Goal: Task Accomplishment & Management: Manage account settings

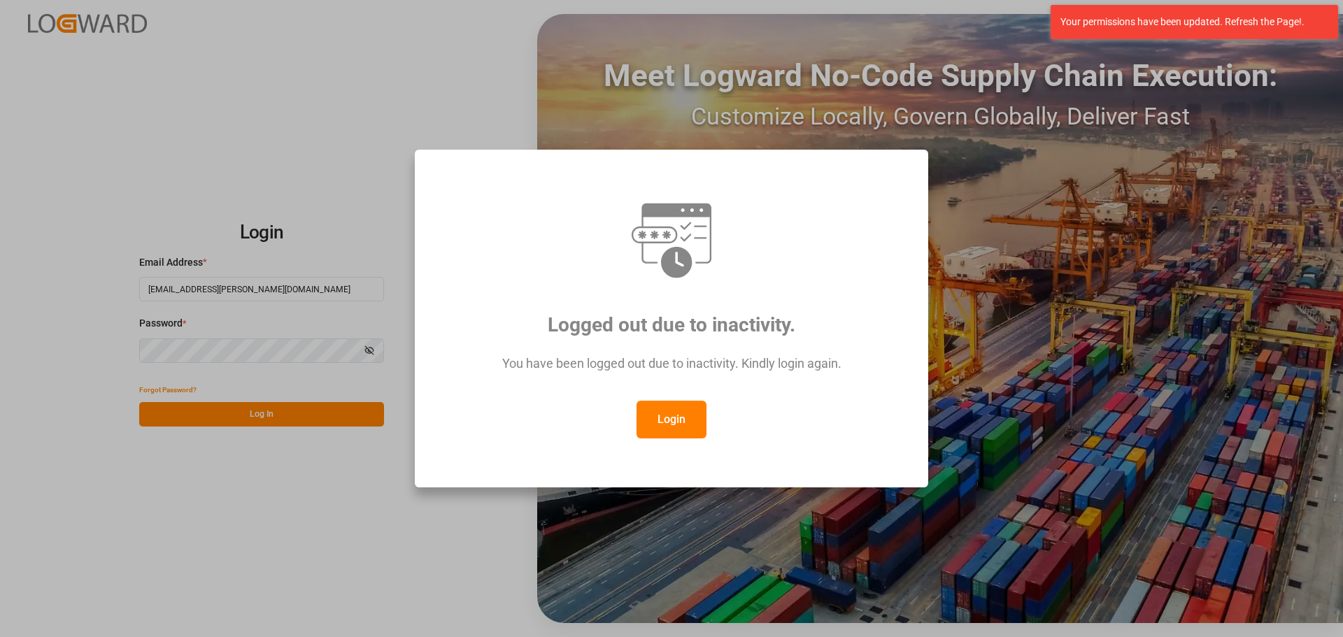
click at [663, 417] on button "Login" at bounding box center [672, 420] width 70 height 38
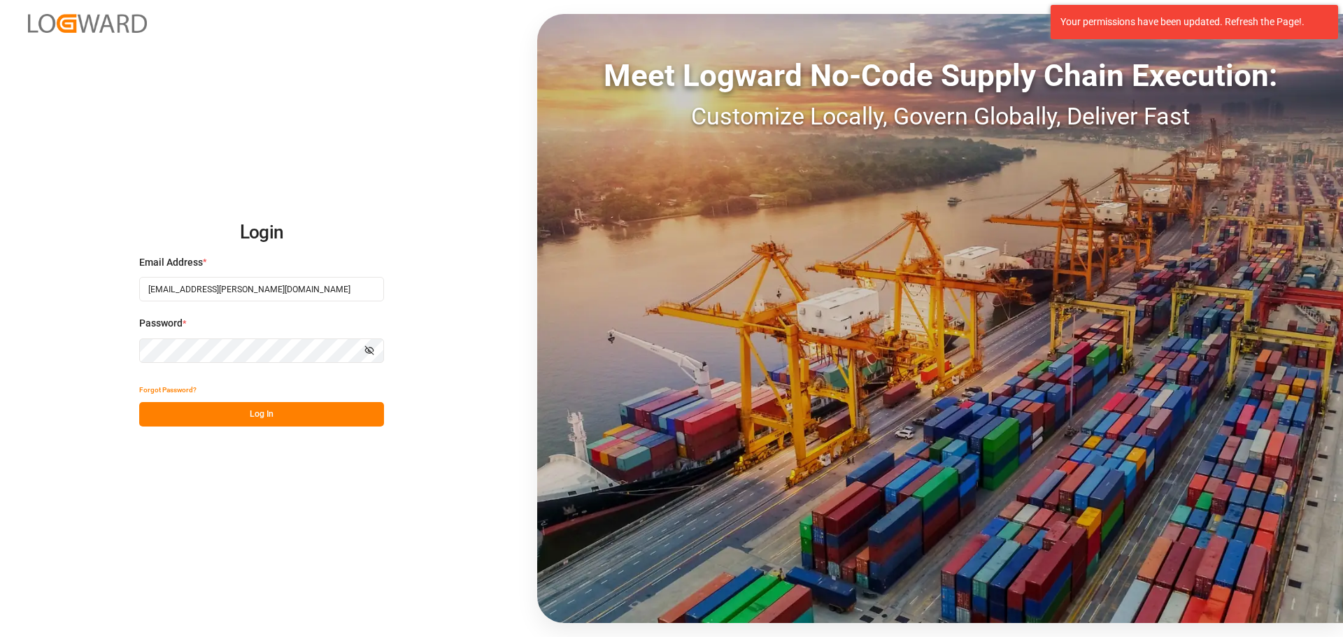
click at [269, 408] on button "Log In" at bounding box center [261, 414] width 245 height 24
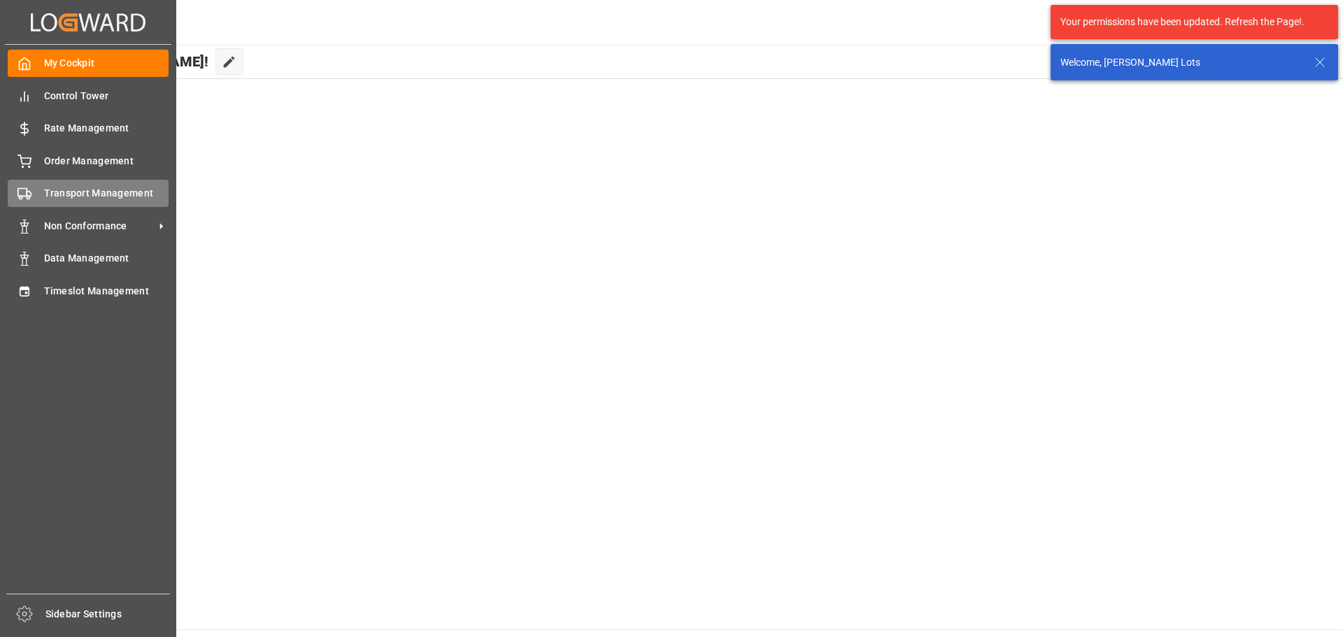
click at [52, 194] on span "Transport Management" at bounding box center [106, 193] width 125 height 15
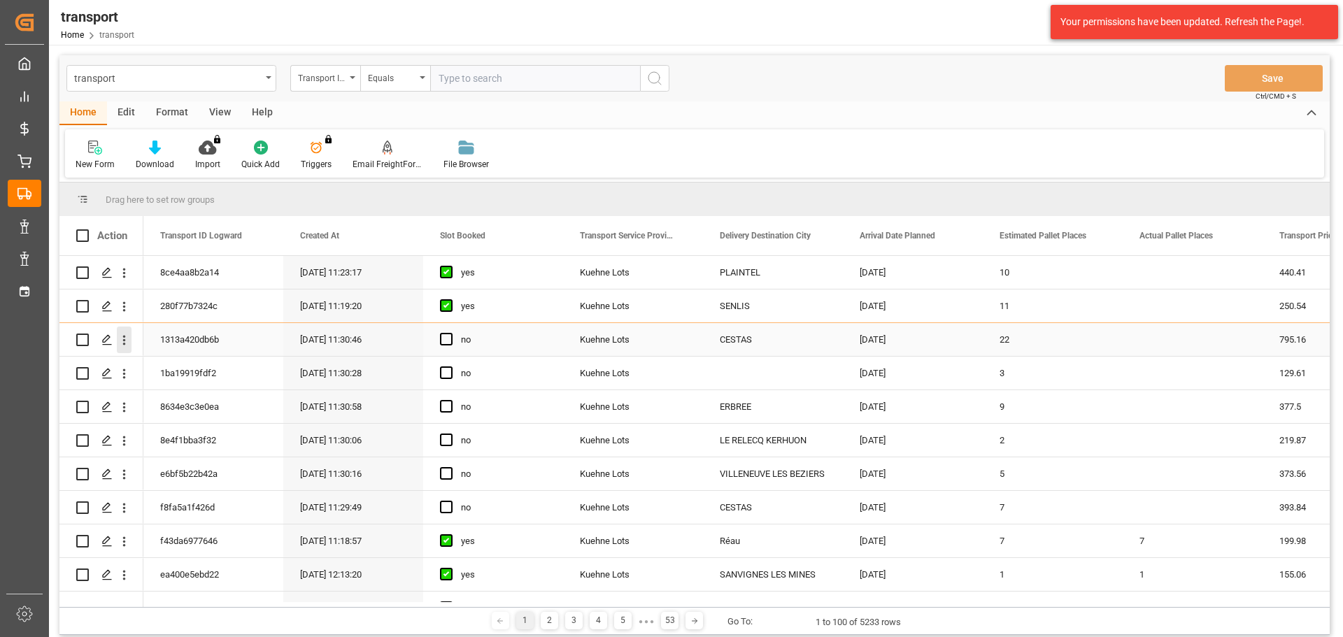
click at [120, 337] on icon "open menu" at bounding box center [124, 340] width 15 height 15
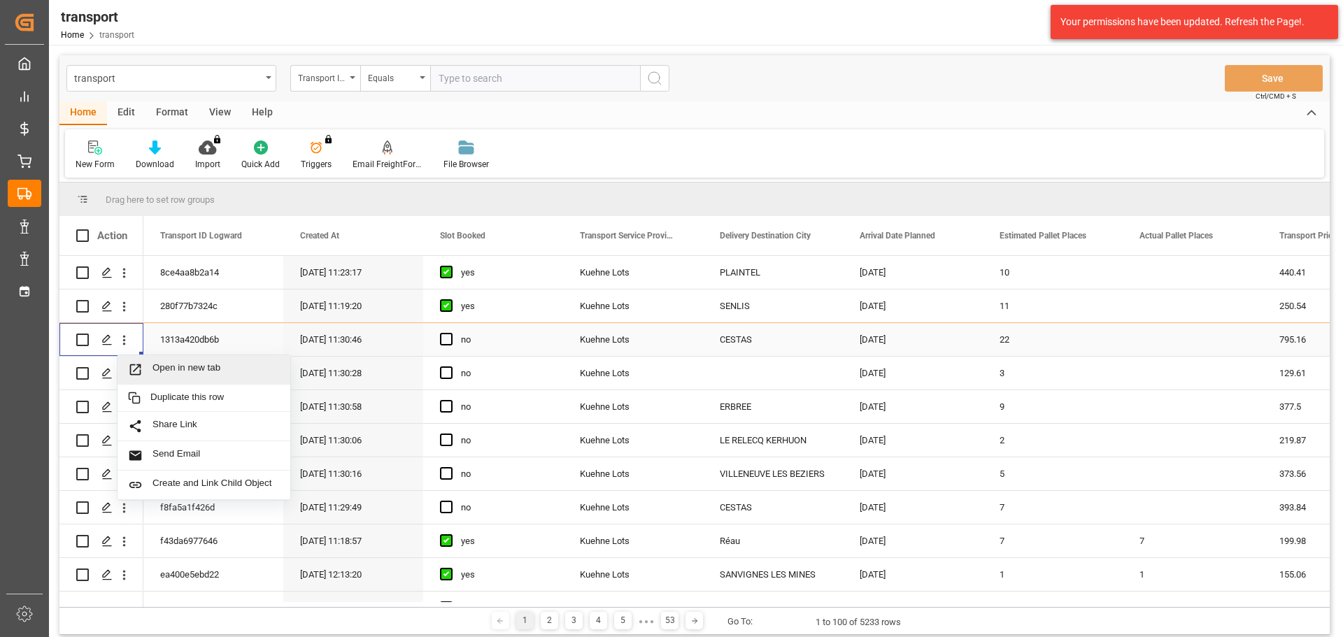
click at [178, 361] on div "Open in new tab" at bounding box center [204, 369] width 173 height 29
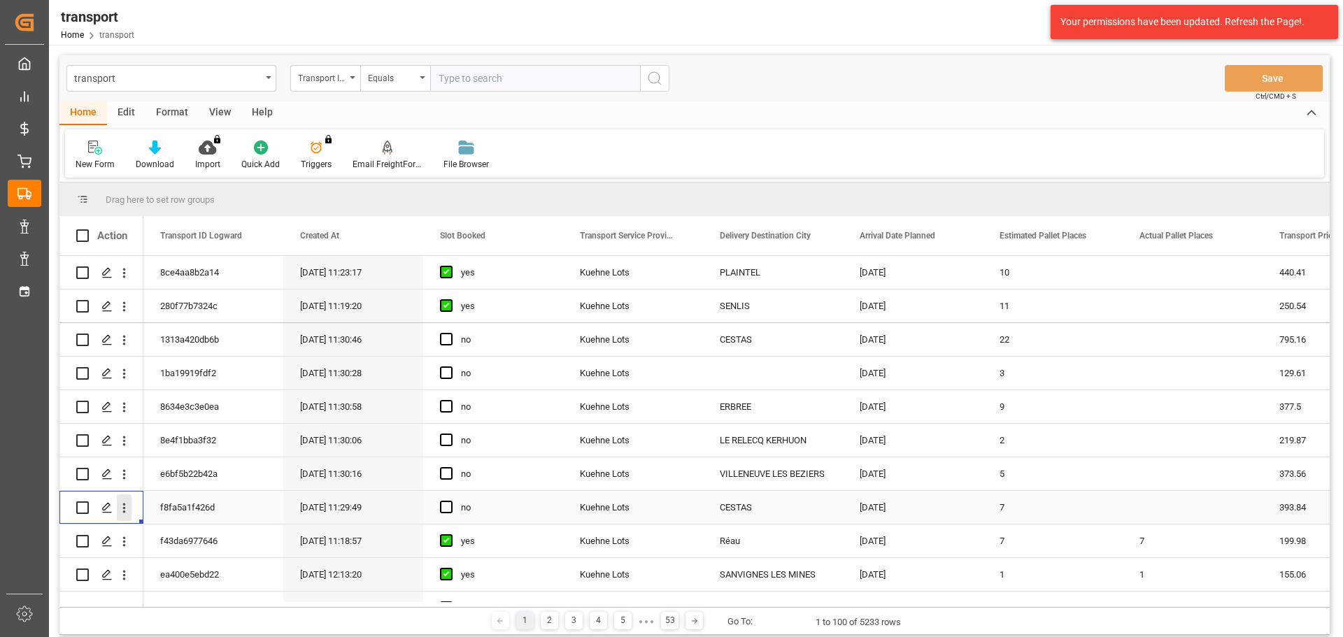
click at [128, 503] on icon "open menu" at bounding box center [124, 508] width 15 height 15
click at [186, 530] on div "Open in new tab" at bounding box center [204, 537] width 173 height 29
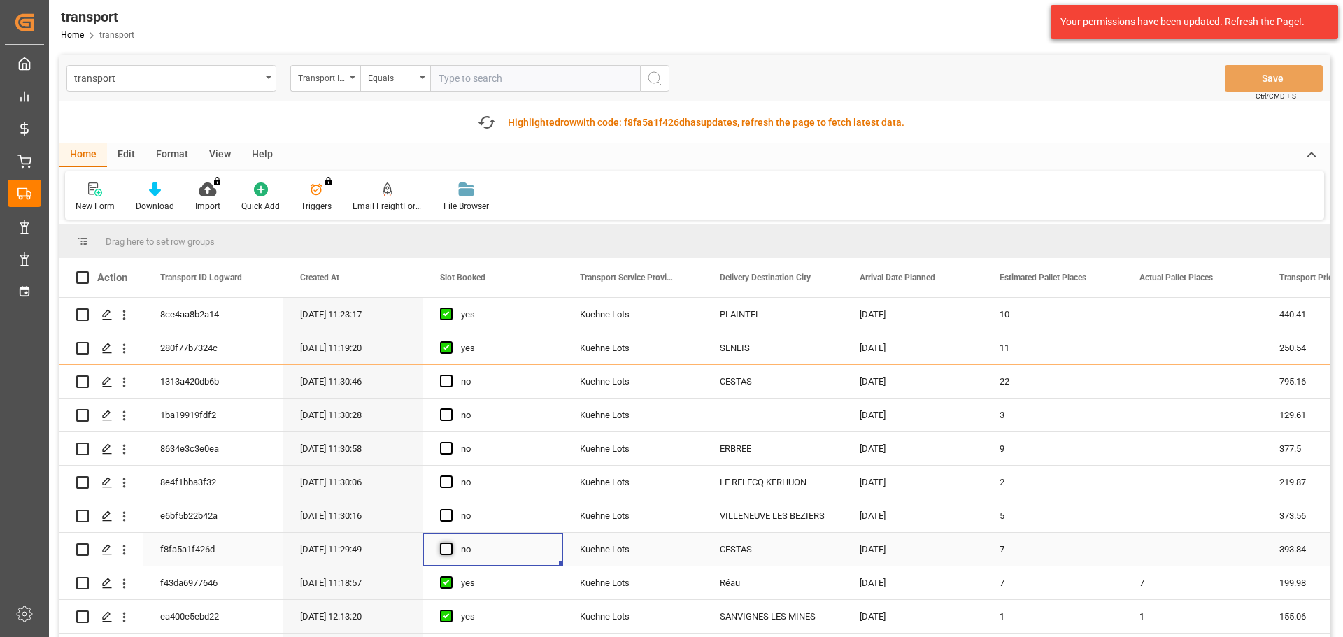
click at [448, 550] on span "Press SPACE to select this row." at bounding box center [446, 549] width 13 height 13
click at [451, 543] on input "Press SPACE to select this row." at bounding box center [451, 543] width 0 height 0
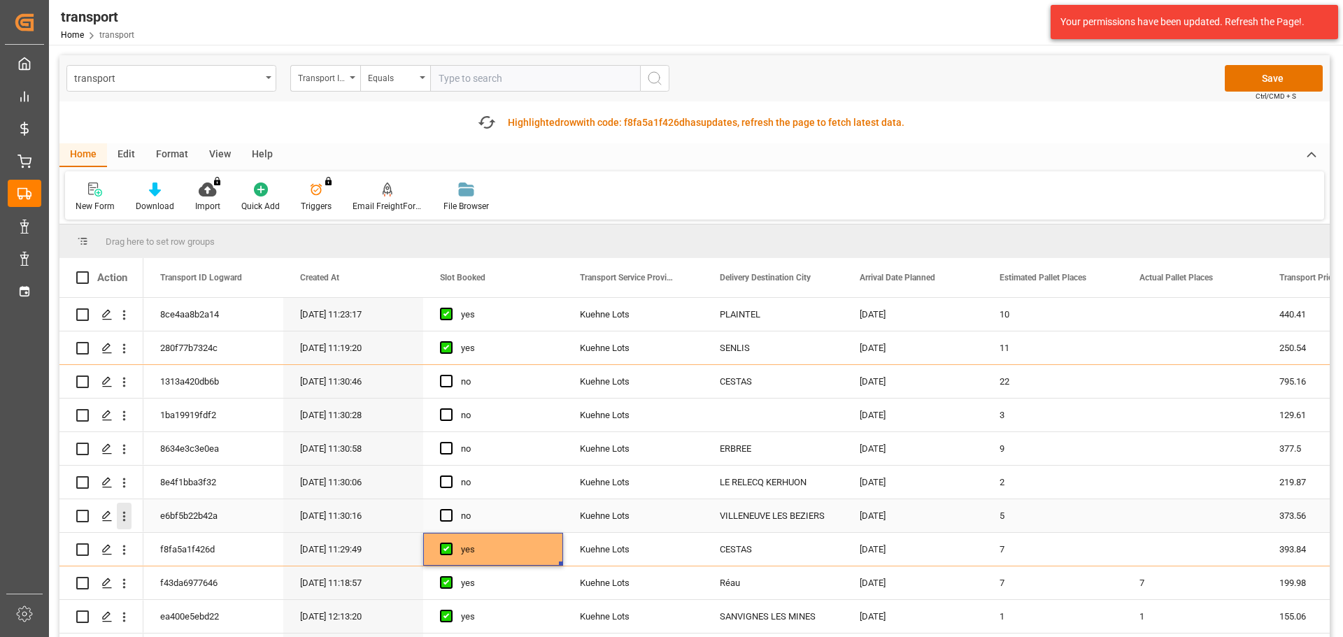
click at [120, 512] on icon "open menu" at bounding box center [124, 516] width 15 height 15
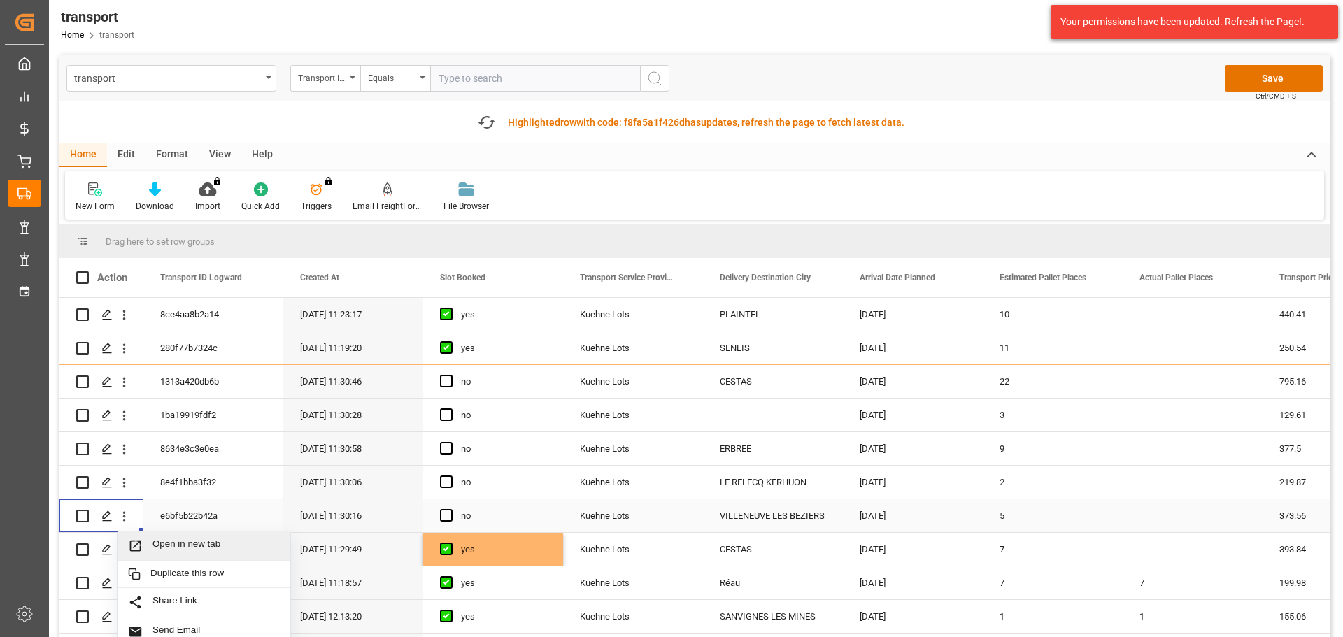
click at [189, 539] on div "Open in new tab" at bounding box center [204, 546] width 173 height 29
click at [441, 514] on span "Press SPACE to select this row." at bounding box center [446, 515] width 13 height 13
click at [451, 509] on input "Press SPACE to select this row." at bounding box center [451, 509] width 0 height 0
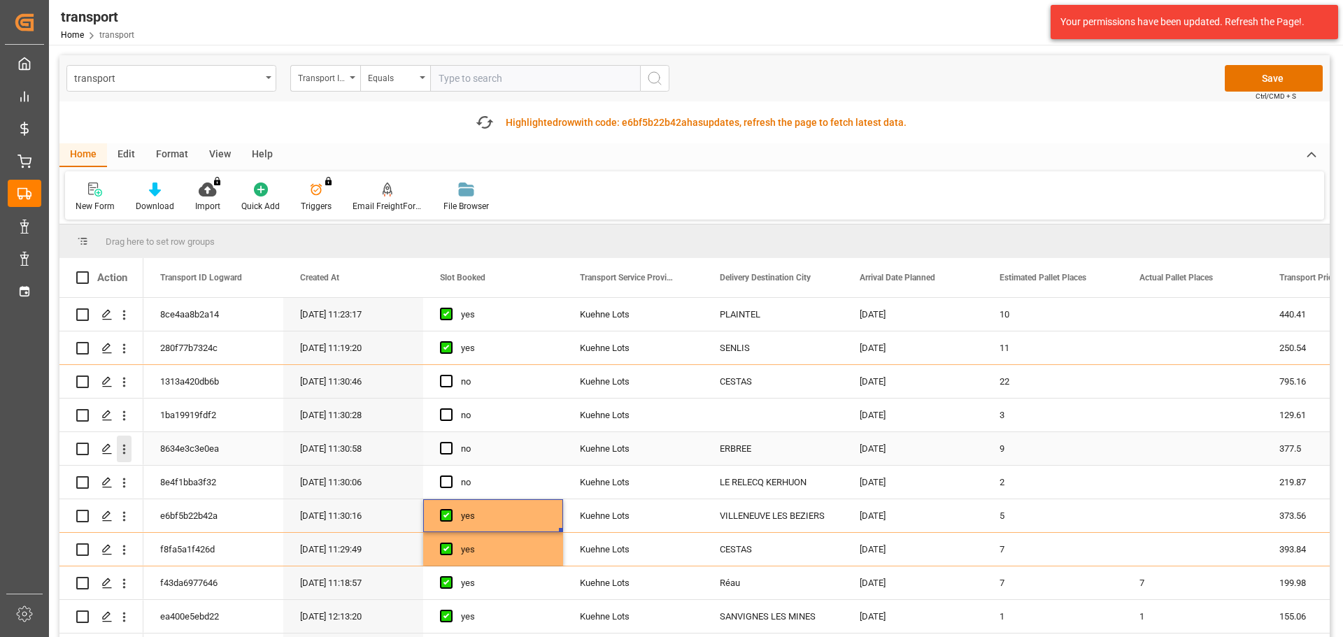
click at [124, 449] on icon "open menu" at bounding box center [124, 450] width 3 height 10
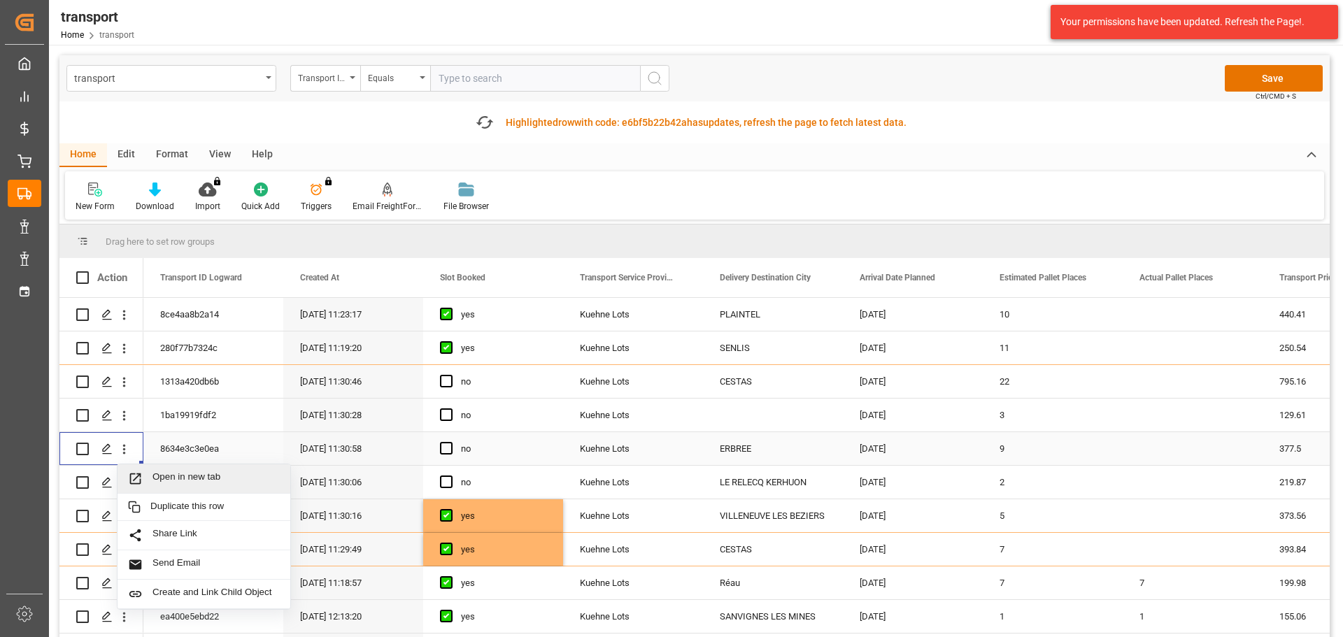
click at [177, 476] on span "Open in new tab" at bounding box center [216, 479] width 127 height 15
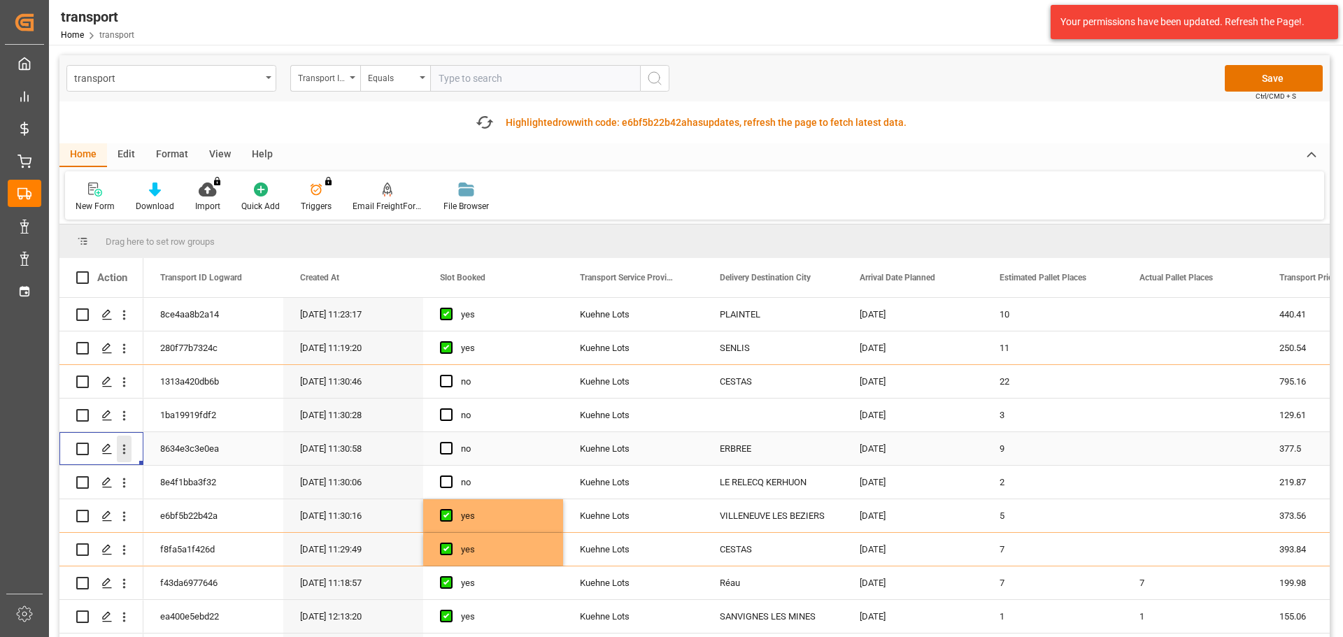
click at [126, 447] on icon "open menu" at bounding box center [124, 449] width 15 height 15
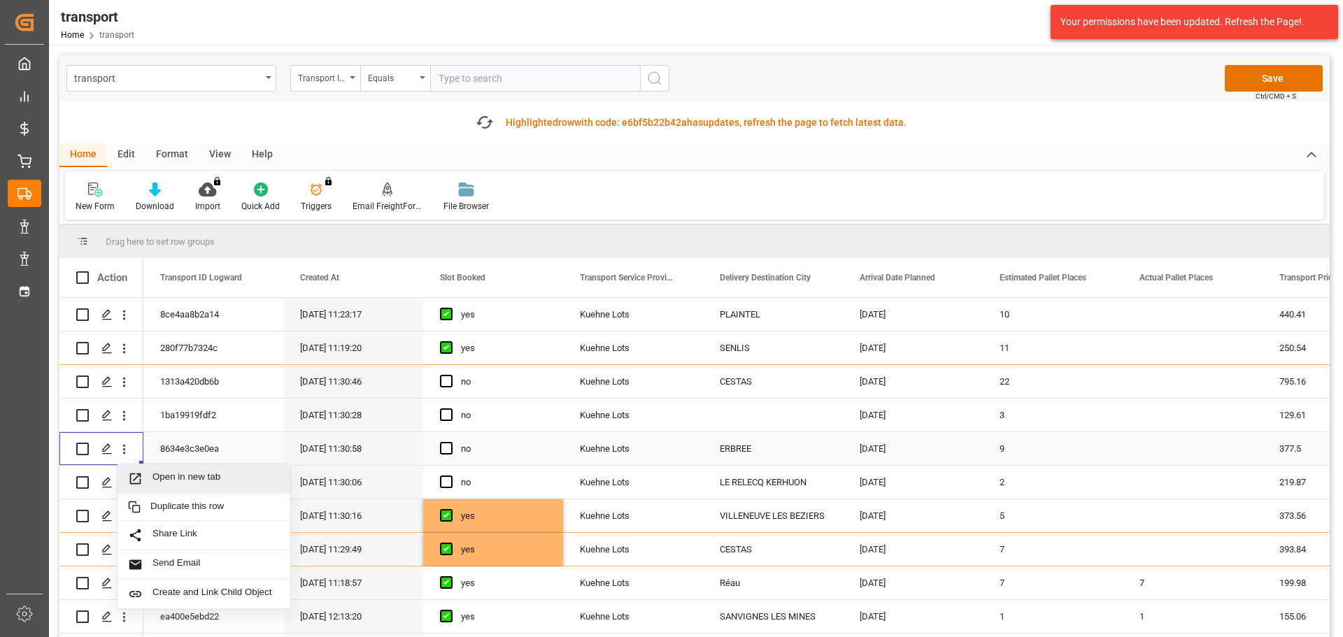
click at [182, 479] on span "Open in new tab" at bounding box center [216, 479] width 127 height 15
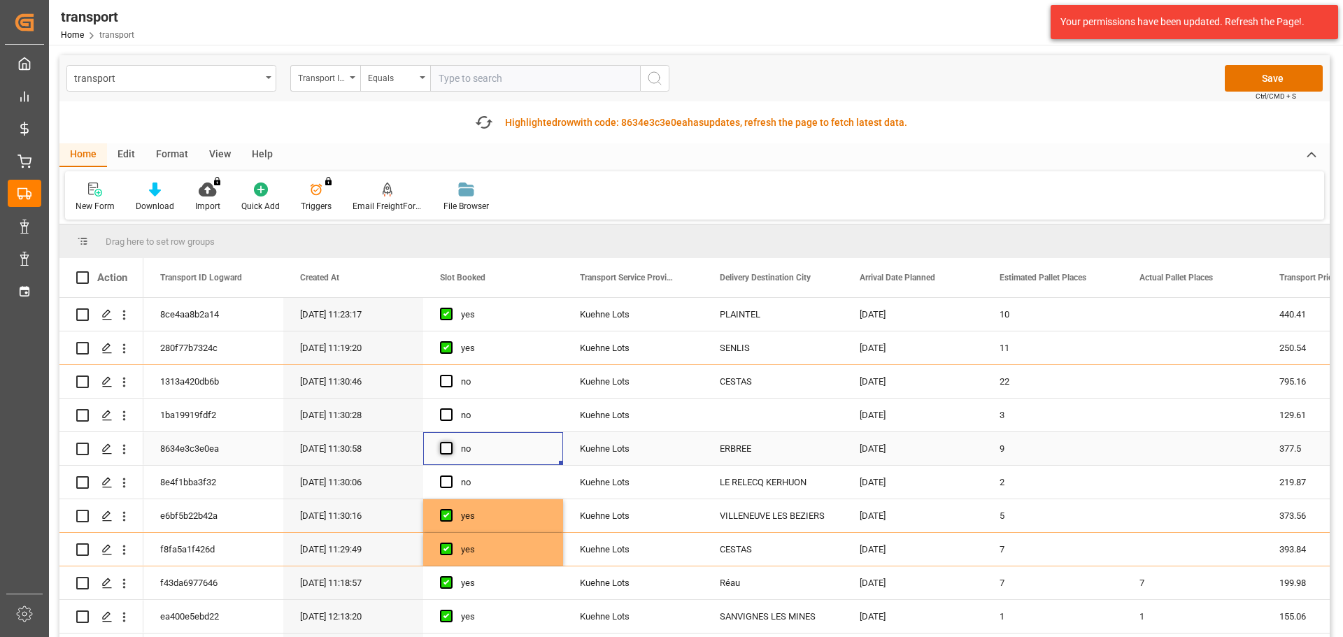
click at [442, 445] on span "Press SPACE to select this row." at bounding box center [446, 448] width 13 height 13
click at [451, 442] on input "Press SPACE to select this row." at bounding box center [451, 442] width 0 height 0
click at [122, 414] on icon "open menu" at bounding box center [124, 416] width 15 height 15
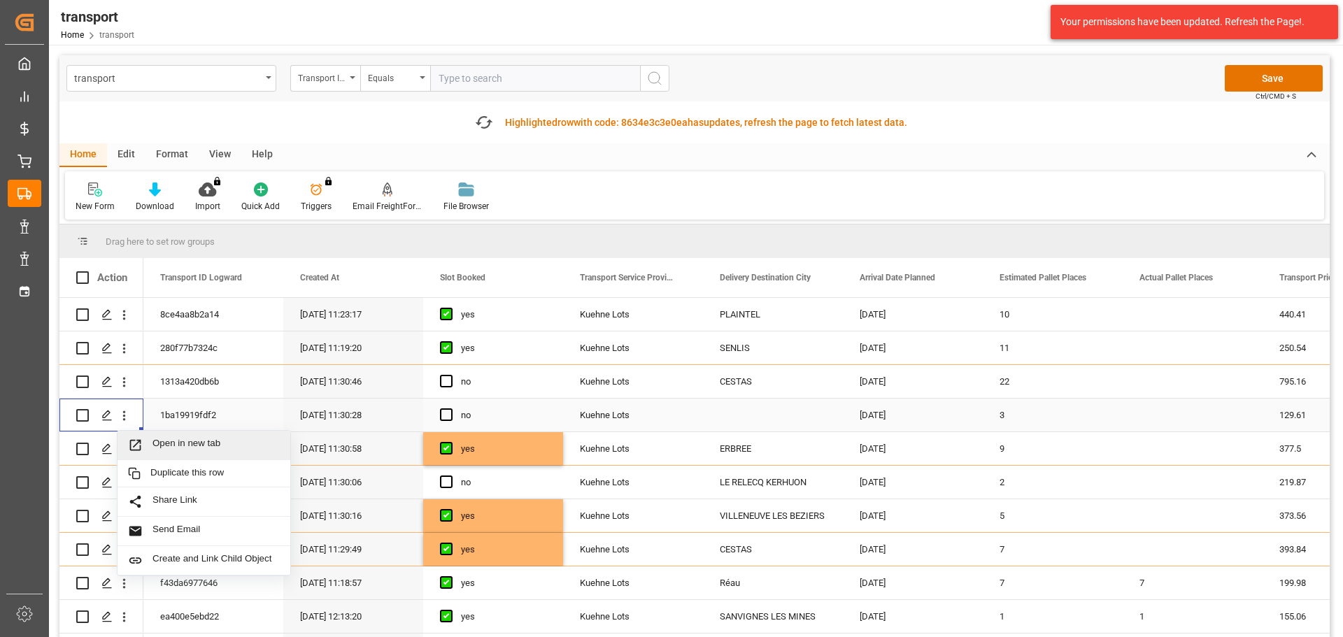
click at [204, 446] on span "Open in new tab" at bounding box center [216, 445] width 127 height 15
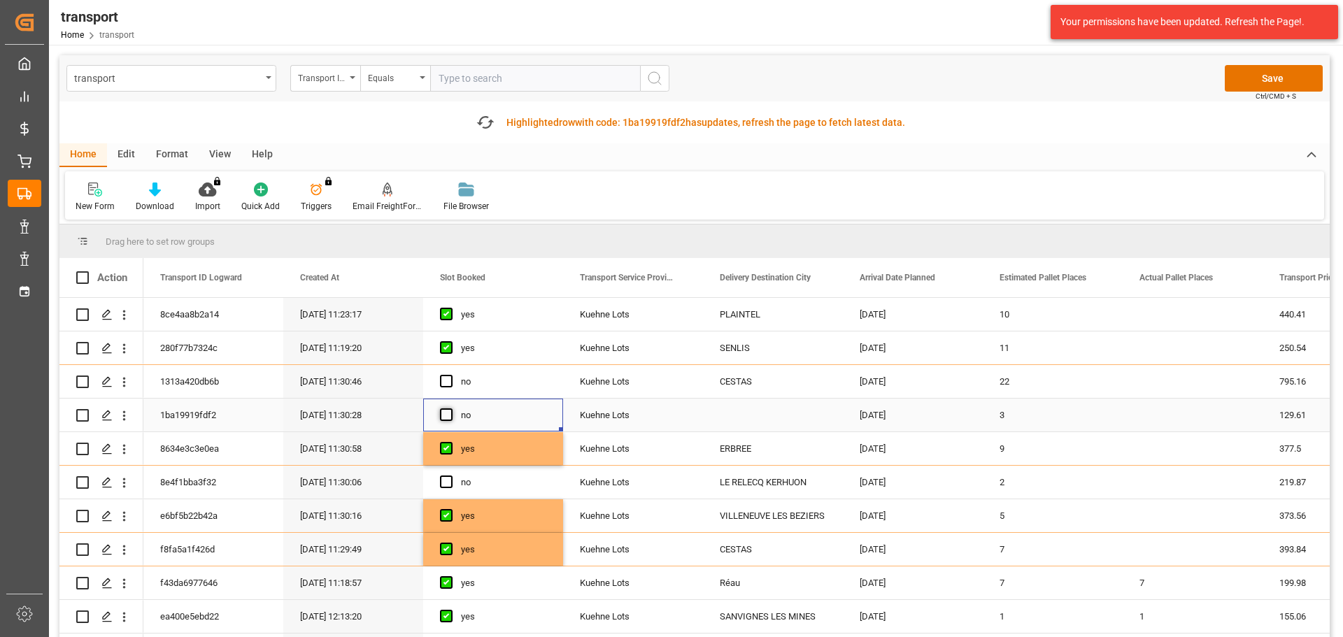
click at [440, 410] on span "Press SPACE to select this row." at bounding box center [446, 415] width 13 height 13
click at [451, 409] on input "Press SPACE to select this row." at bounding box center [451, 409] width 0 height 0
drag, startPoint x: 126, startPoint y: 480, endPoint x: 141, endPoint y: 487, distance: 16.9
click at [125, 480] on icon "open menu" at bounding box center [124, 483] width 15 height 15
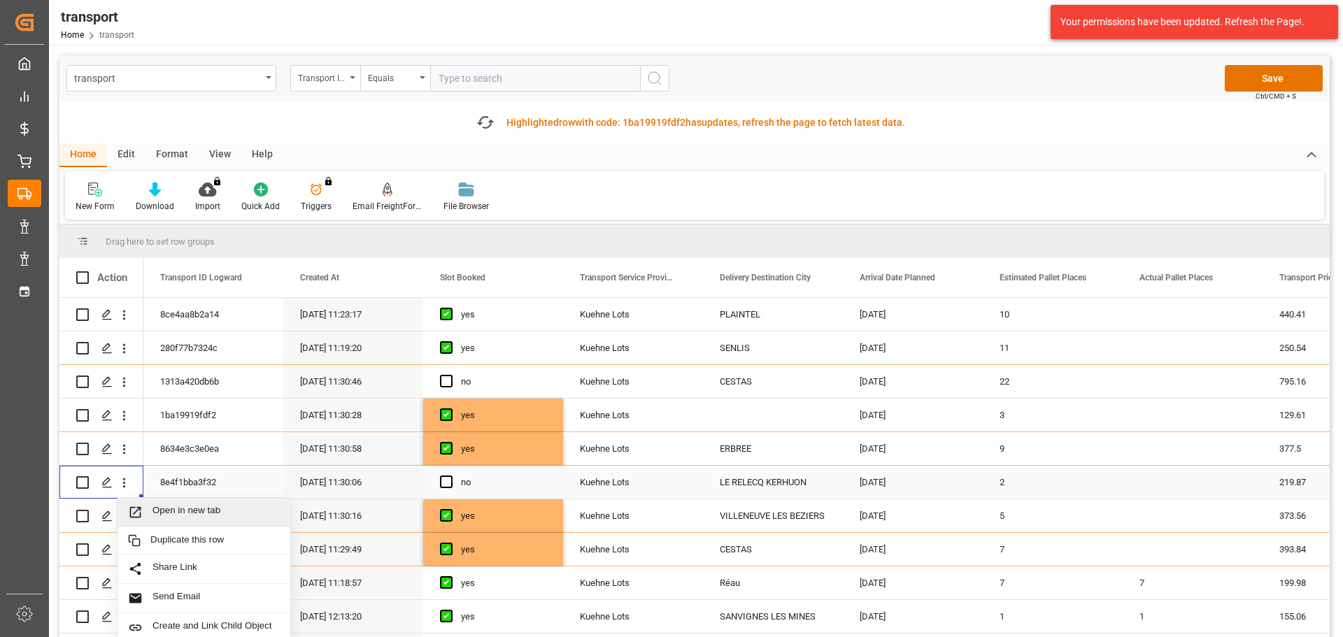
click at [194, 503] on div "Open in new tab" at bounding box center [204, 512] width 173 height 29
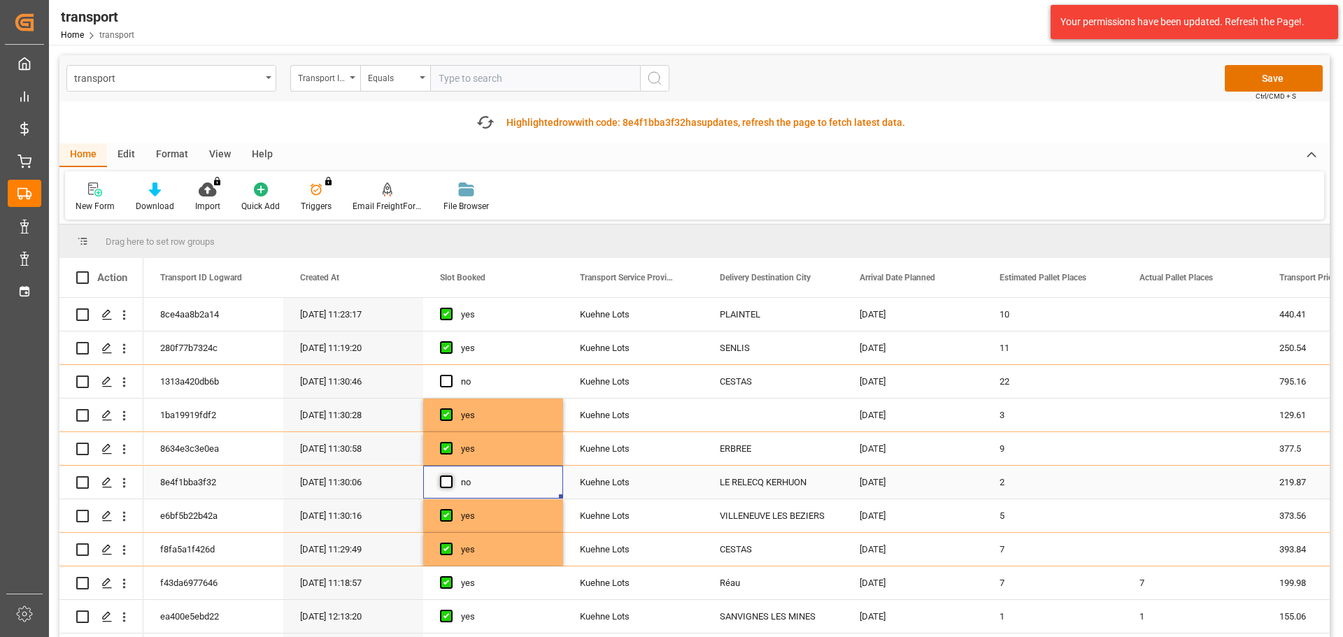
click at [446, 479] on span "Press SPACE to select this row." at bounding box center [446, 482] width 13 height 13
click at [451, 476] on input "Press SPACE to select this row." at bounding box center [451, 476] width 0 height 0
click at [127, 379] on icon "open menu" at bounding box center [124, 382] width 15 height 15
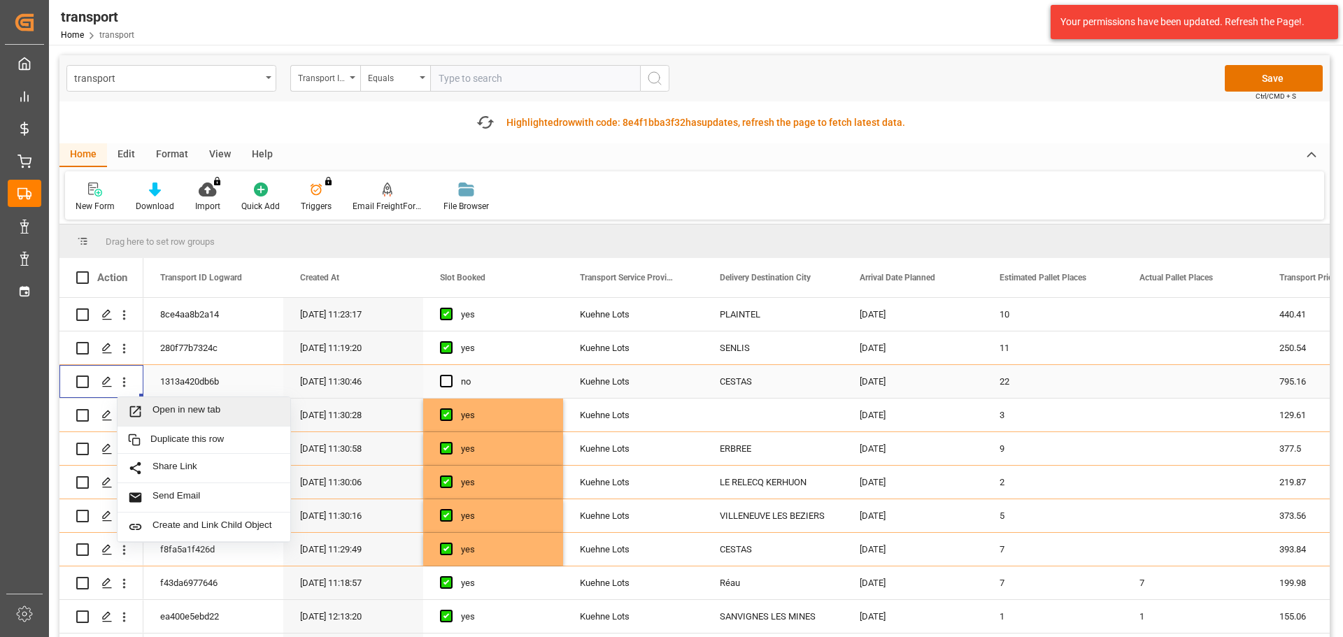
click at [202, 403] on div "Open in new tab" at bounding box center [204, 411] width 173 height 29
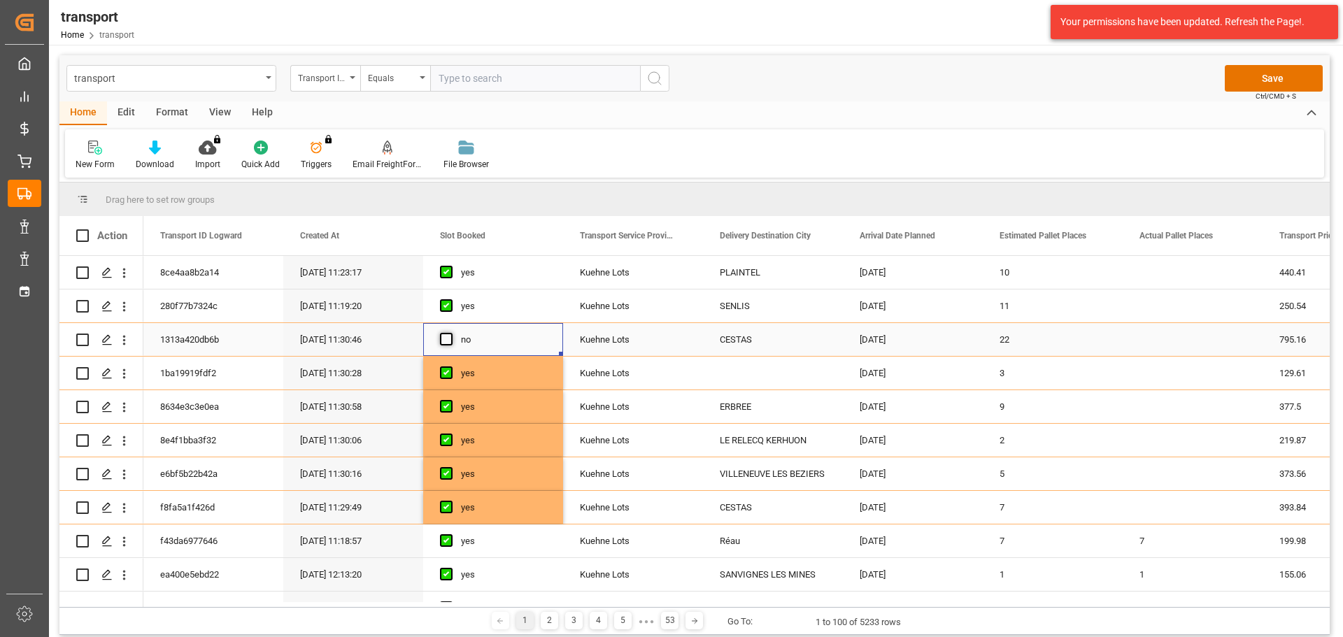
click at [446, 342] on span "Press SPACE to select this row." at bounding box center [446, 339] width 13 height 13
click at [451, 333] on input "Press SPACE to select this row." at bounding box center [451, 333] width 0 height 0
click at [1264, 76] on button "Save" at bounding box center [1274, 78] width 98 height 27
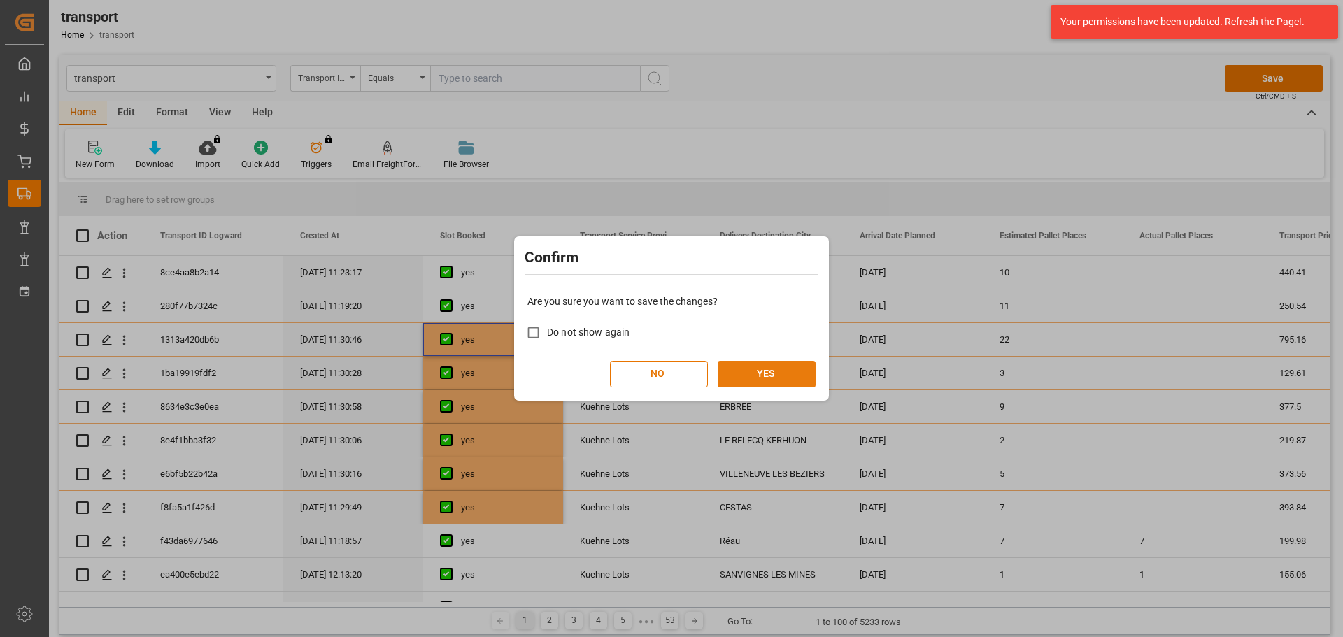
click at [744, 363] on button "YES" at bounding box center [767, 374] width 98 height 27
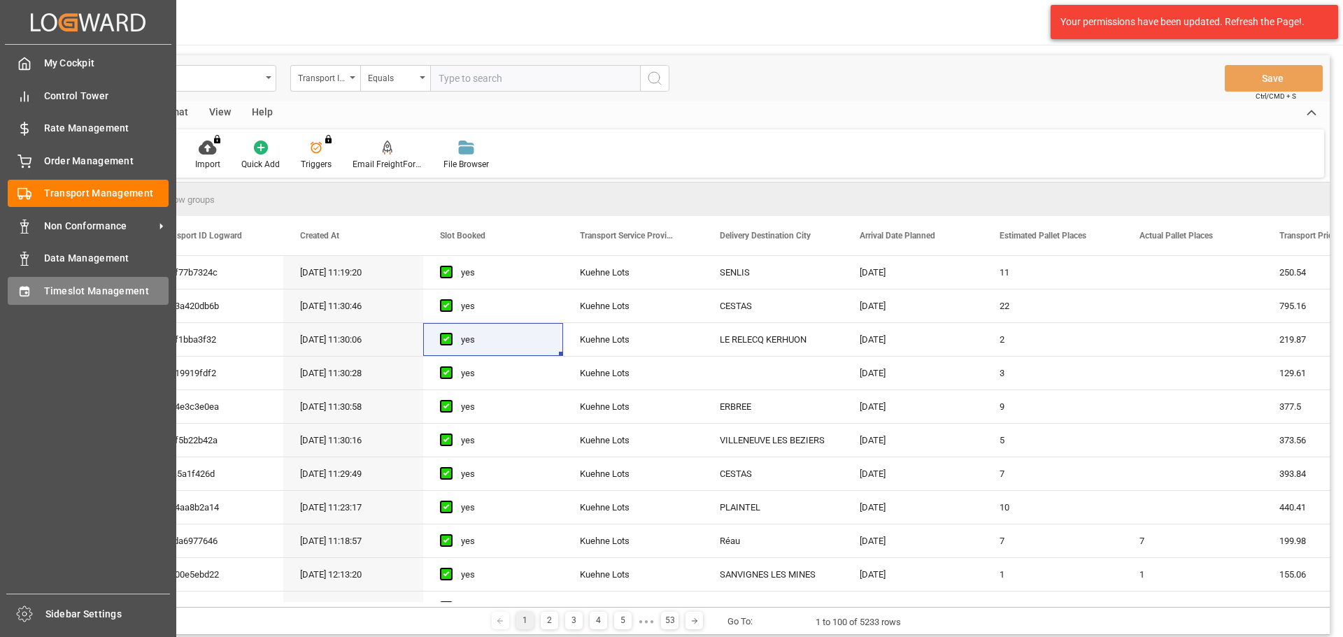
click at [56, 290] on span "Timeslot Management" at bounding box center [106, 291] width 125 height 15
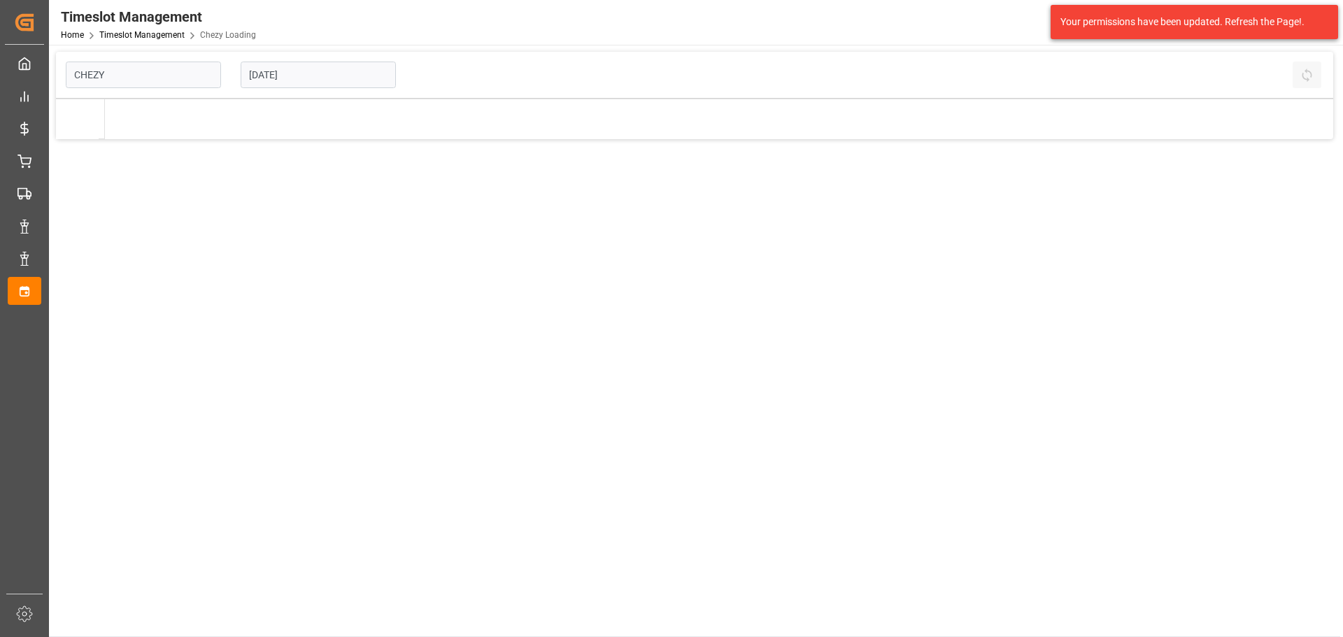
type input "Chezy Loading"
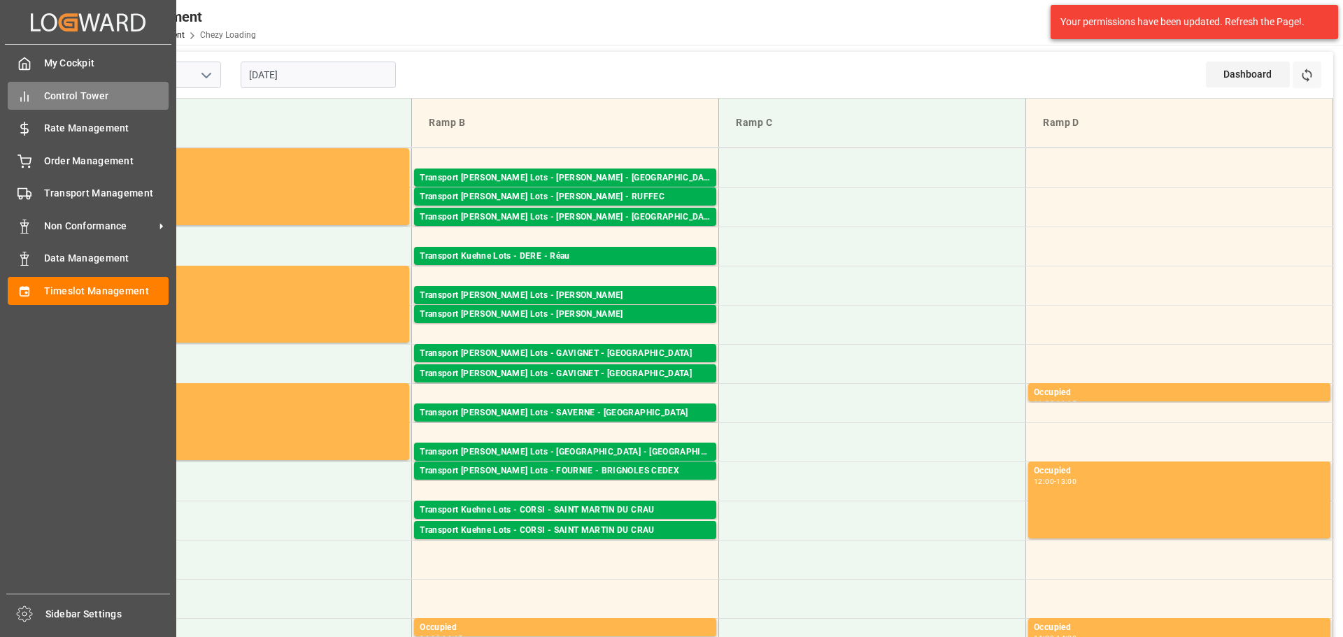
click at [39, 97] on div "Control Tower Control Tower" at bounding box center [88, 95] width 161 height 27
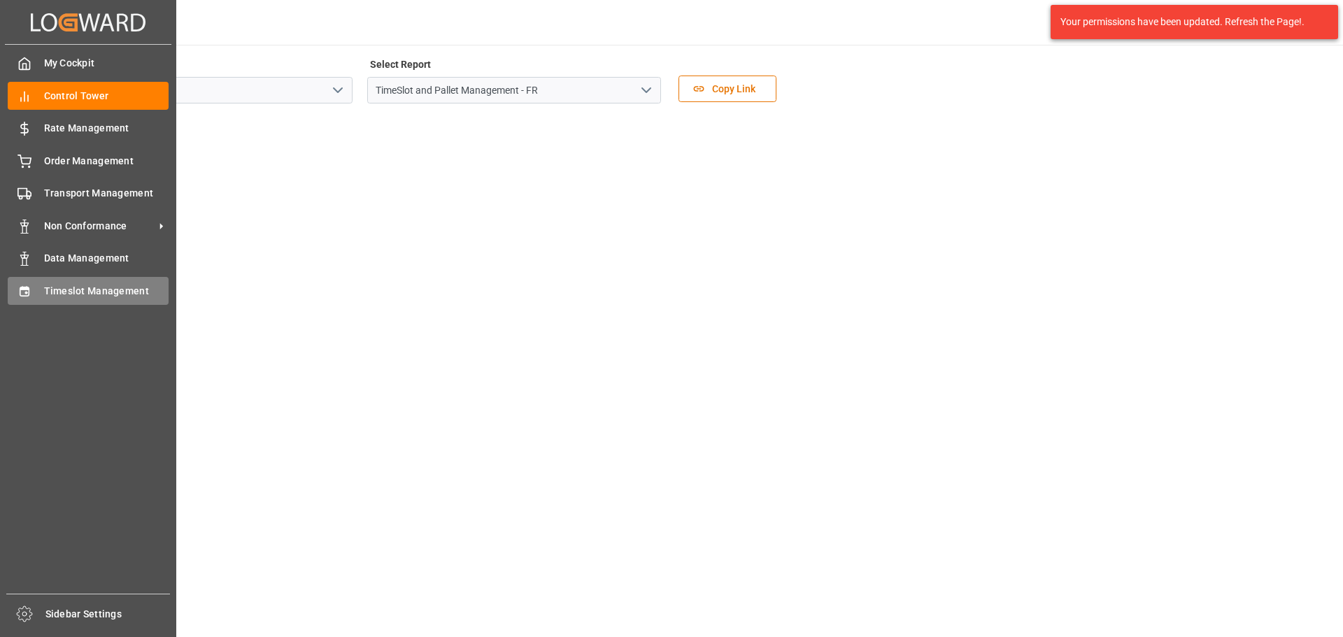
click at [41, 289] on div "Timeslot Management Timeslot Management" at bounding box center [88, 290] width 161 height 27
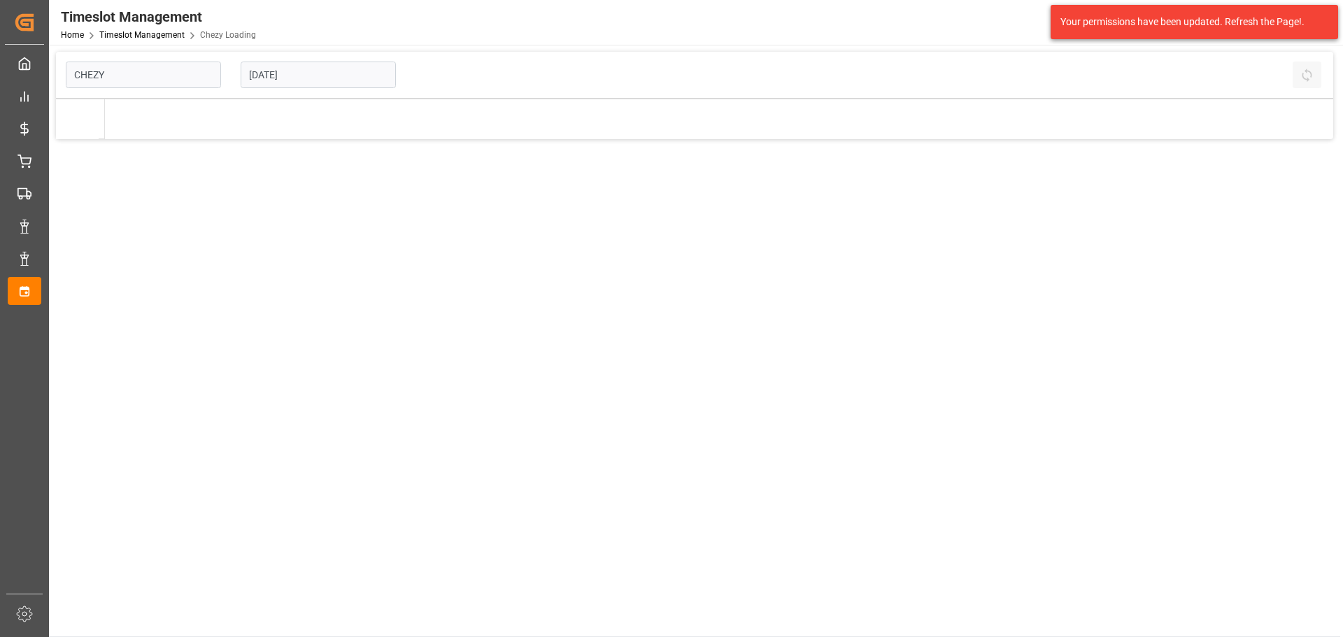
type input "Chezy Loading"
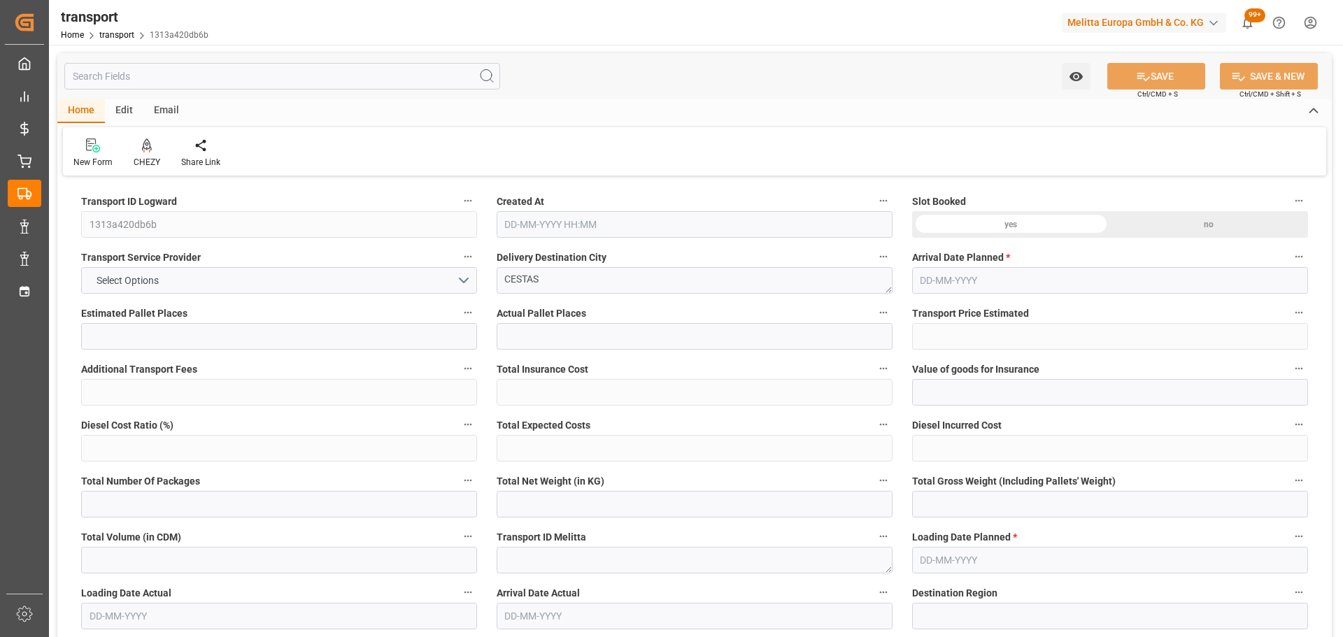
type input "22"
type input "795.16"
type input "0"
type input "840"
type input "0"
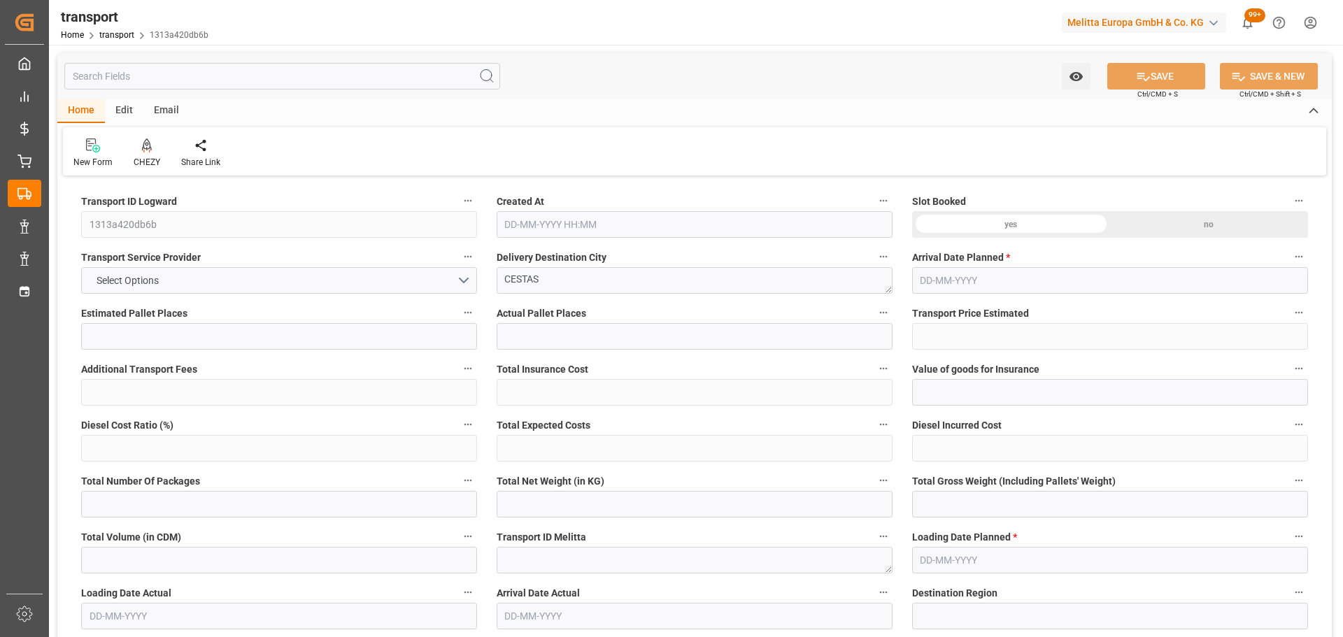
type input "1635.16"
type input "0"
type input "3312.323"
type input "4470.819"
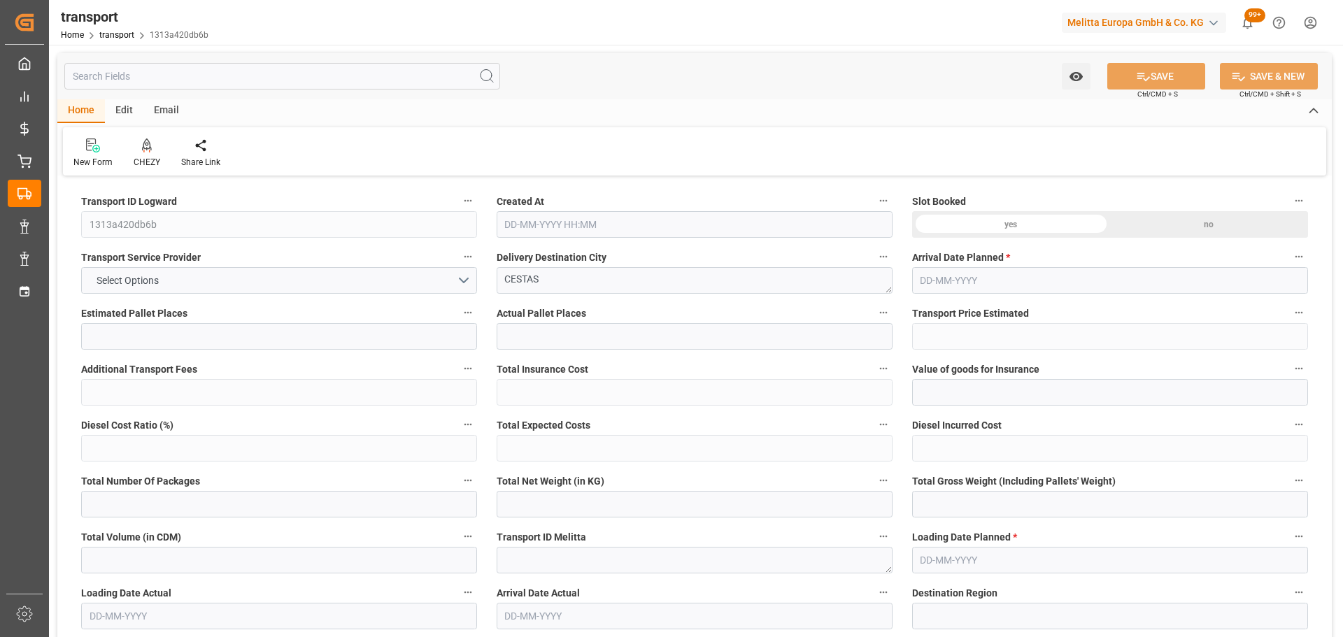
type input "28271.827"
type input "33"
type input "17"
type input "156"
type input "26"
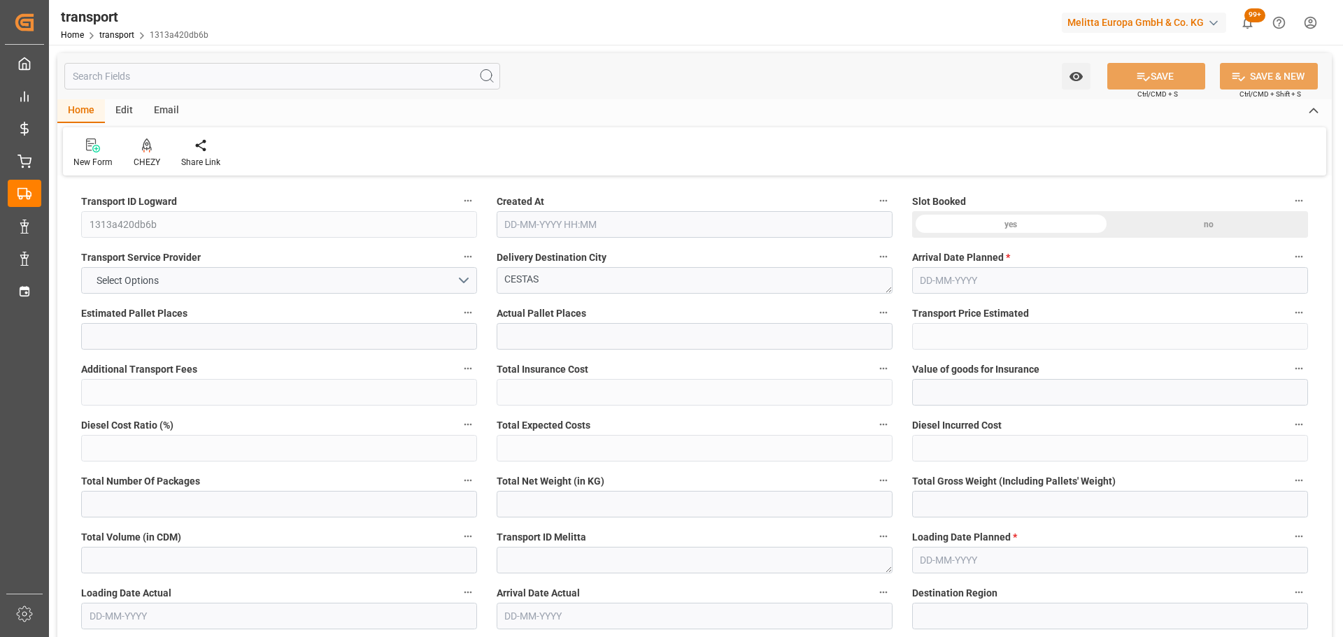
type input "101"
type input "3847.459"
type input "0"
type input "4710.8598"
type input "0"
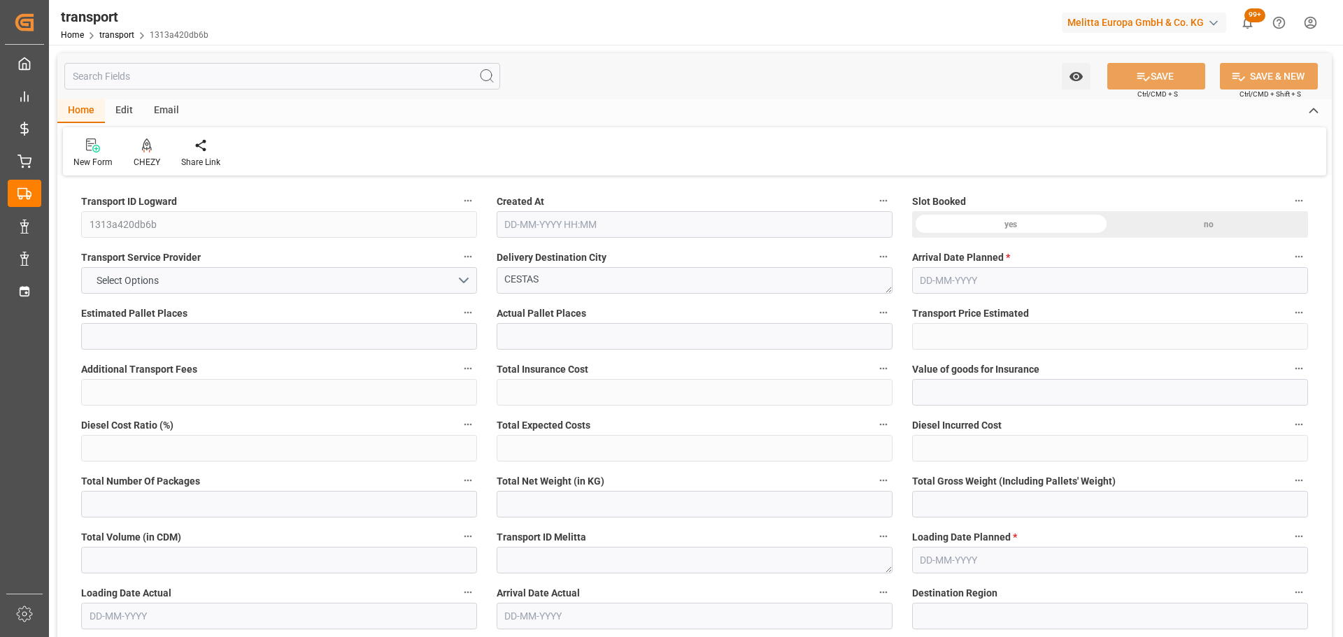
type input "0"
type input "21"
type input "35"
type input "[DATE] 11:30"
type input "20-10-2025"
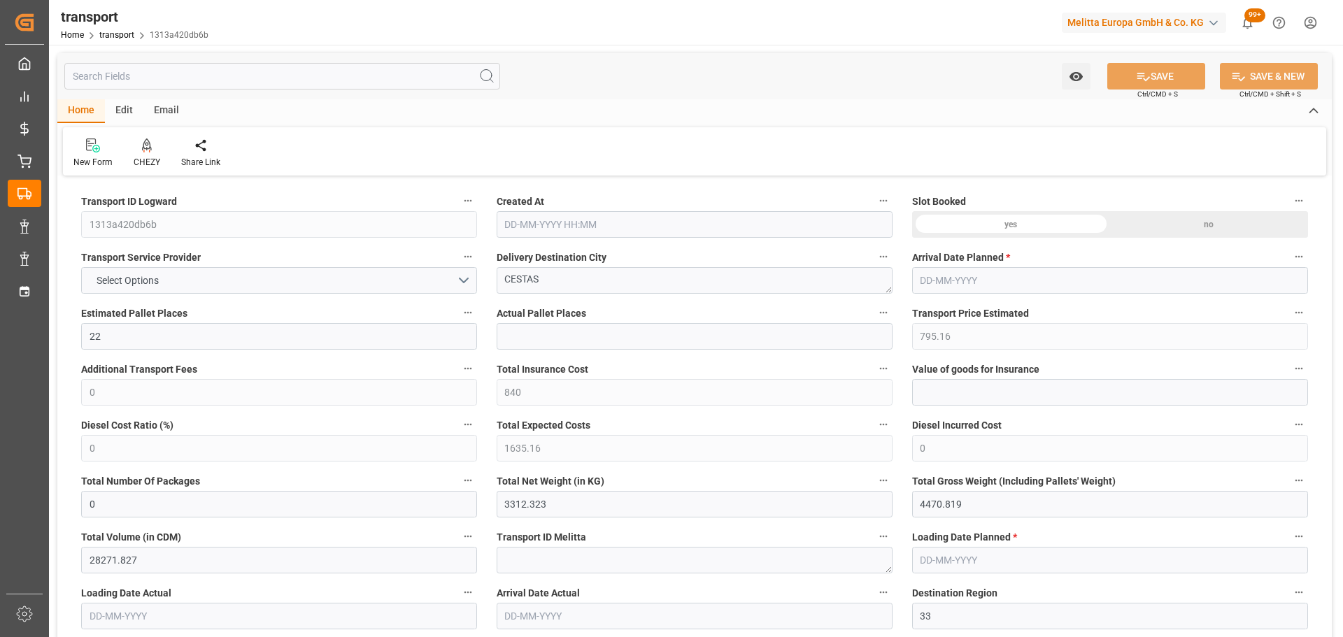
type input "[DATE]"
click at [147, 150] on icon at bounding box center [147, 146] width 10 height 14
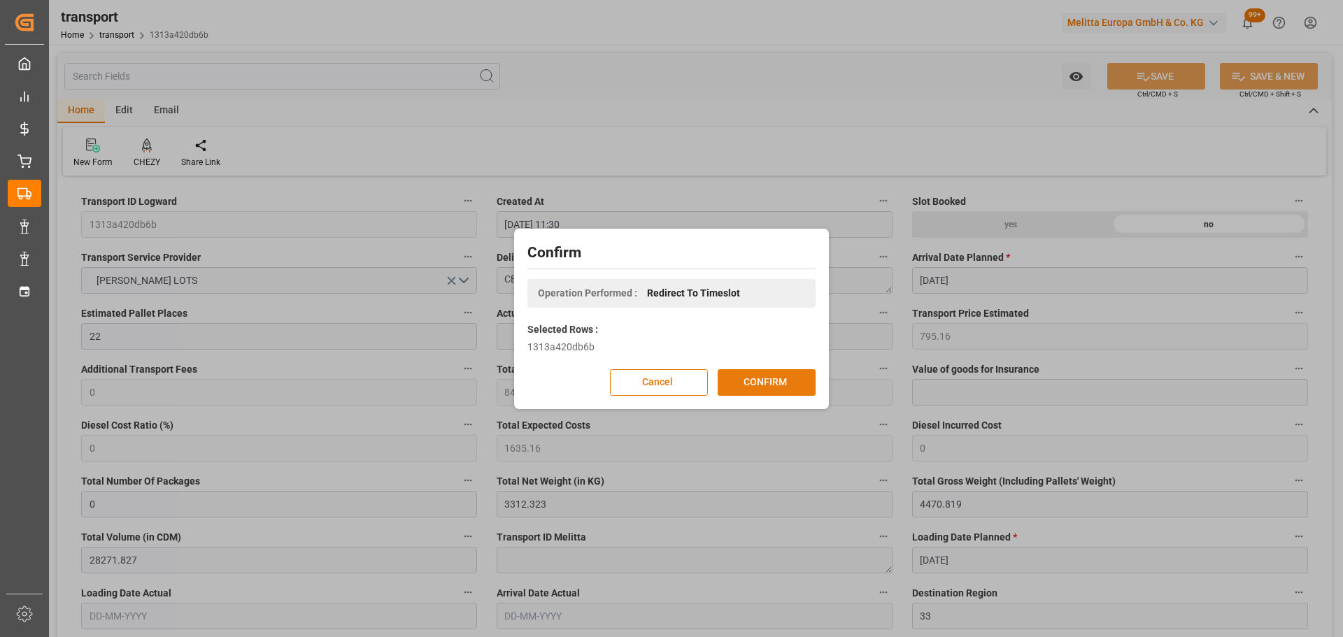
click at [764, 380] on button "CONFIRM" at bounding box center [767, 382] width 98 height 27
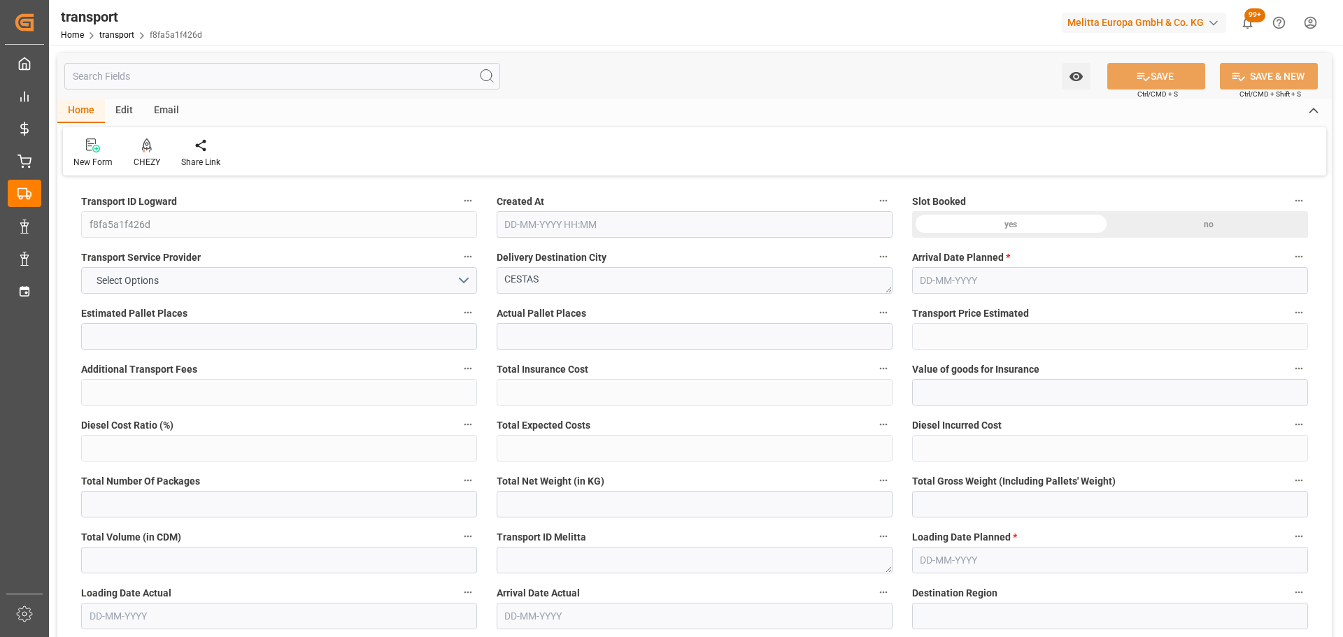
type input "7"
type input "393.84"
type input "0"
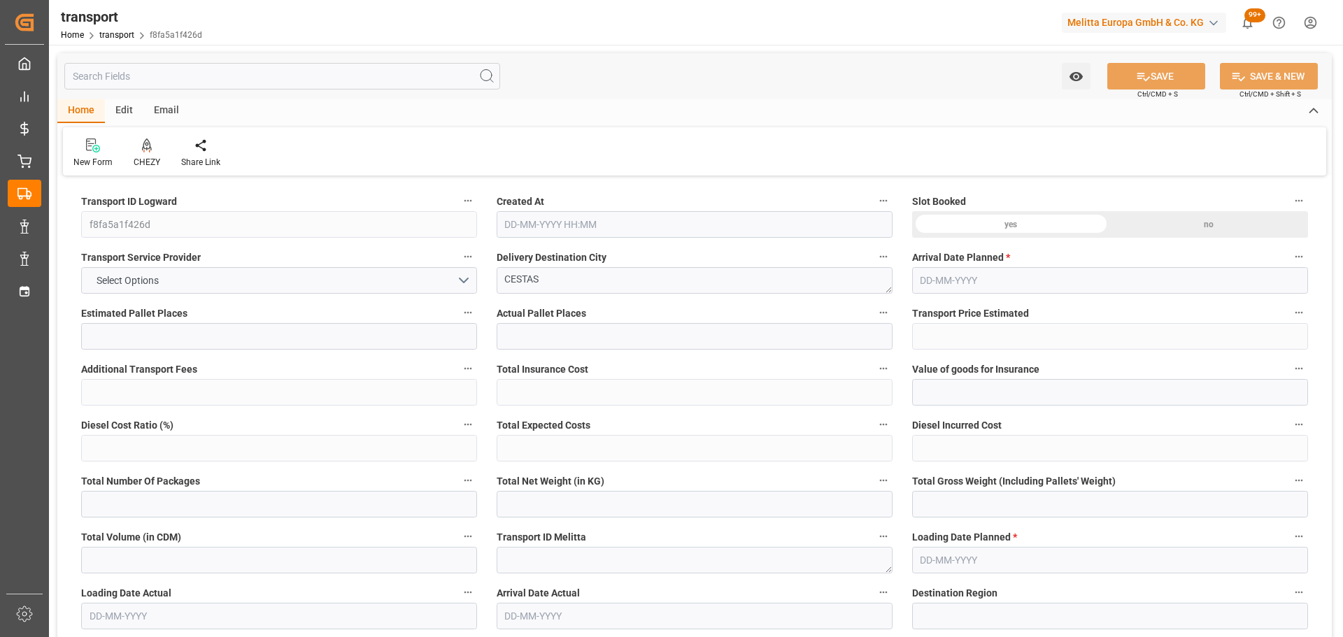
type input "393.84"
type input "0"
type input "1763.976"
type input "2266.748"
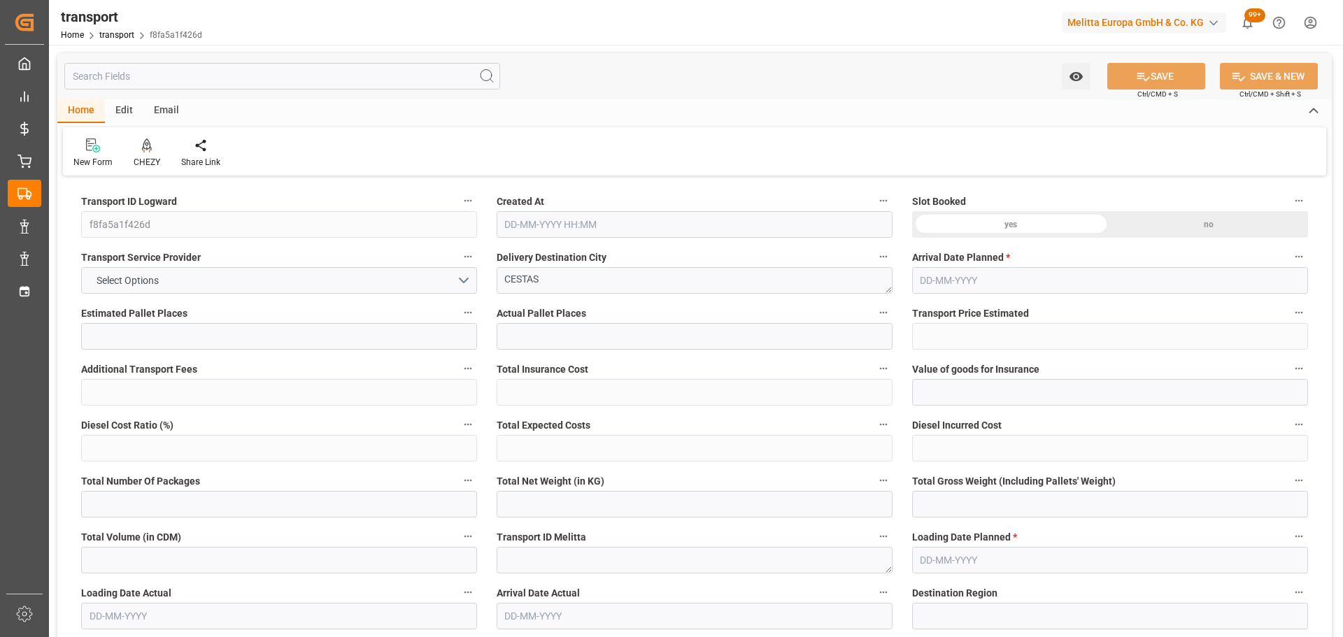
type input "6335.256"
type input "33"
type input "3"
type input "311"
type input "13"
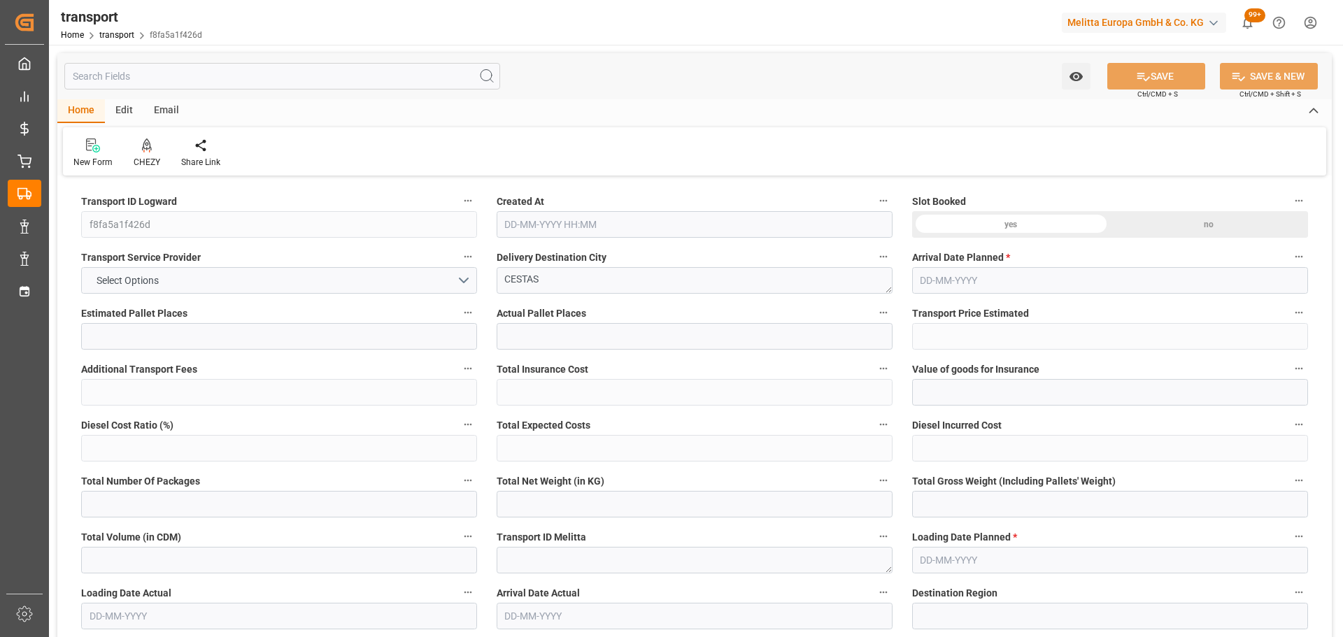
type input "101"
type input "1899.495"
type input "0"
type input "4710.8598"
type input "0"
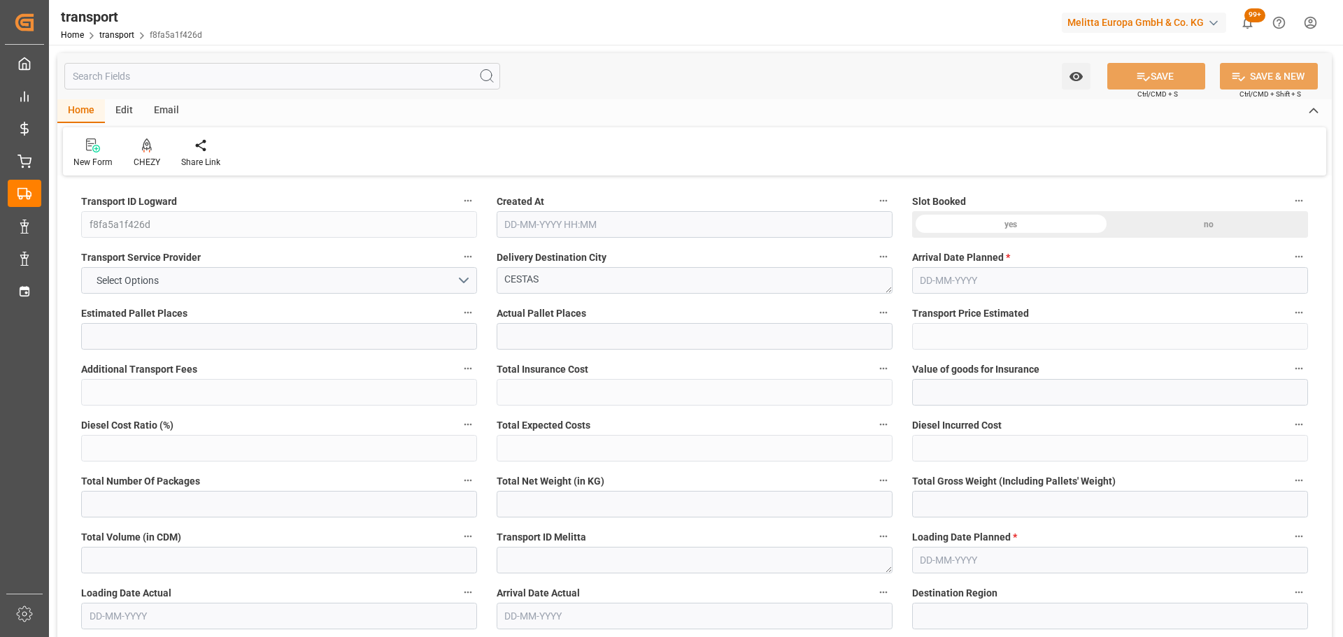
type input "0"
type input "21"
type input "35"
type input "10-10-2025 11:29"
type input "[DATE]"
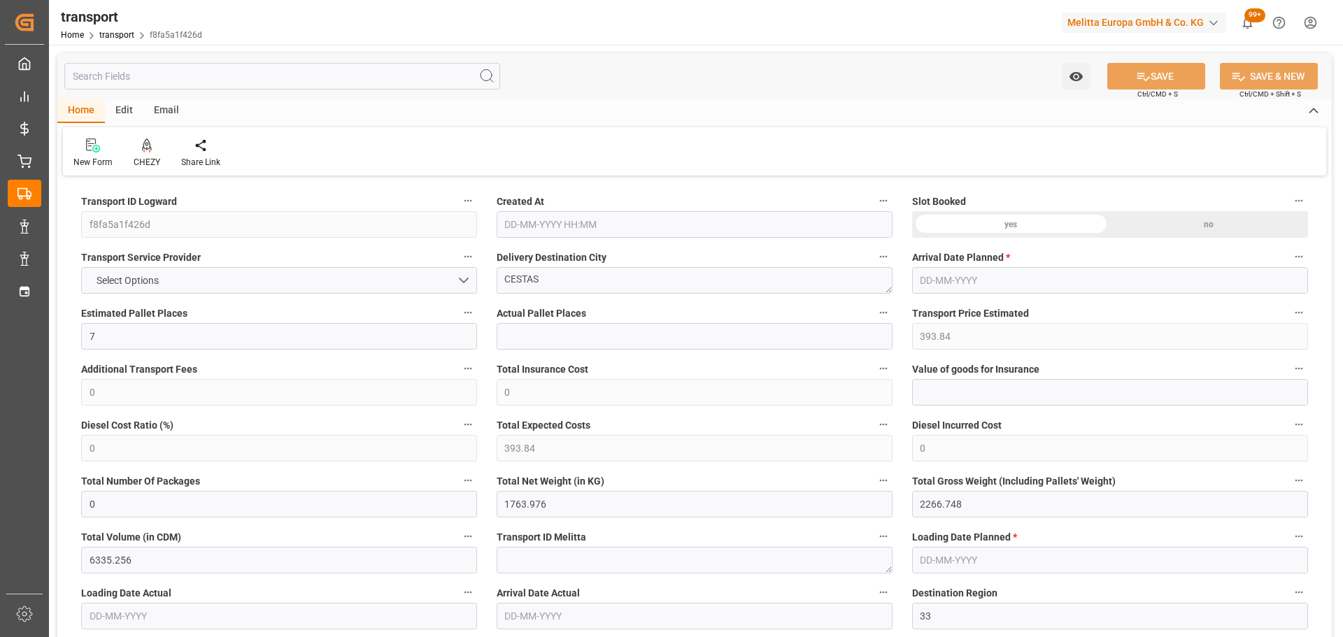
type input "[DATE]"
click at [143, 148] on icon at bounding box center [147, 145] width 10 height 12
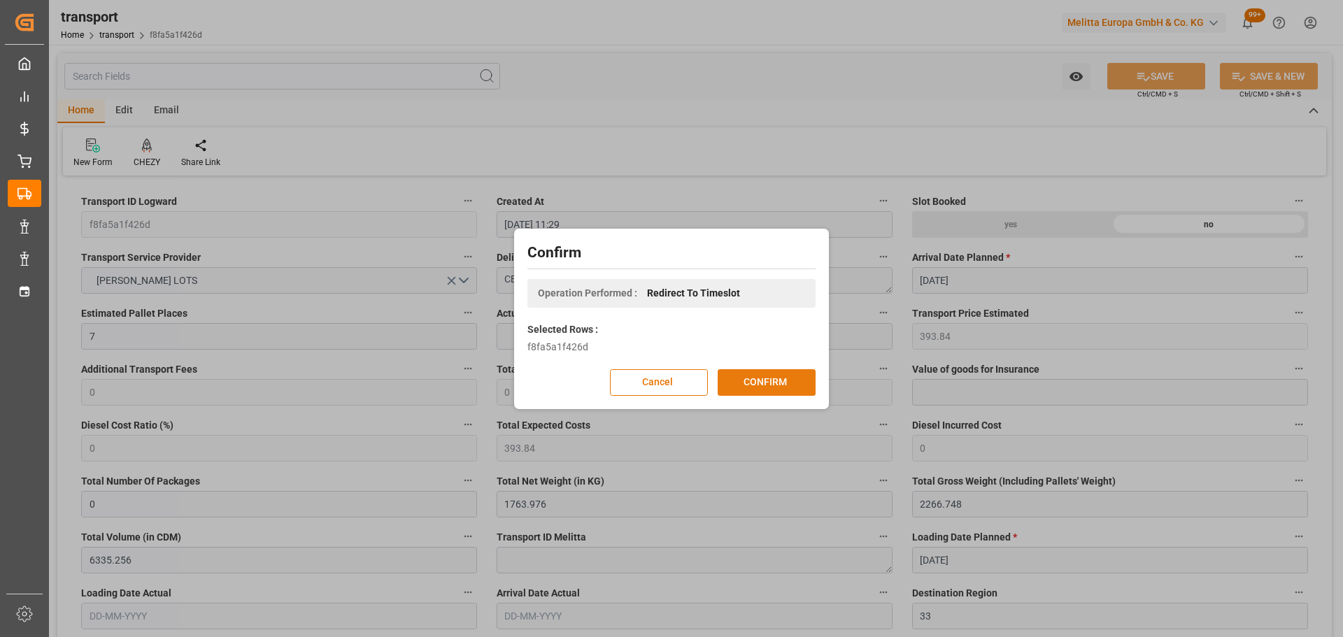
click at [742, 380] on button "CONFIRM" at bounding box center [767, 382] width 98 height 27
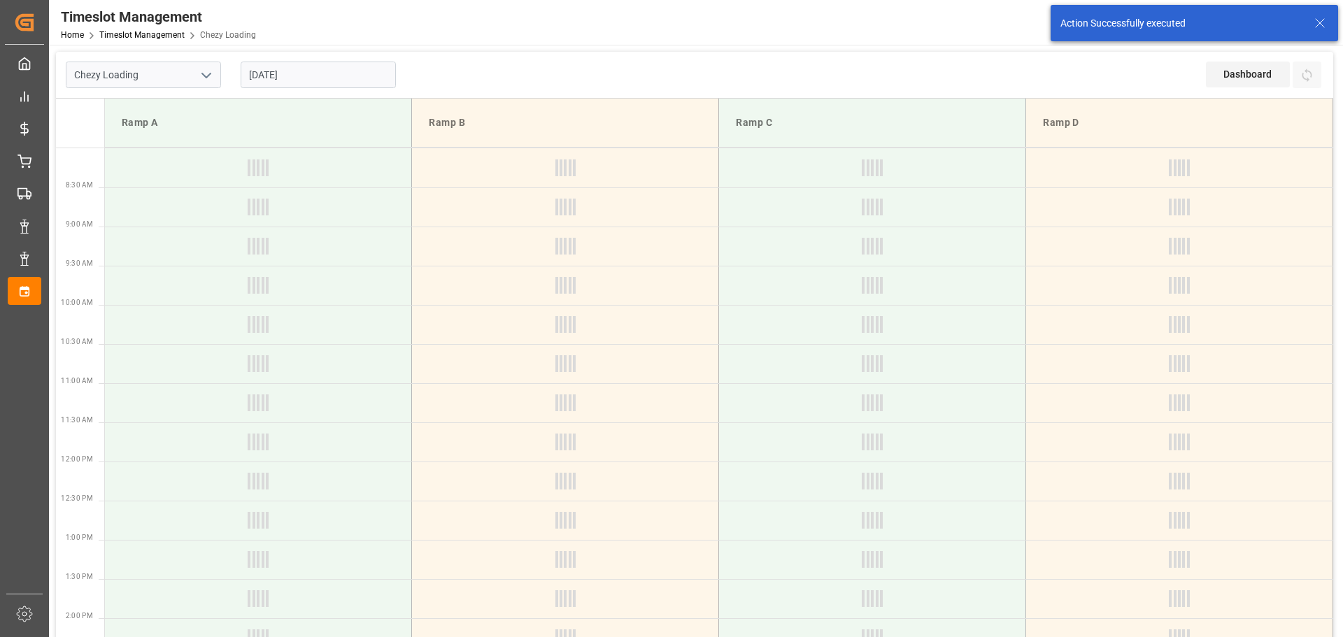
click at [263, 68] on input "[DATE]" at bounding box center [318, 75] width 155 height 27
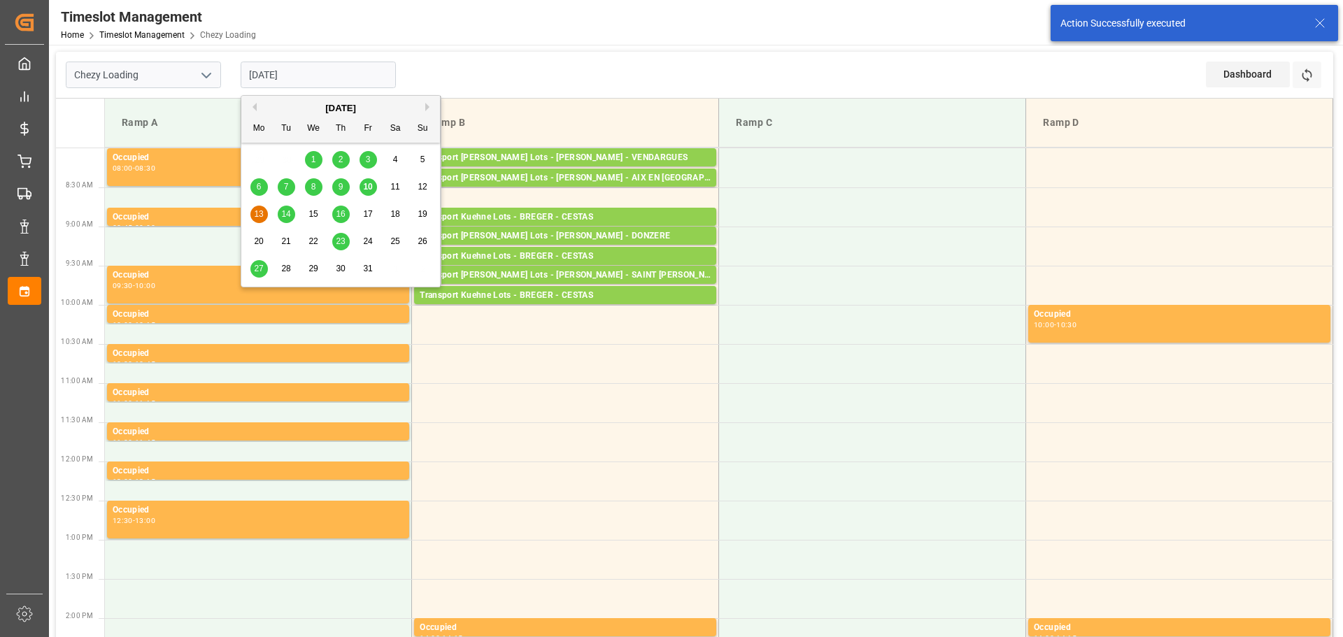
click at [285, 213] on span "14" at bounding box center [285, 214] width 9 height 10
type input "[DATE]"
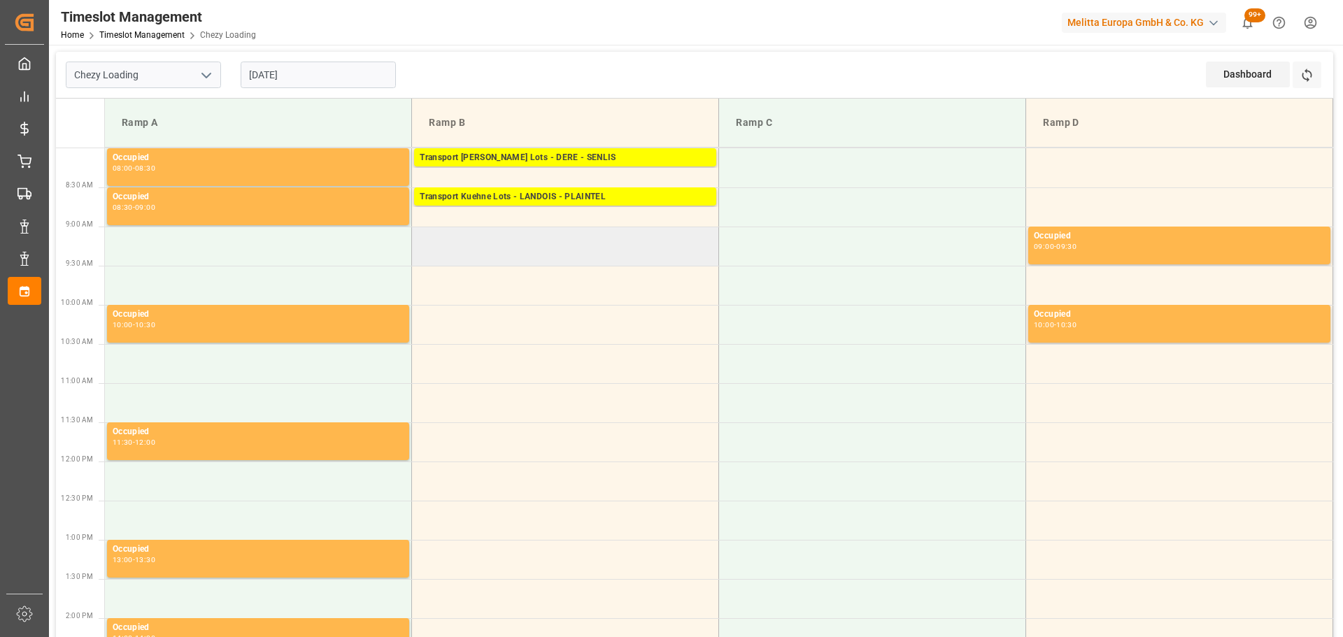
click at [422, 260] on td at bounding box center [565, 246] width 307 height 39
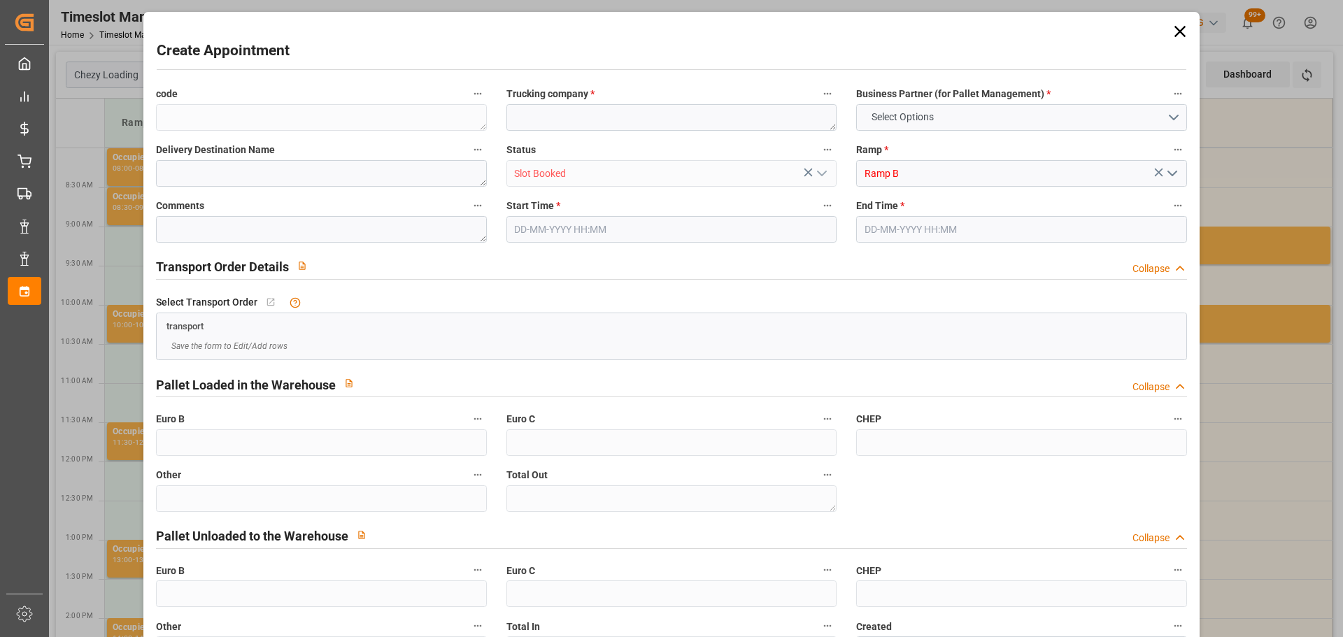
type input "0"
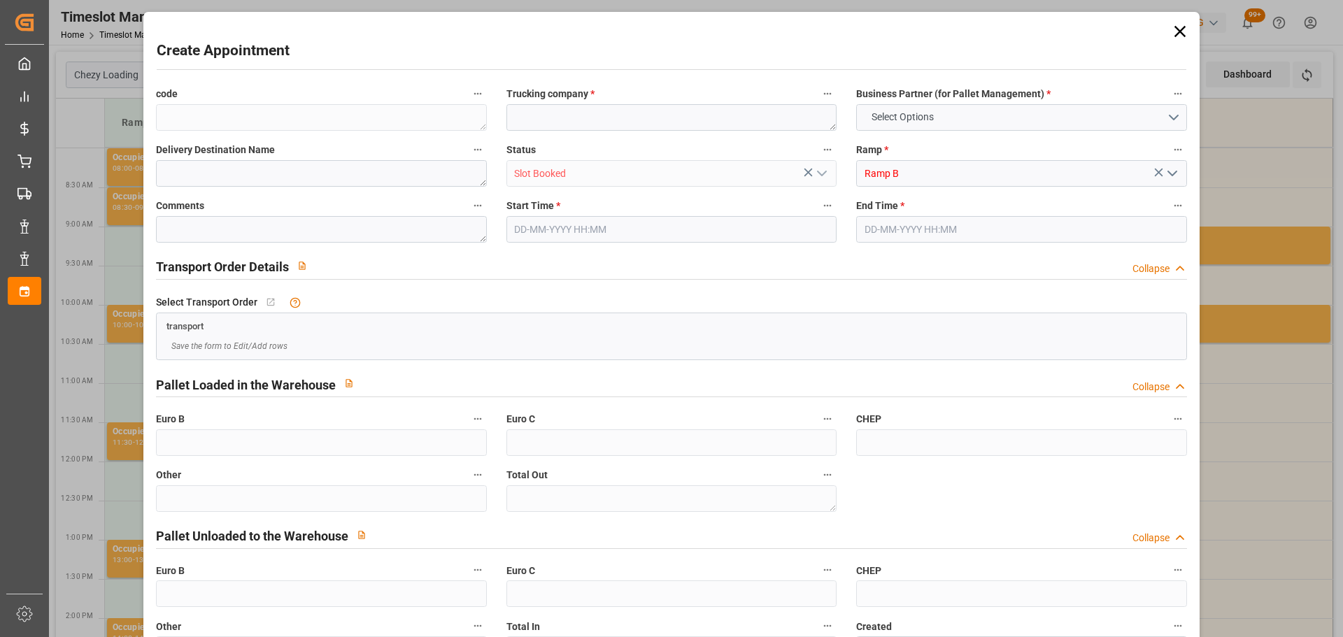
type input "0"
type input "[DATE] 09:00"
type input "[DATE] 09:30"
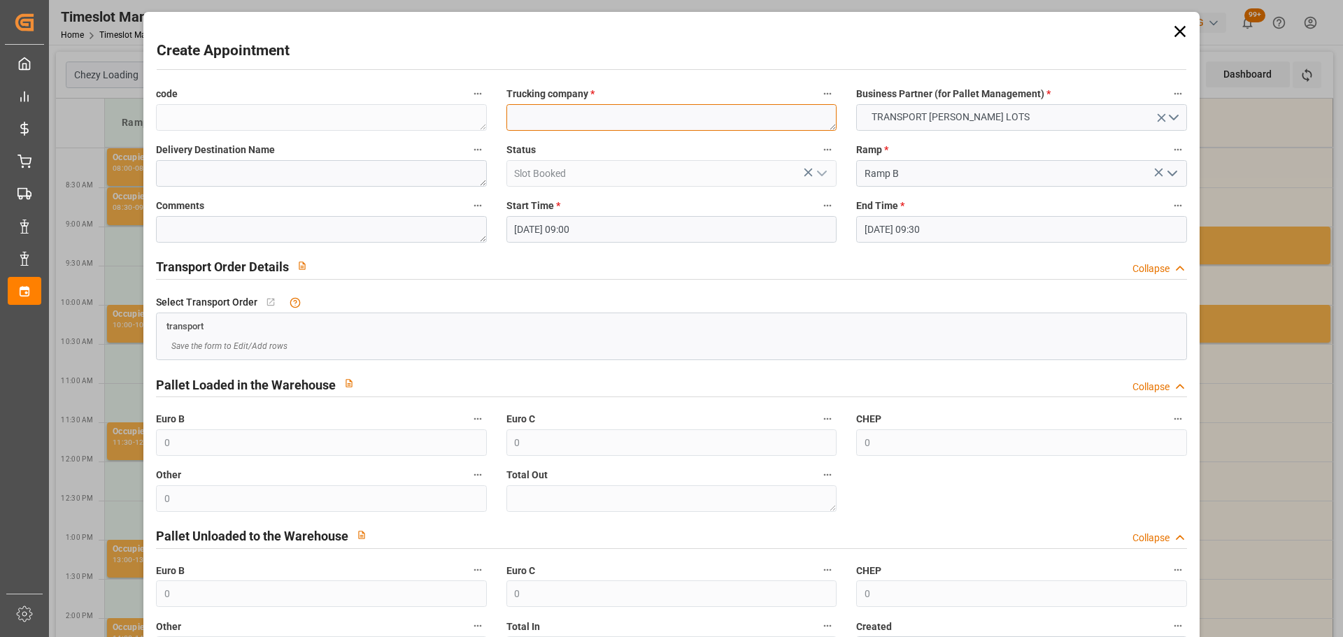
click at [635, 127] on textarea at bounding box center [672, 117] width 330 height 27
type textarea "[PERSON_NAME]"
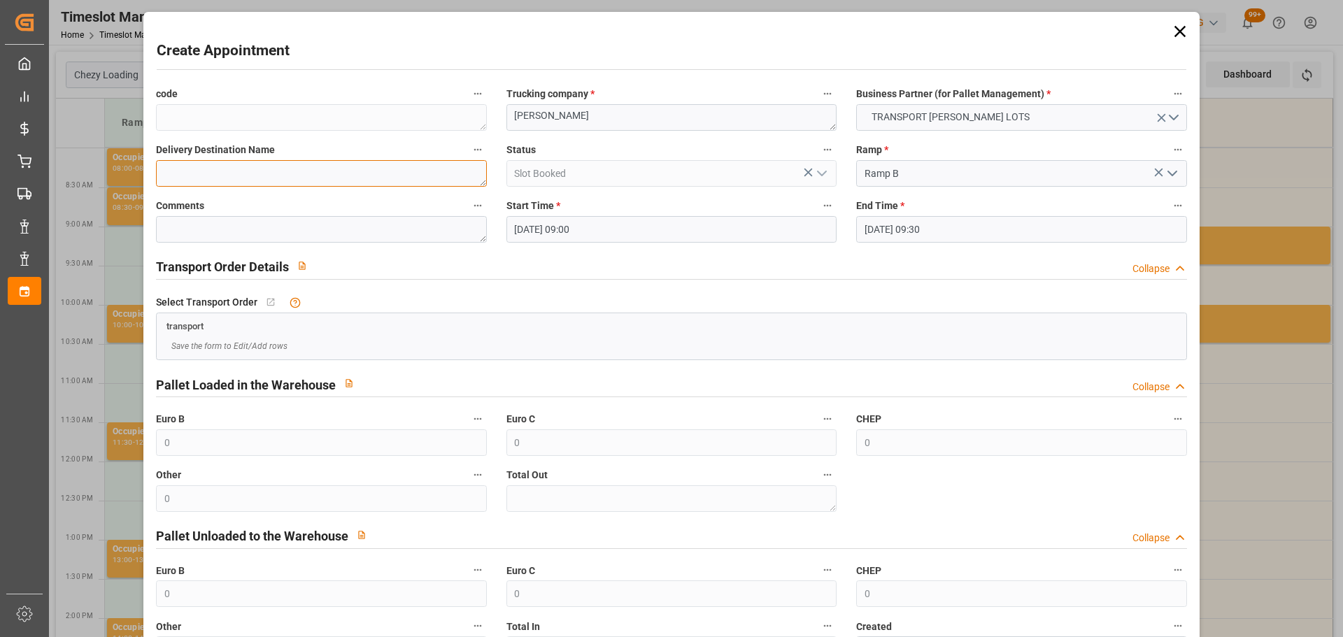
click at [395, 174] on textarea at bounding box center [321, 173] width 330 height 27
type textarea "CESTAS"
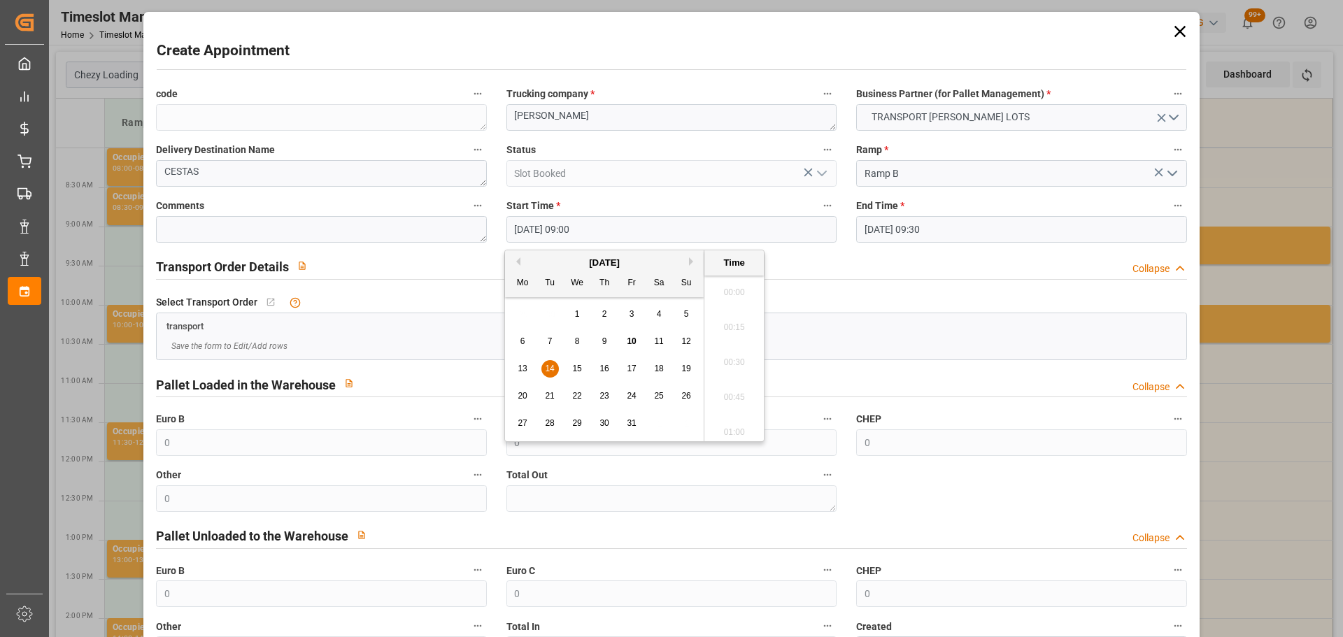
click at [556, 229] on input "[DATE] 09:00" at bounding box center [672, 229] width 330 height 27
drag, startPoint x: 545, startPoint y: 374, endPoint x: 678, endPoint y: 364, distance: 133.3
click at [545, 373] on span "14" at bounding box center [549, 369] width 9 height 10
click at [726, 388] on li "09:15" at bounding box center [734, 393] width 59 height 35
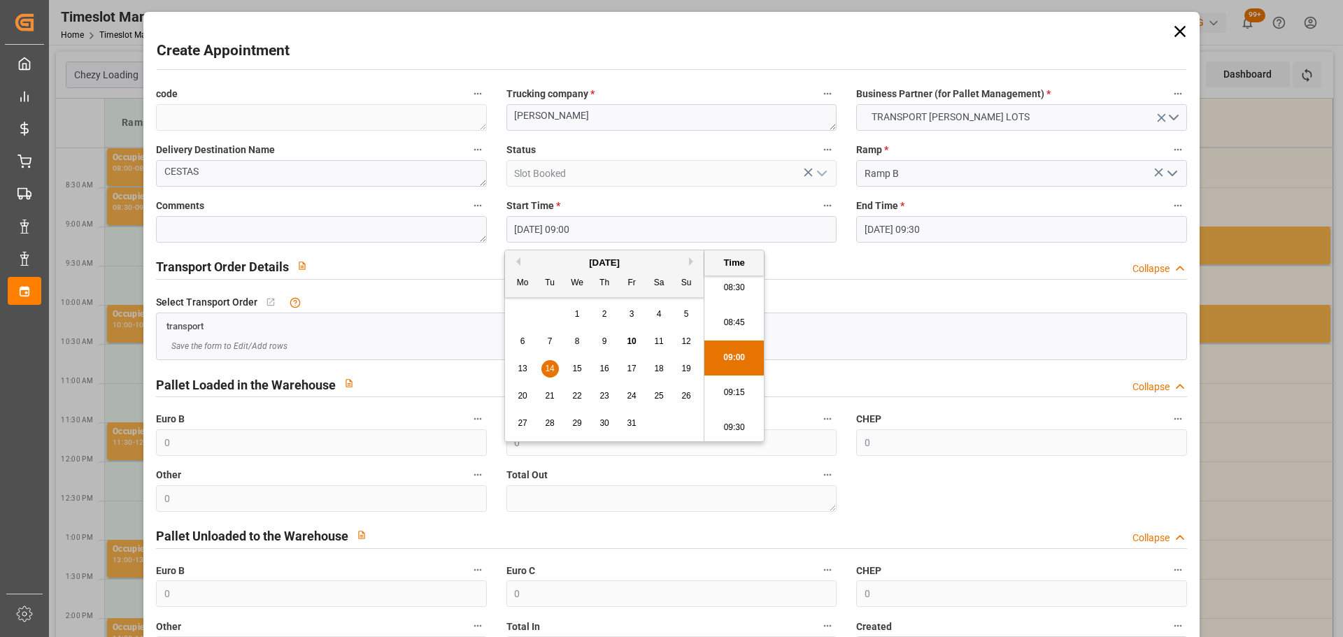
type input "[DATE] 09:15"
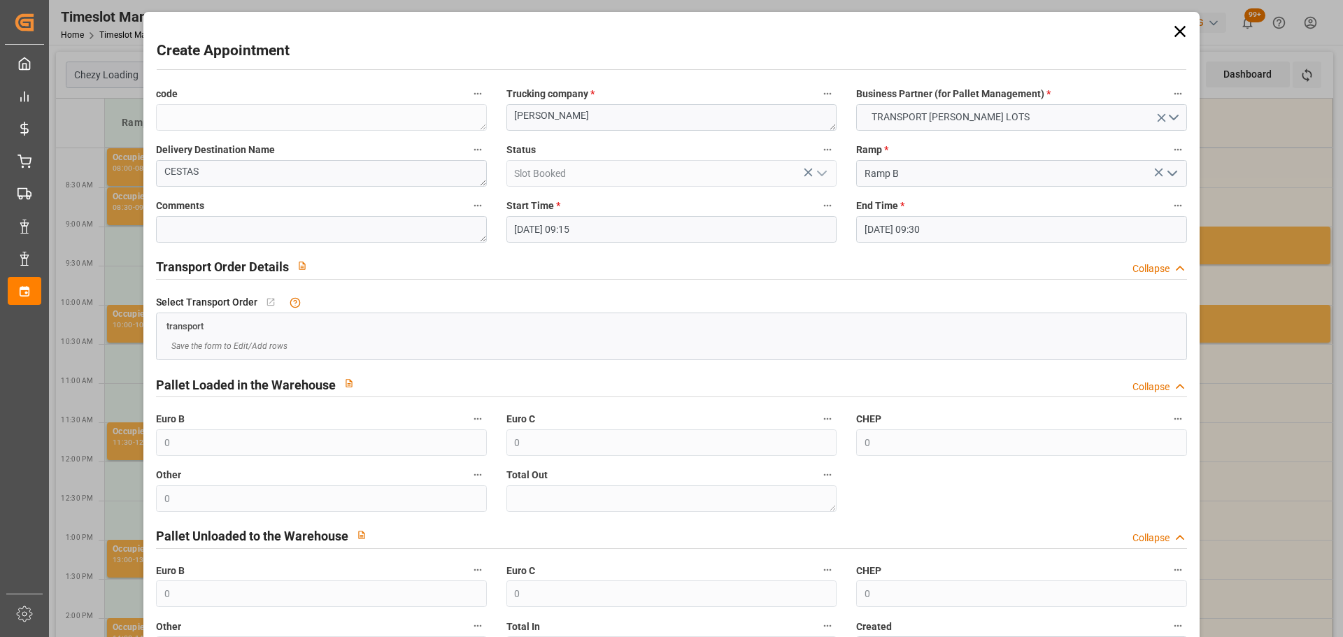
scroll to position [107, 0]
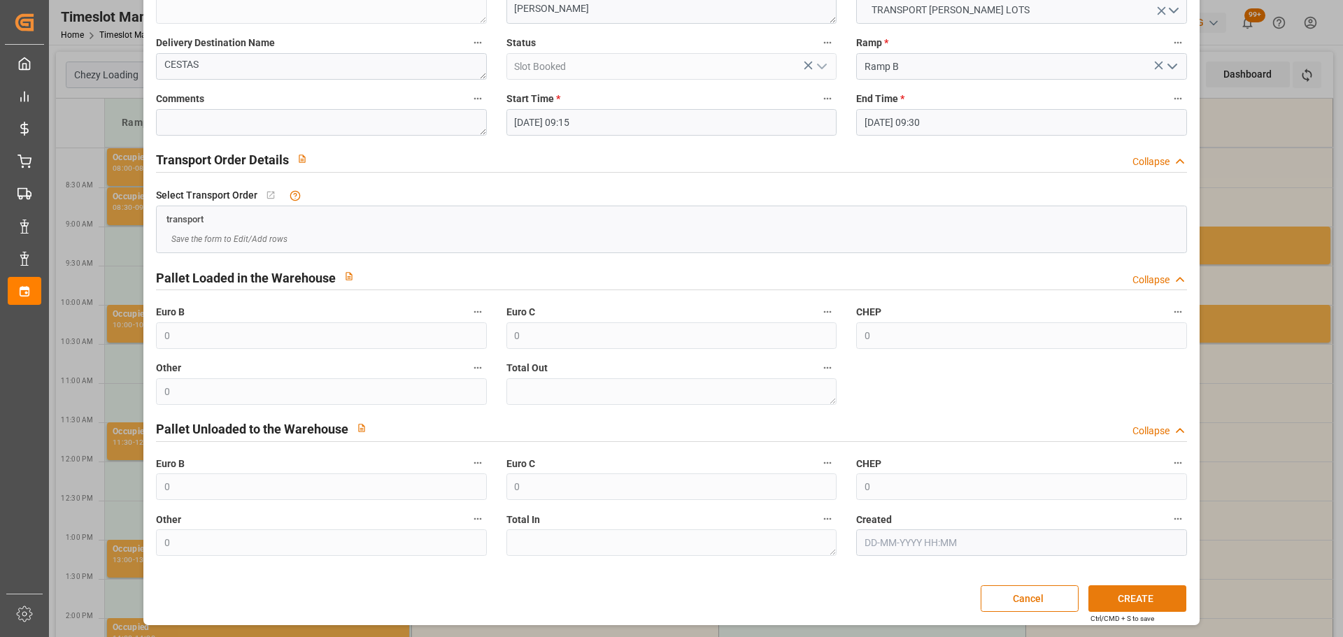
click at [1145, 593] on button "CREATE" at bounding box center [1138, 599] width 98 height 27
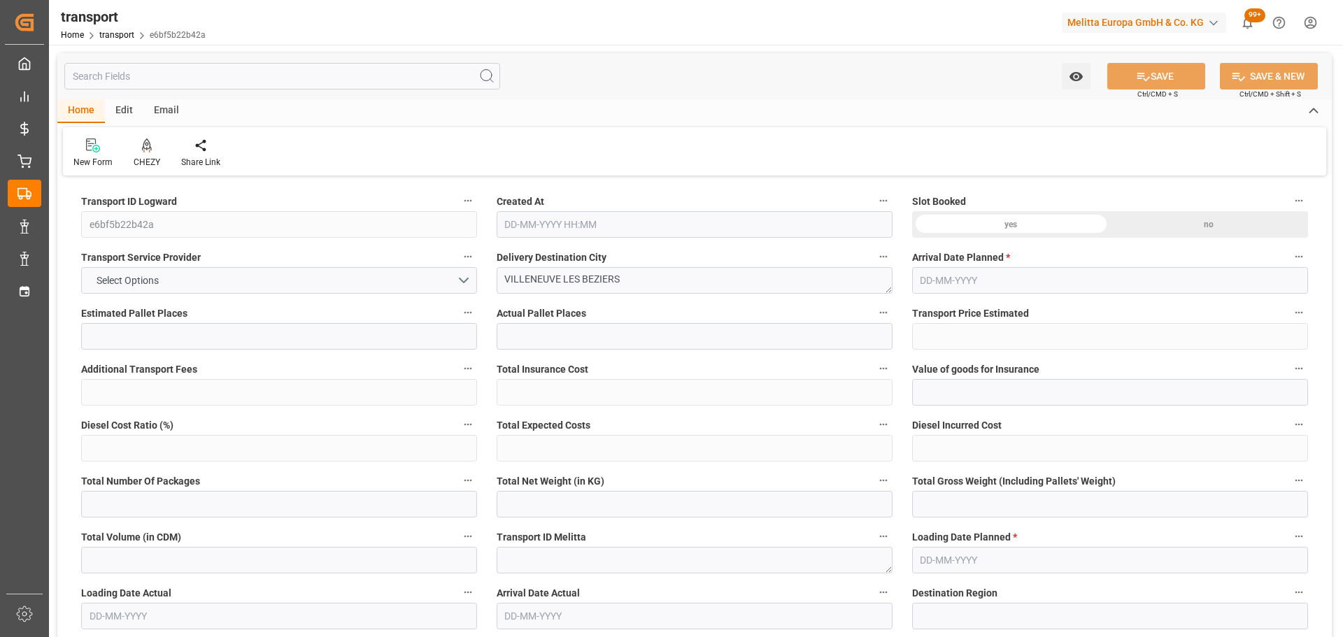
type input "5"
type input "373.56"
type input "0"
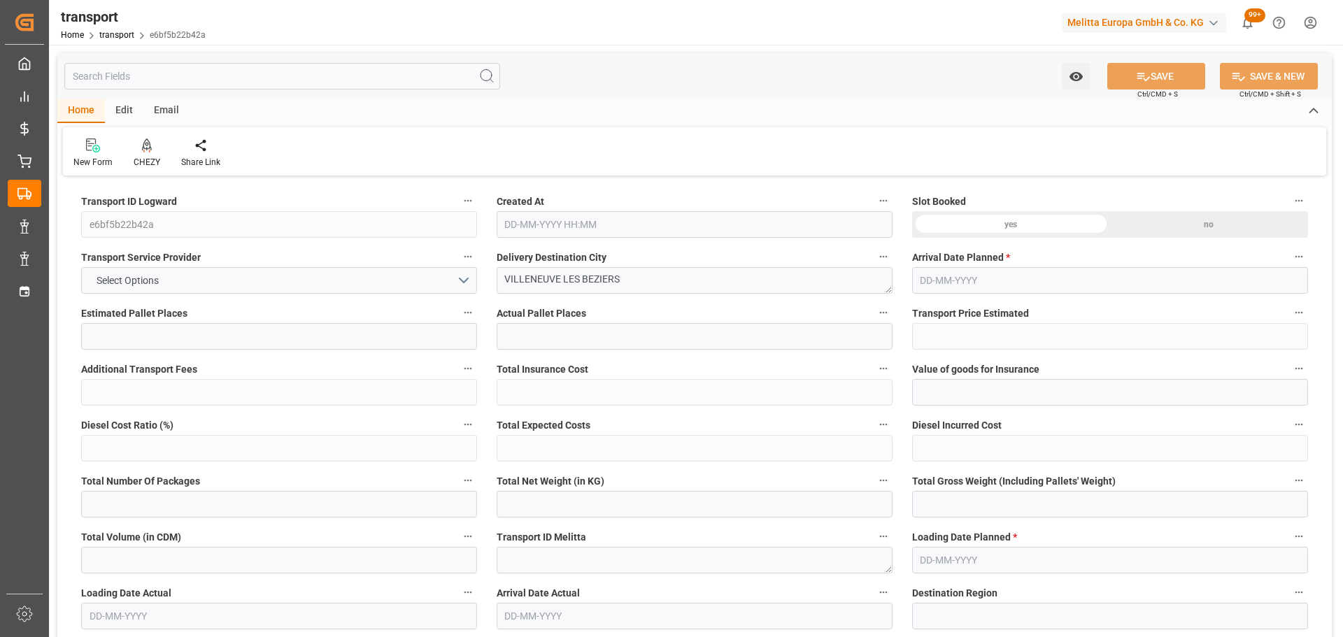
type input "373.56"
type input "0"
type input "1911.504"
type input "2272"
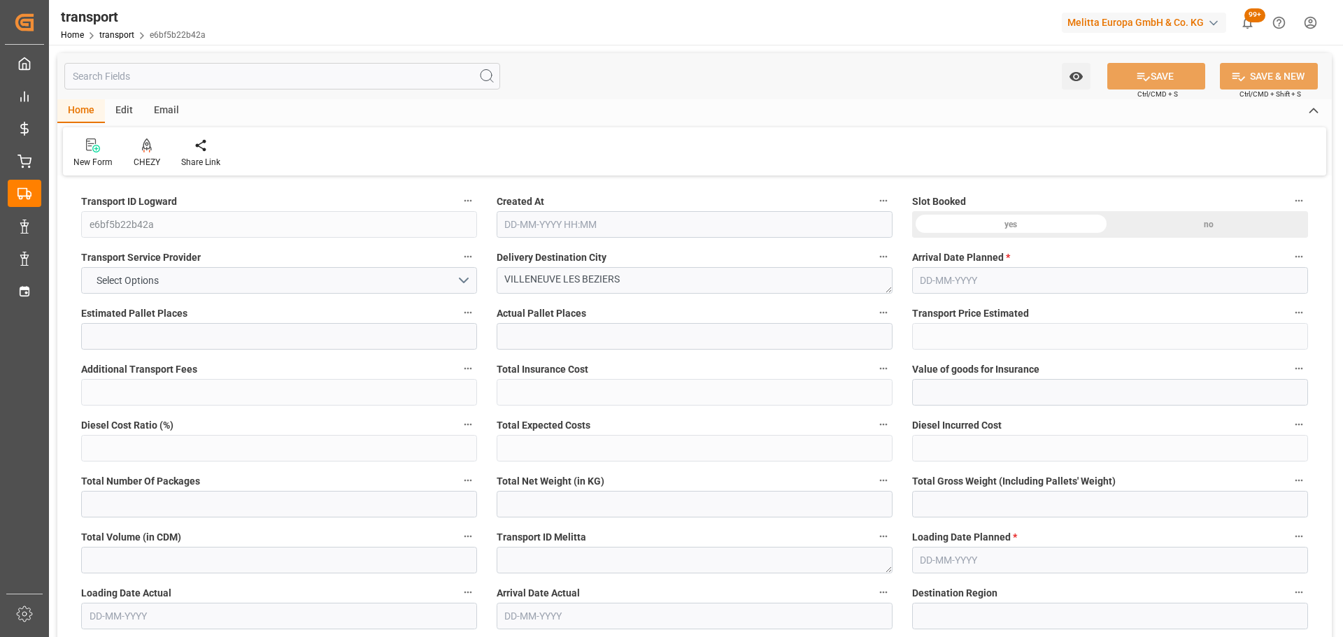
type input "5304"
type input "34"
type input "4"
type input "56"
type input "5"
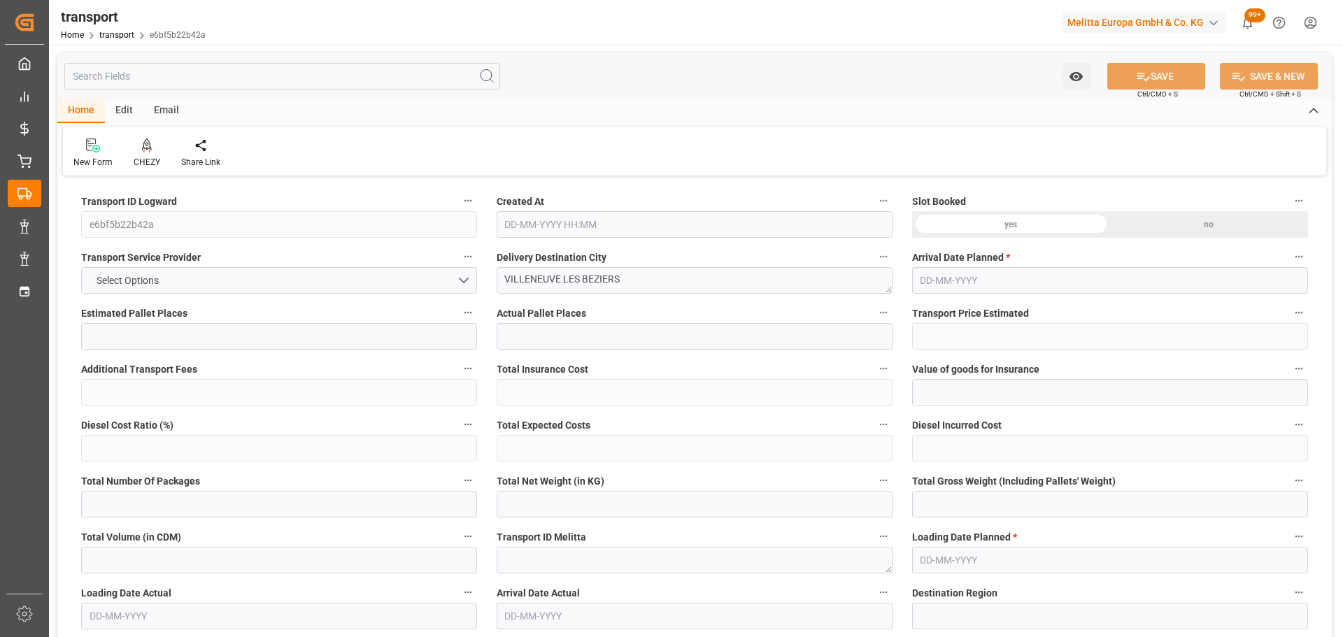
type input "101"
type input "2036.304"
type input "0"
type input "4710.8598"
type input "0"
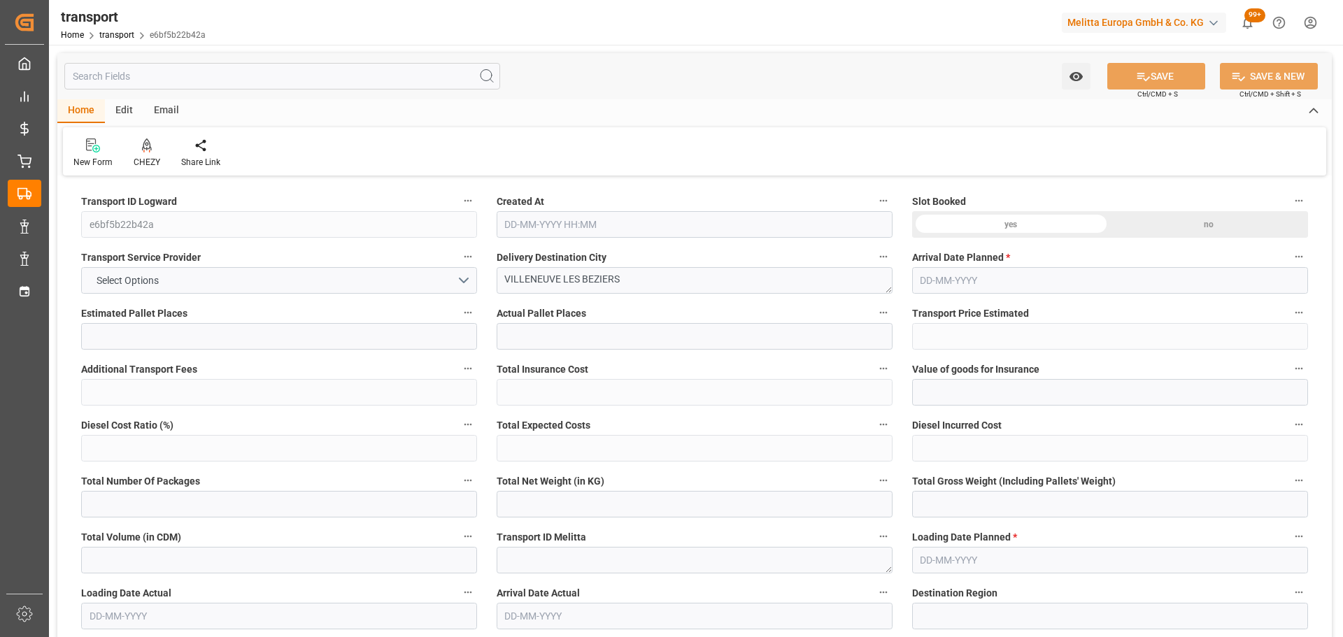
type input "0"
type input "21"
type input "35"
type input "[DATE] 11:30"
type input "[DATE]"
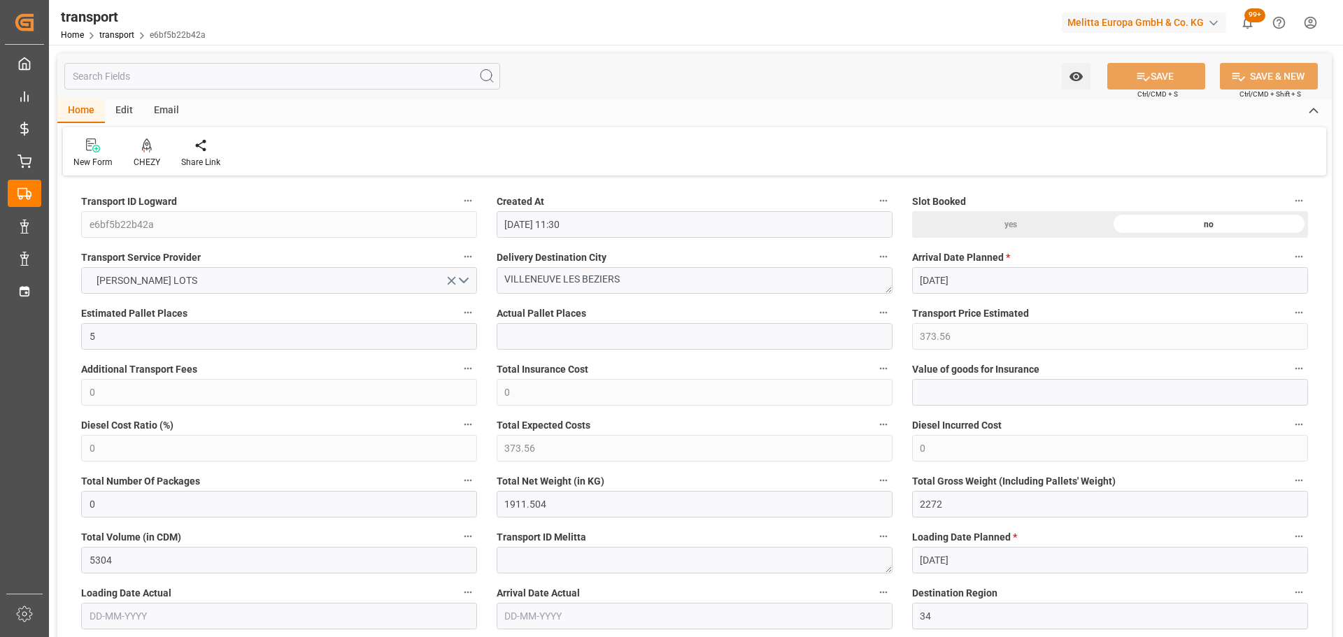
type input "[DATE]"
click at [148, 148] on icon at bounding box center [147, 145] width 10 height 12
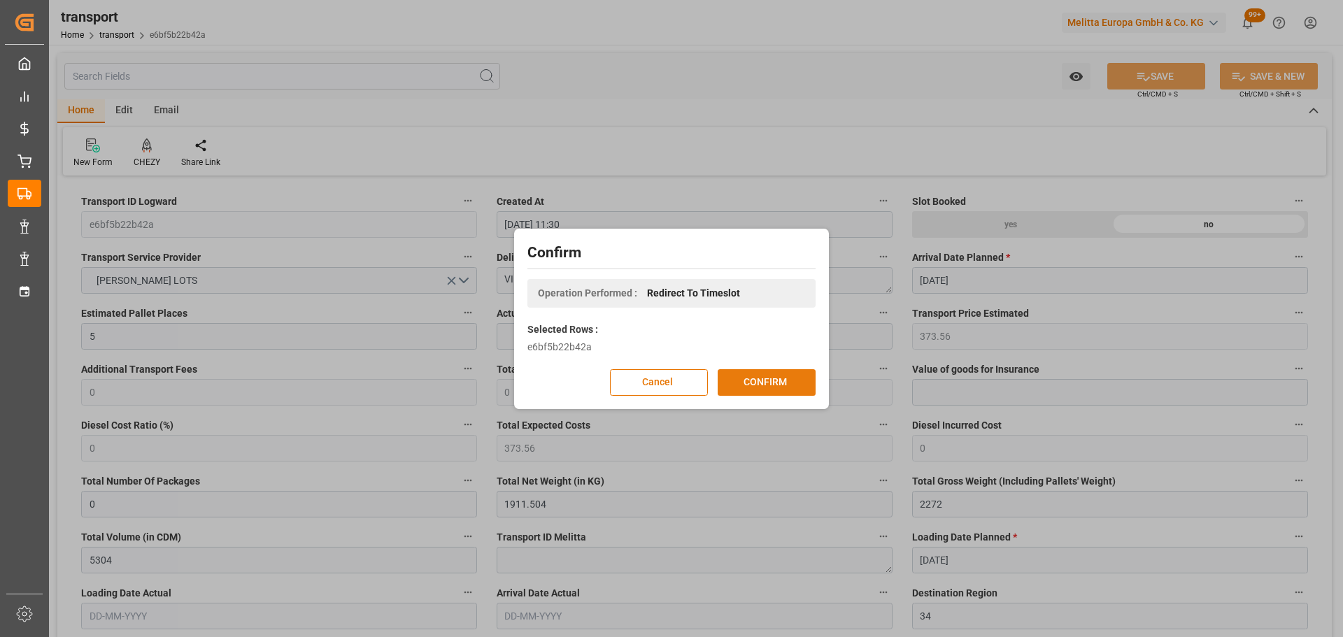
click at [766, 379] on button "CONFIRM" at bounding box center [767, 382] width 98 height 27
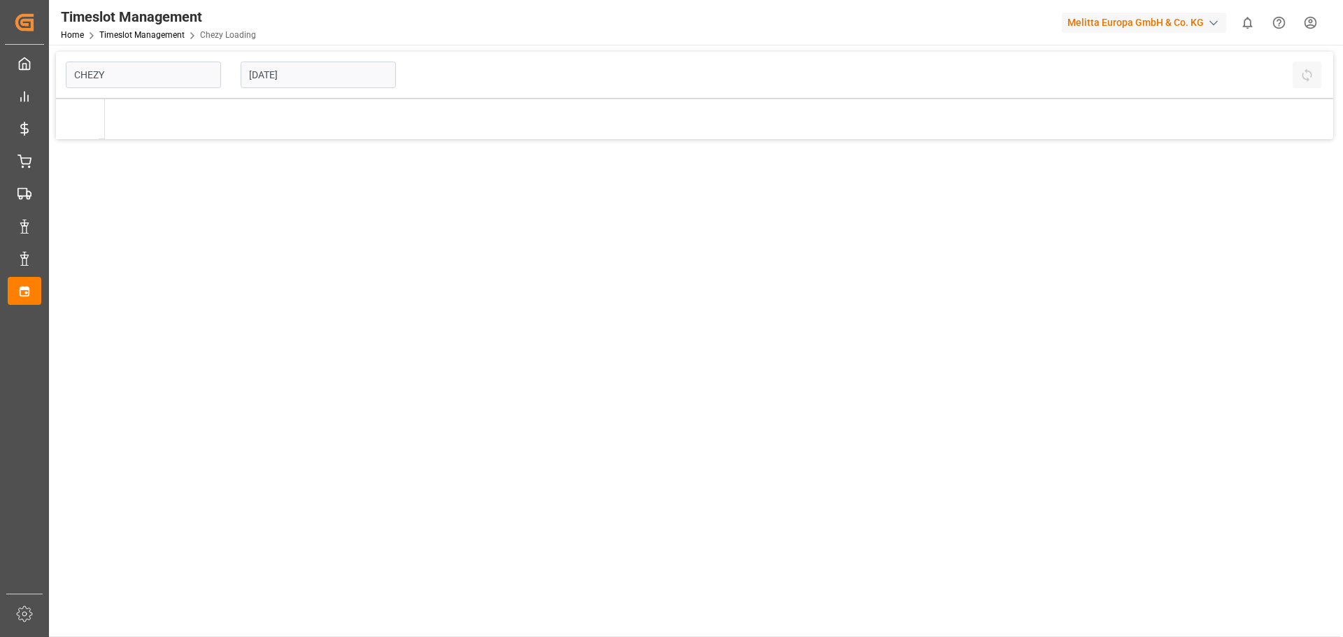
type input "Chezy Loading"
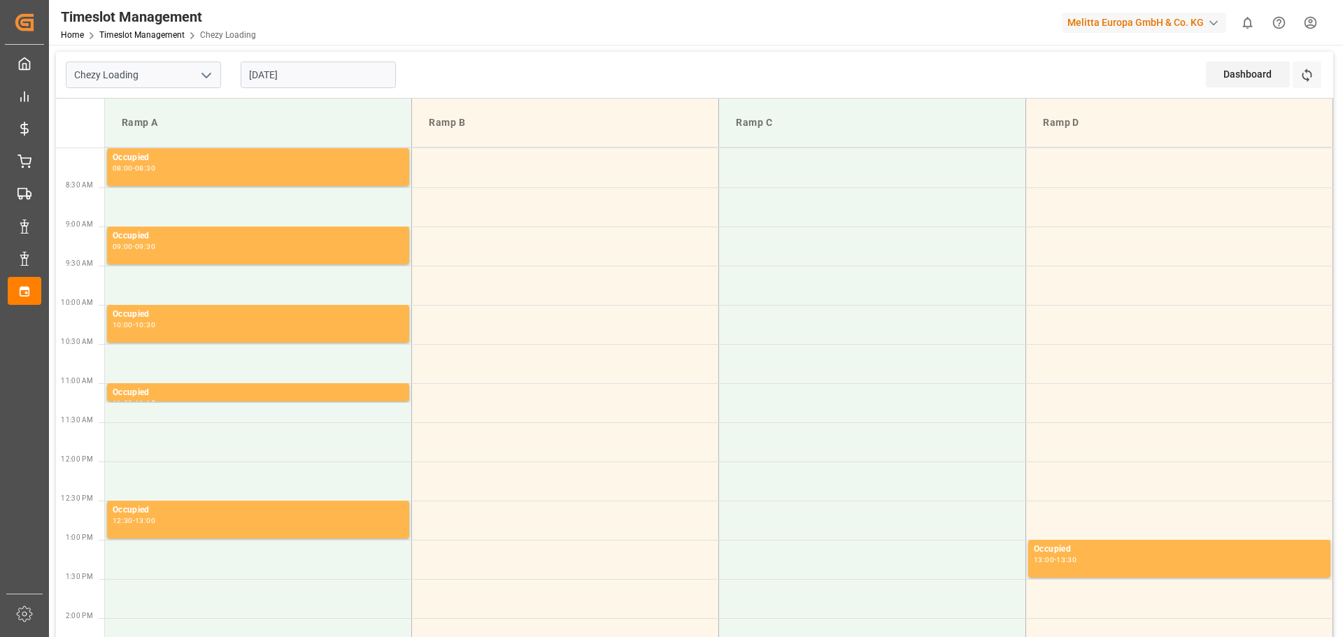
click at [311, 78] on input "[DATE]" at bounding box center [318, 75] width 155 height 27
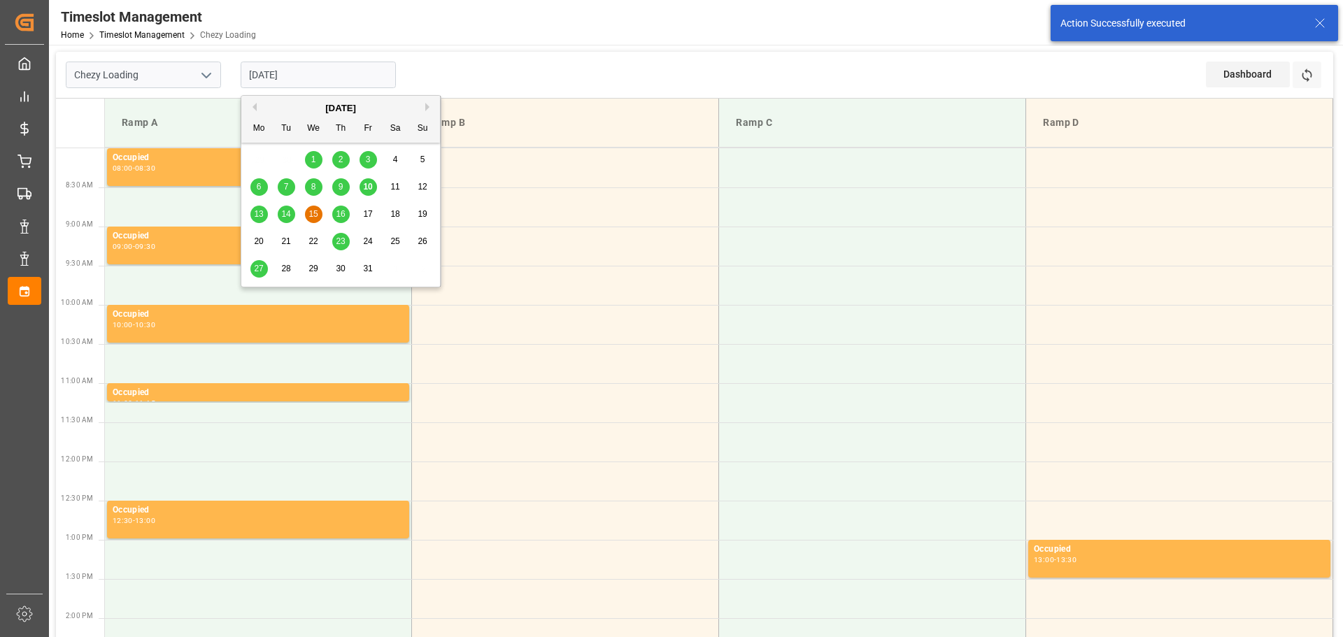
click at [257, 213] on span "13" at bounding box center [258, 214] width 9 height 10
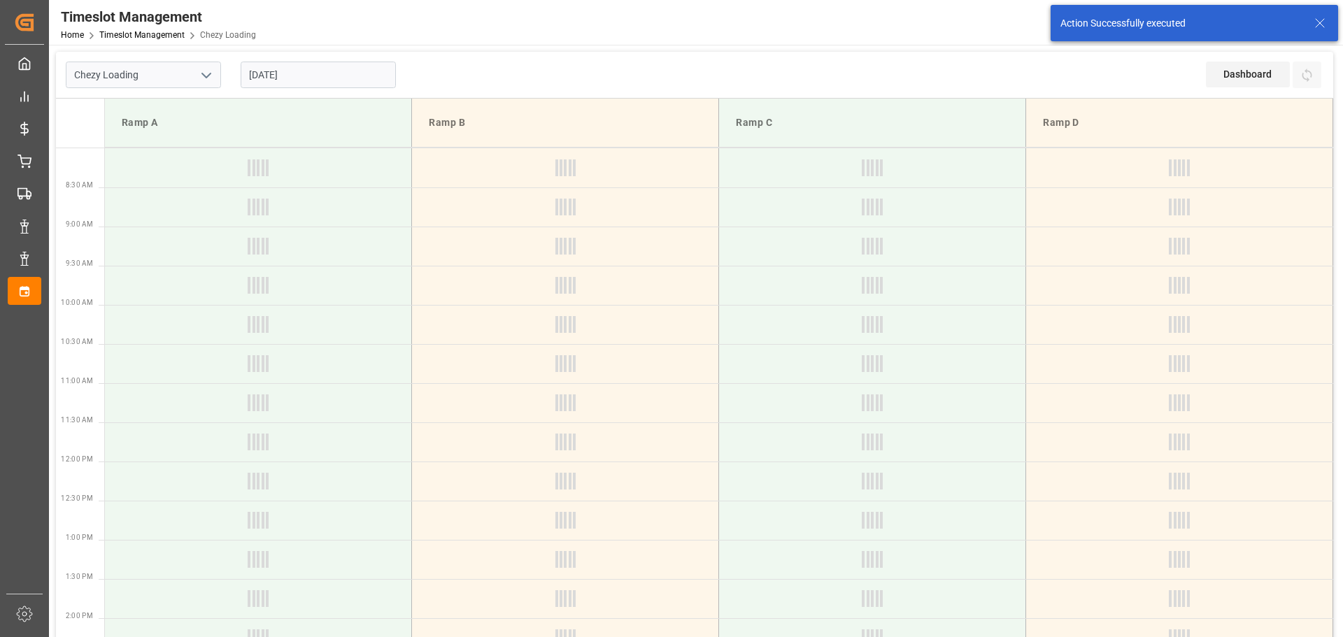
type input "[DATE]"
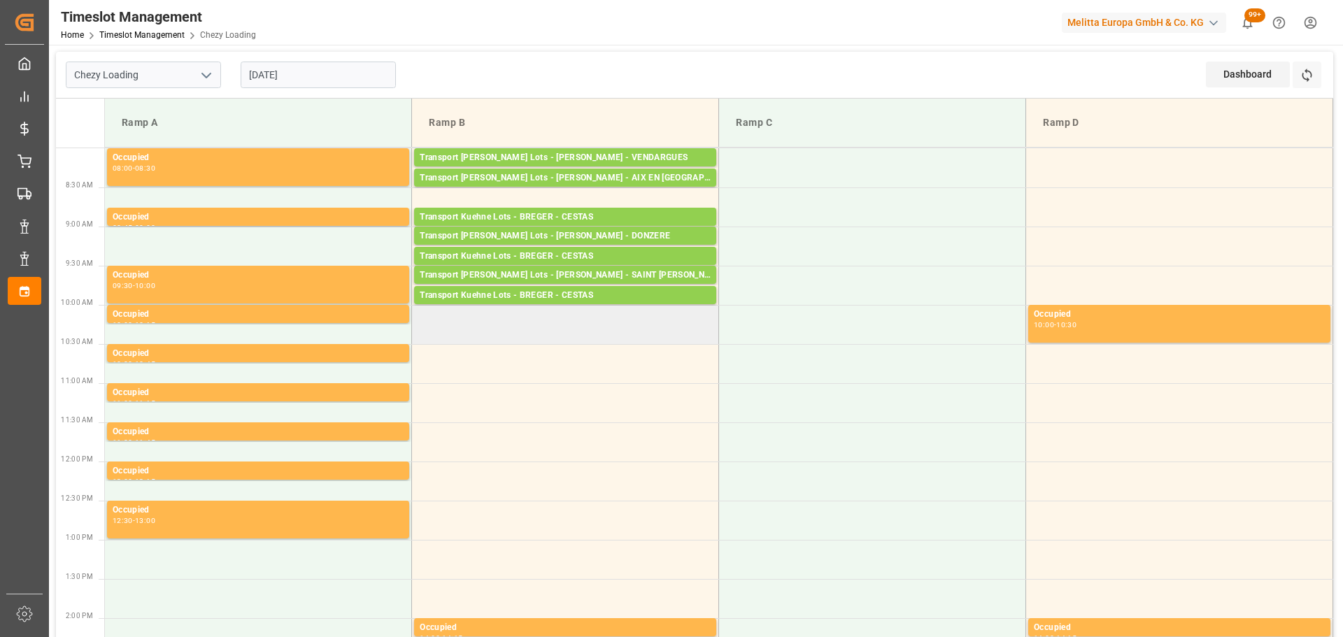
click at [421, 337] on td at bounding box center [565, 324] width 307 height 39
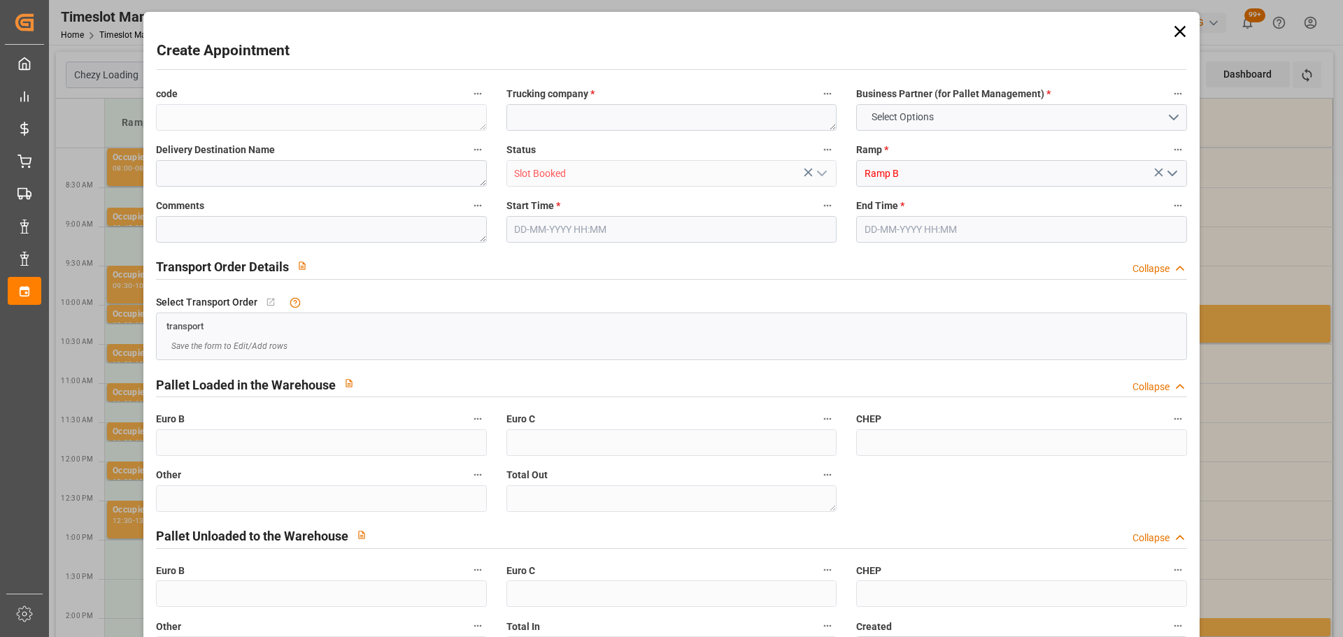
type input "0"
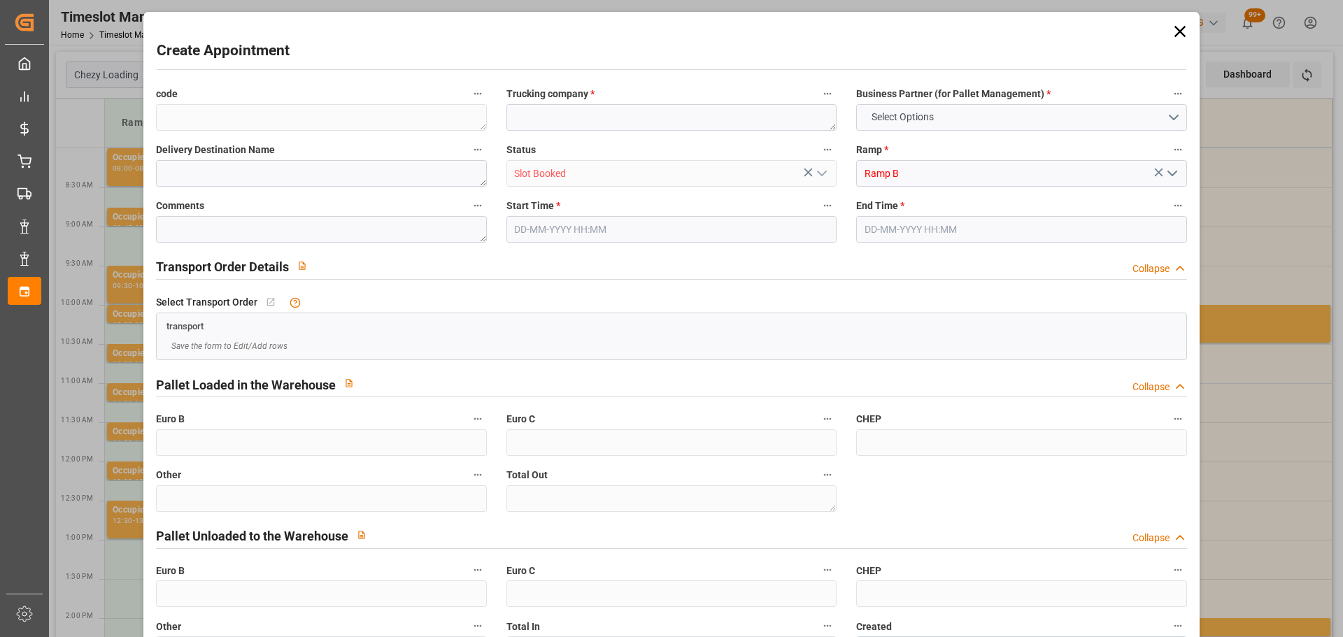
type input "0"
type input "13-10-2025 10:00"
type input "13-10-2025 10:30"
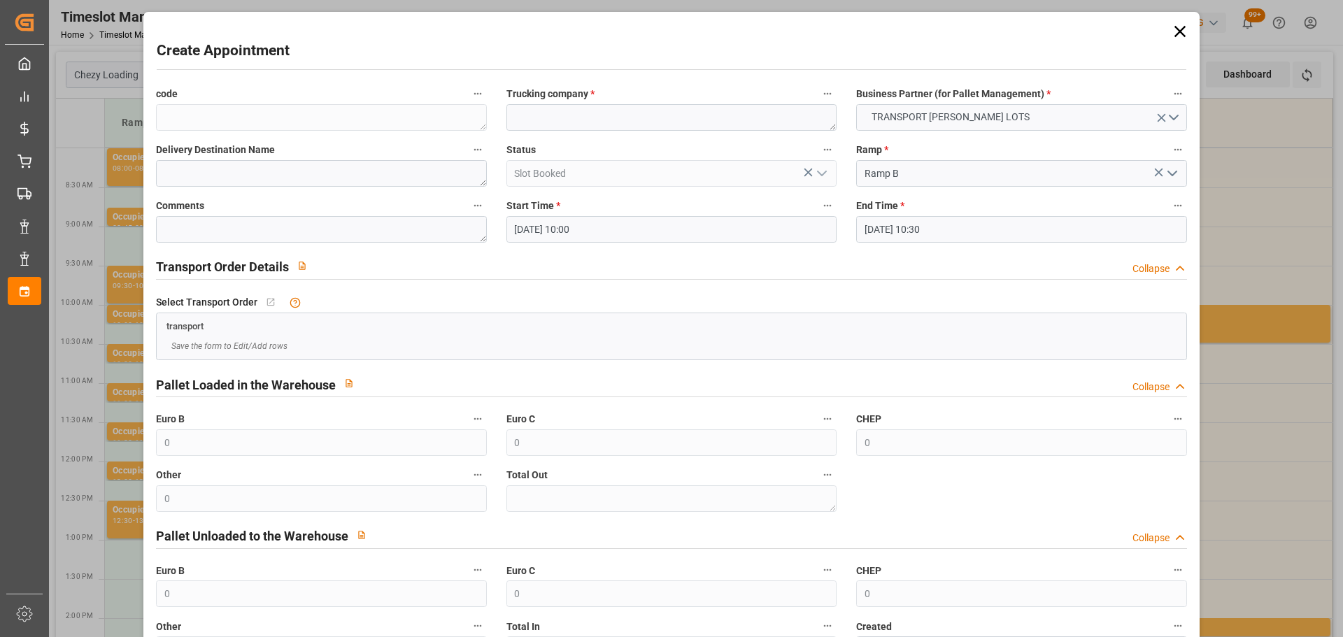
click at [543, 222] on input "13-10-2025 10:00" at bounding box center [672, 229] width 330 height 27
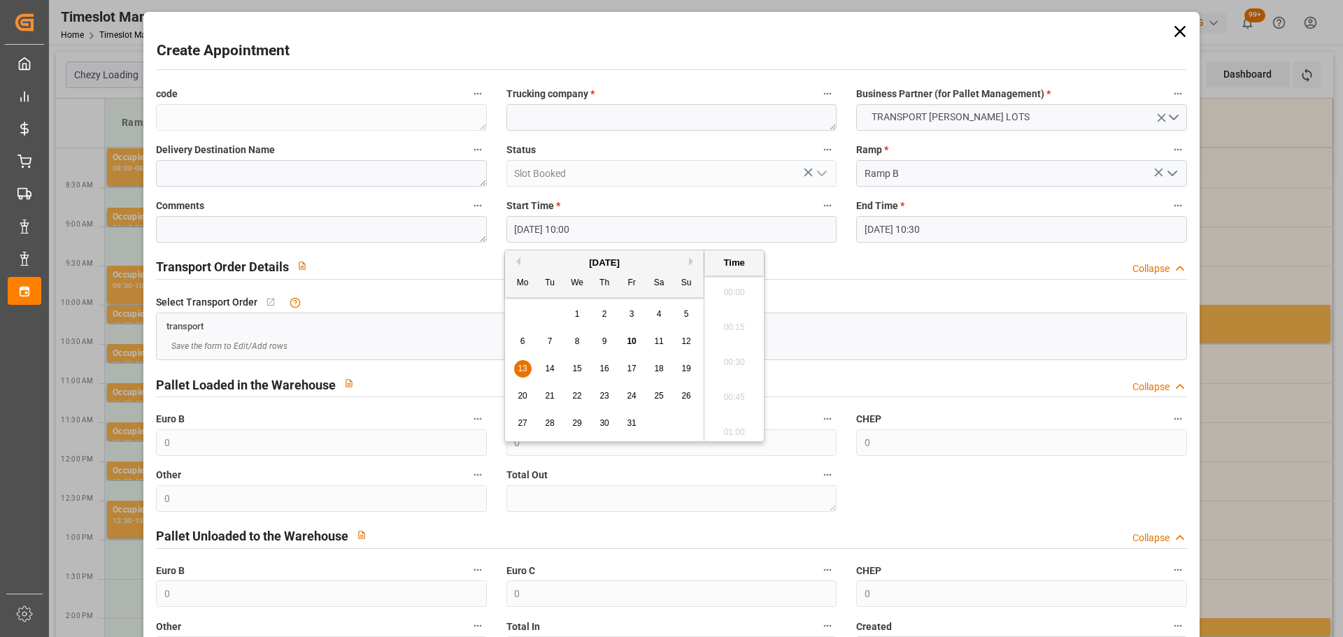
scroll to position [1334, 0]
click at [525, 362] on div "13" at bounding box center [522, 369] width 17 height 17
drag, startPoint x: 747, startPoint y: 390, endPoint x: 647, endPoint y: 222, distance: 195.1
click at [741, 377] on li "10:15" at bounding box center [734, 393] width 59 height 35
type input "13-10-2025 10:15"
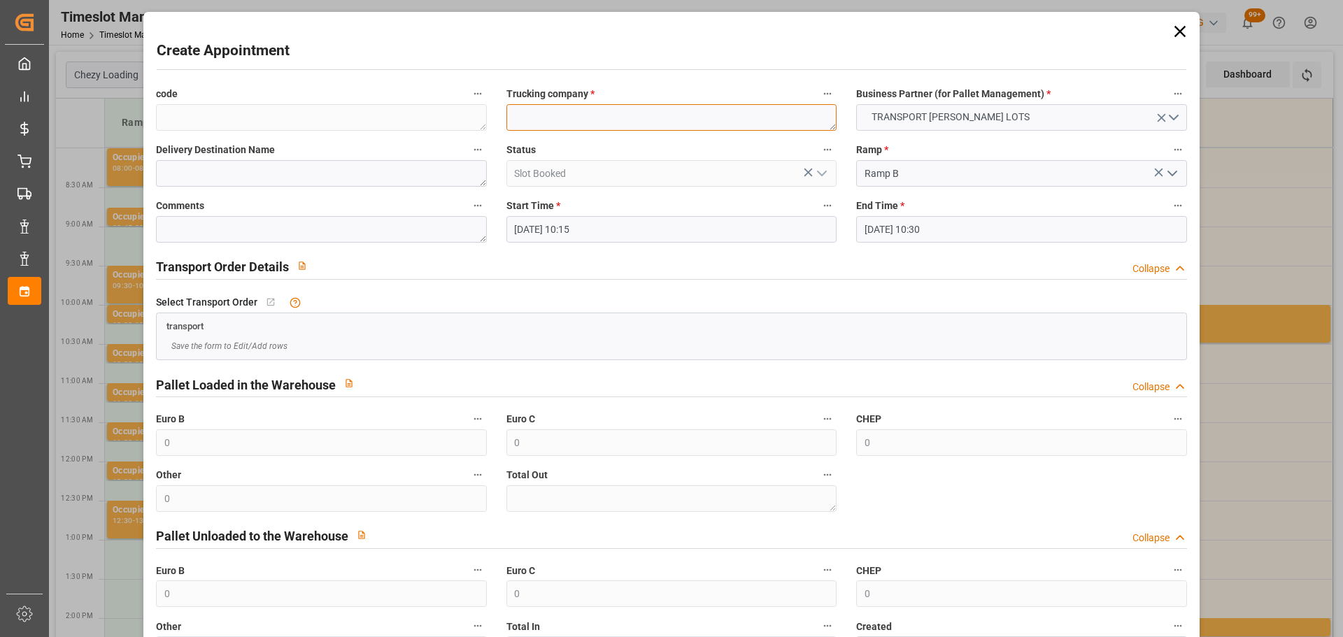
click at [554, 122] on textarea at bounding box center [672, 117] width 330 height 27
type textarea "FOURNIE"
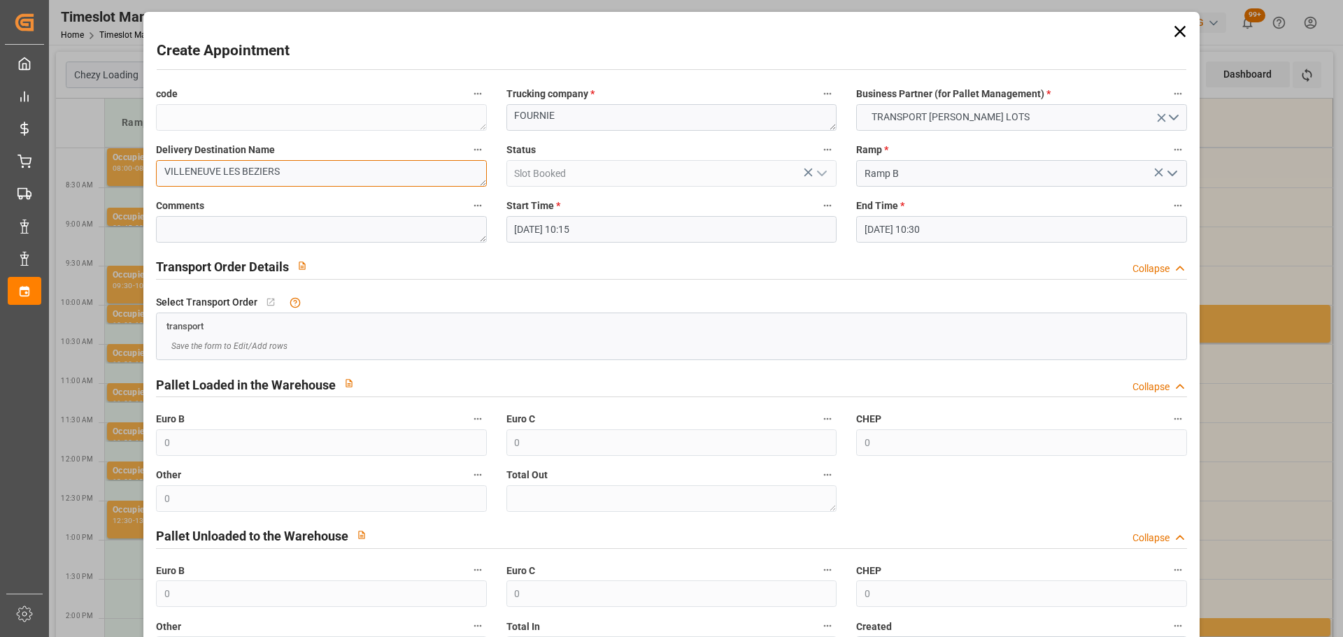
type textarea "VILLENEUVE LES BEZIERS"
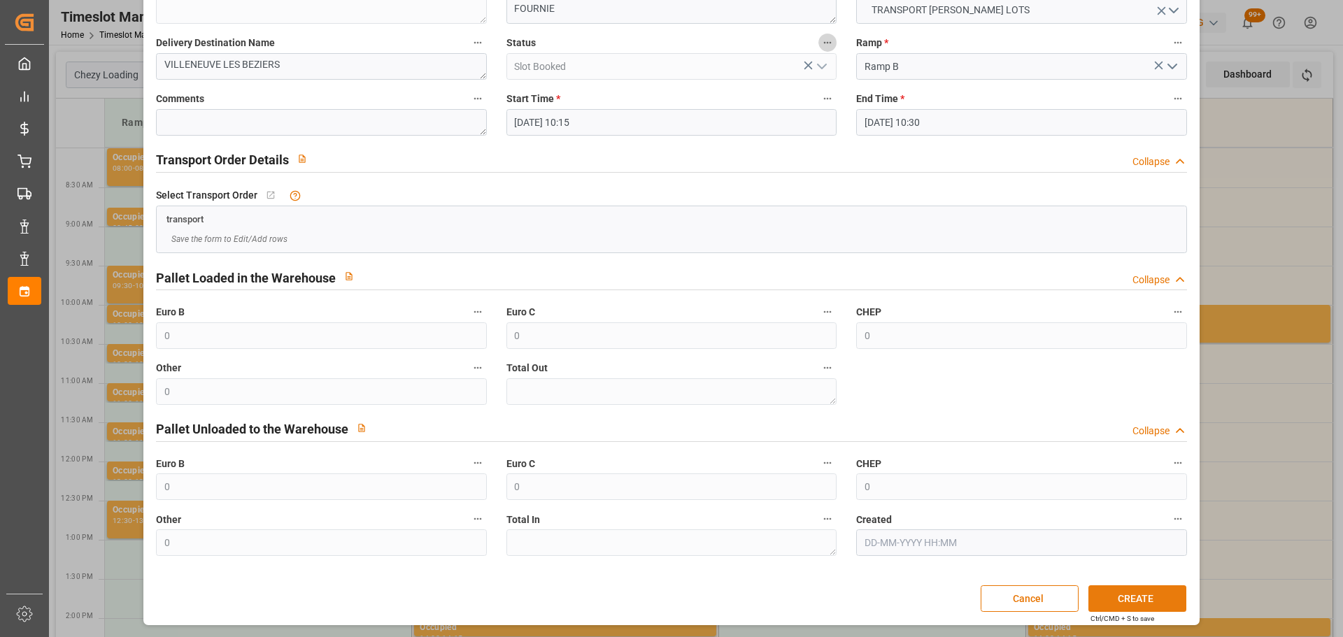
click at [1105, 594] on button "CREATE" at bounding box center [1138, 599] width 98 height 27
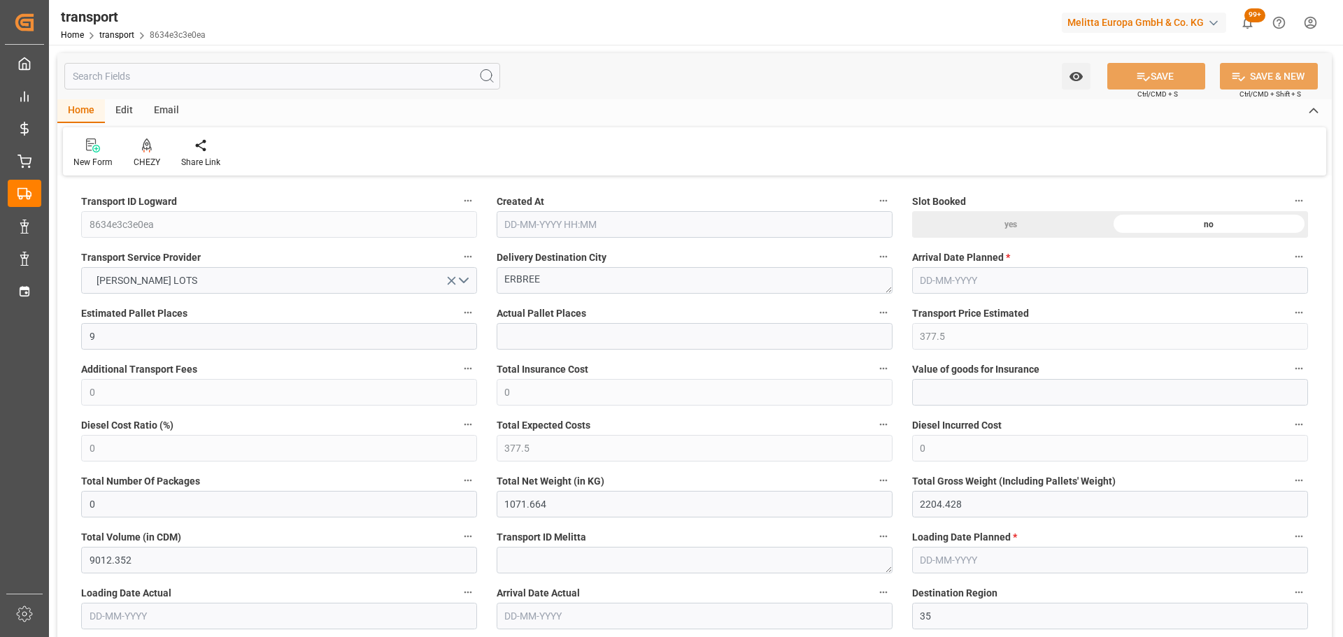
type input "[DATE] 11:30"
type input "[DATE]"
click at [149, 143] on icon at bounding box center [147, 145] width 10 height 12
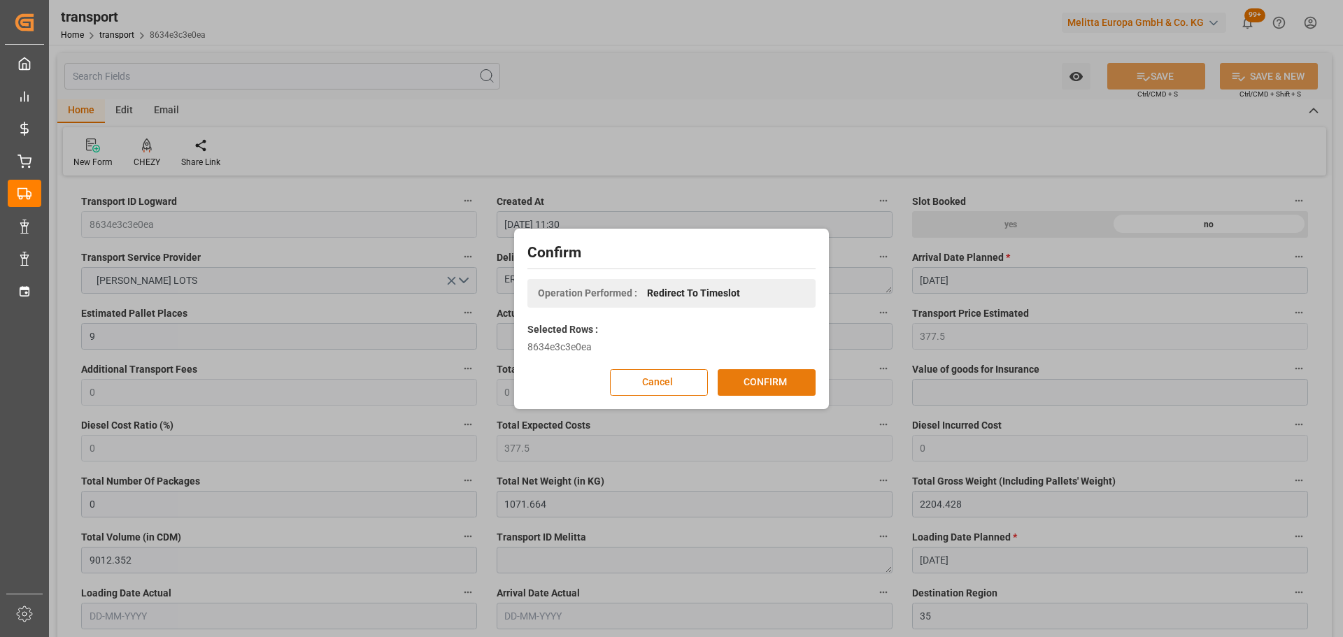
click at [765, 380] on button "CONFIRM" at bounding box center [767, 382] width 98 height 27
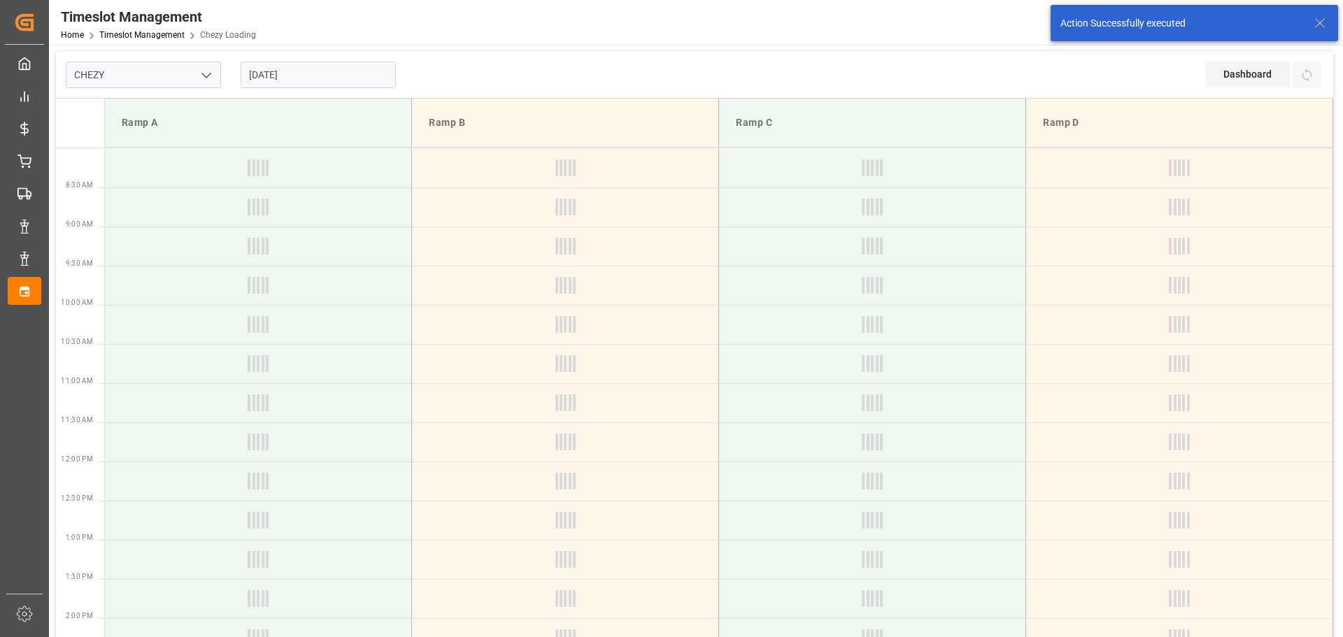
type input "Chezy Loading"
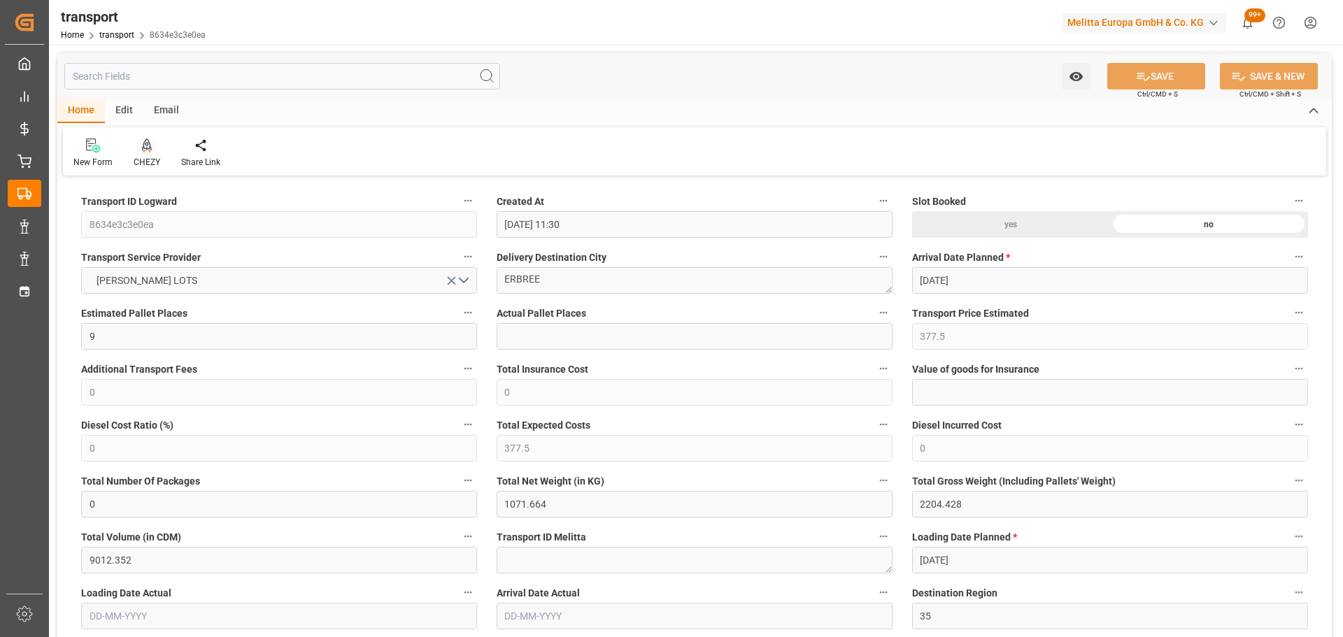
click at [150, 150] on icon at bounding box center [147, 146] width 10 height 14
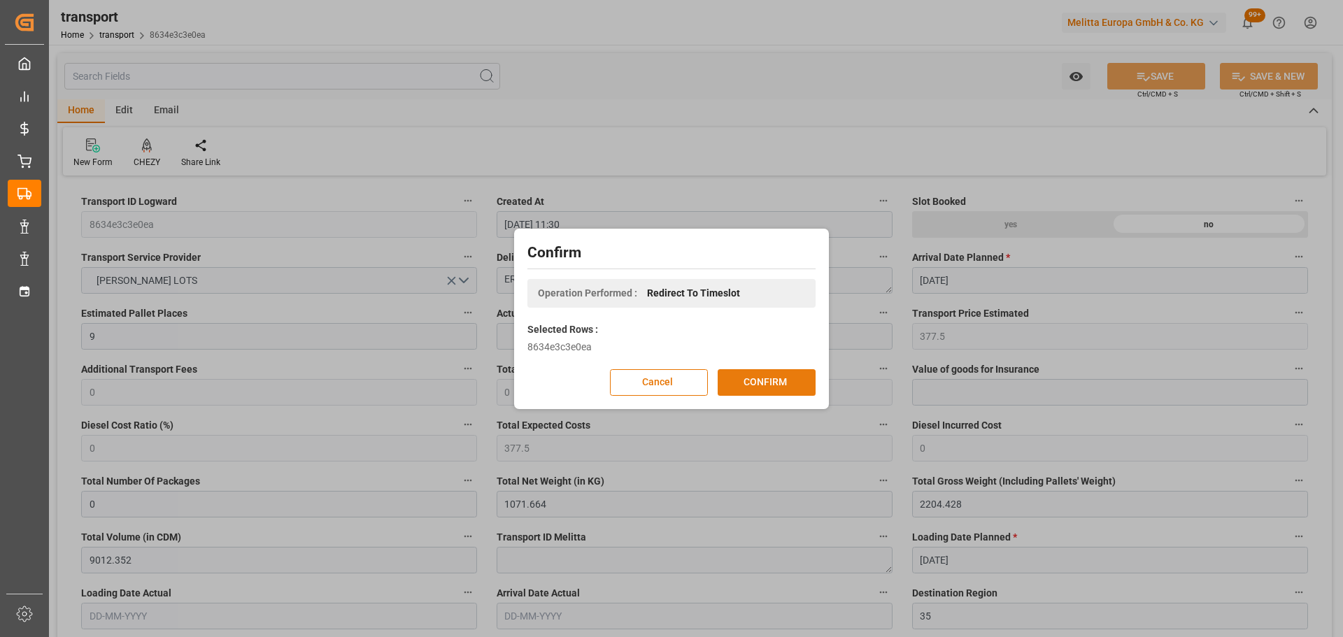
click at [769, 382] on button "CONFIRM" at bounding box center [767, 382] width 98 height 27
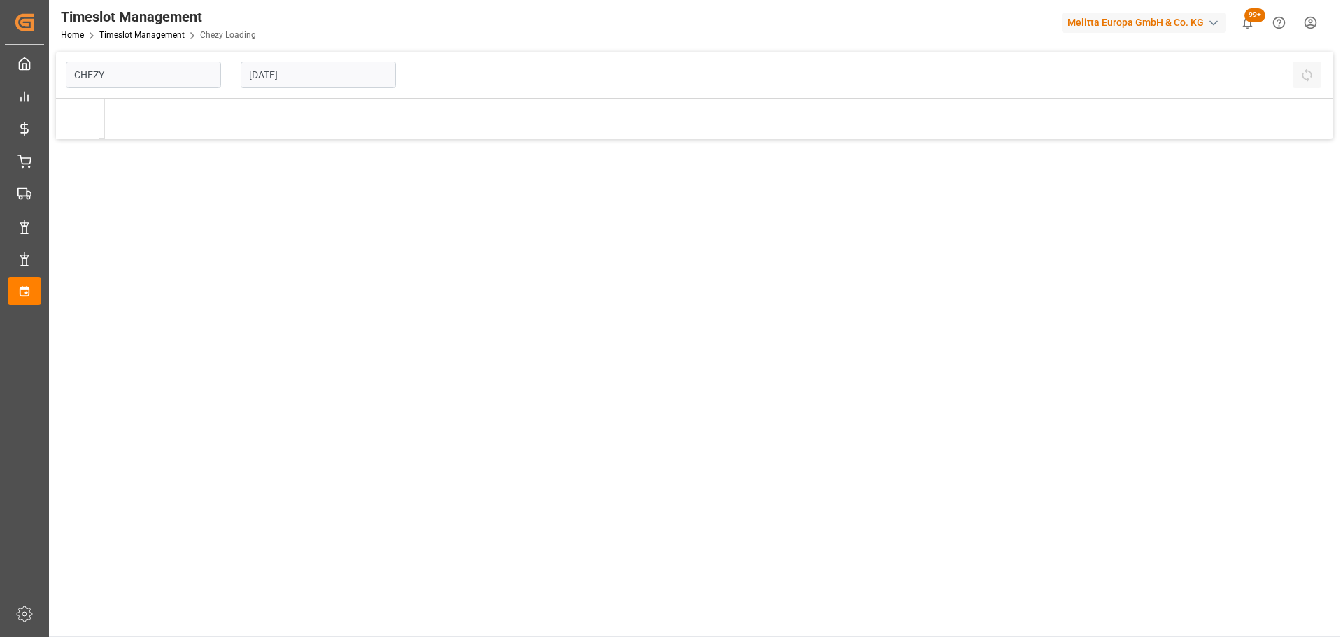
type input "Chezy Loading"
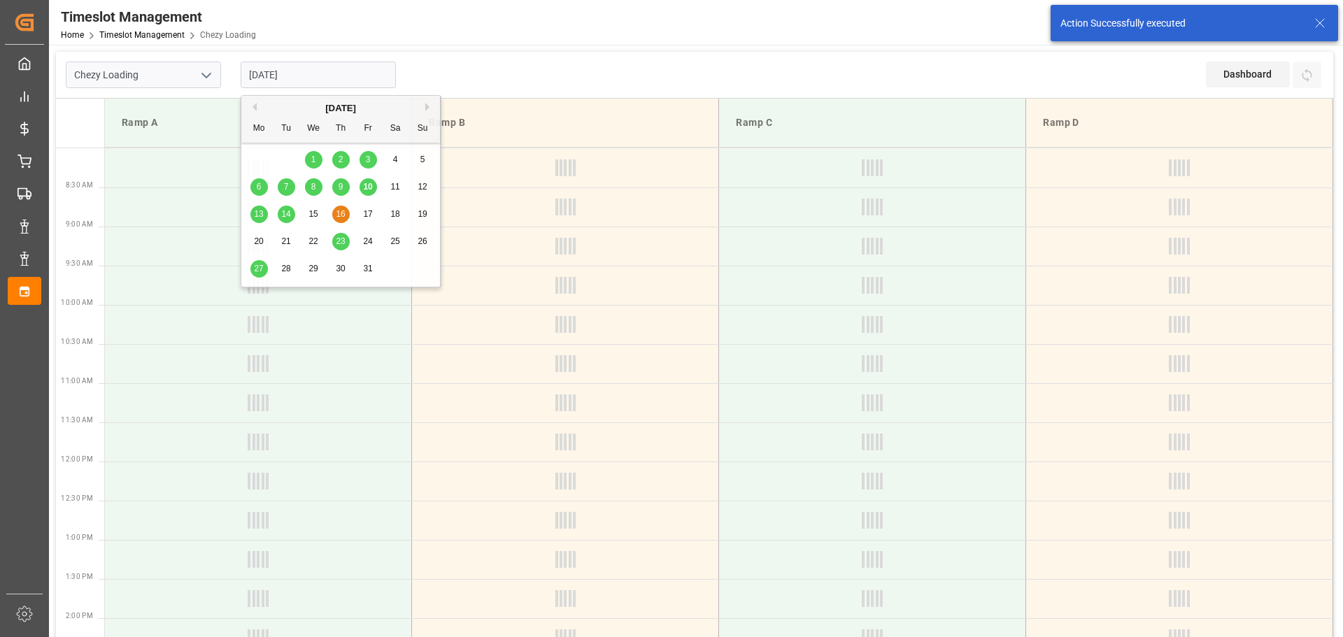
click at [268, 71] on input "[DATE]" at bounding box center [318, 75] width 155 height 27
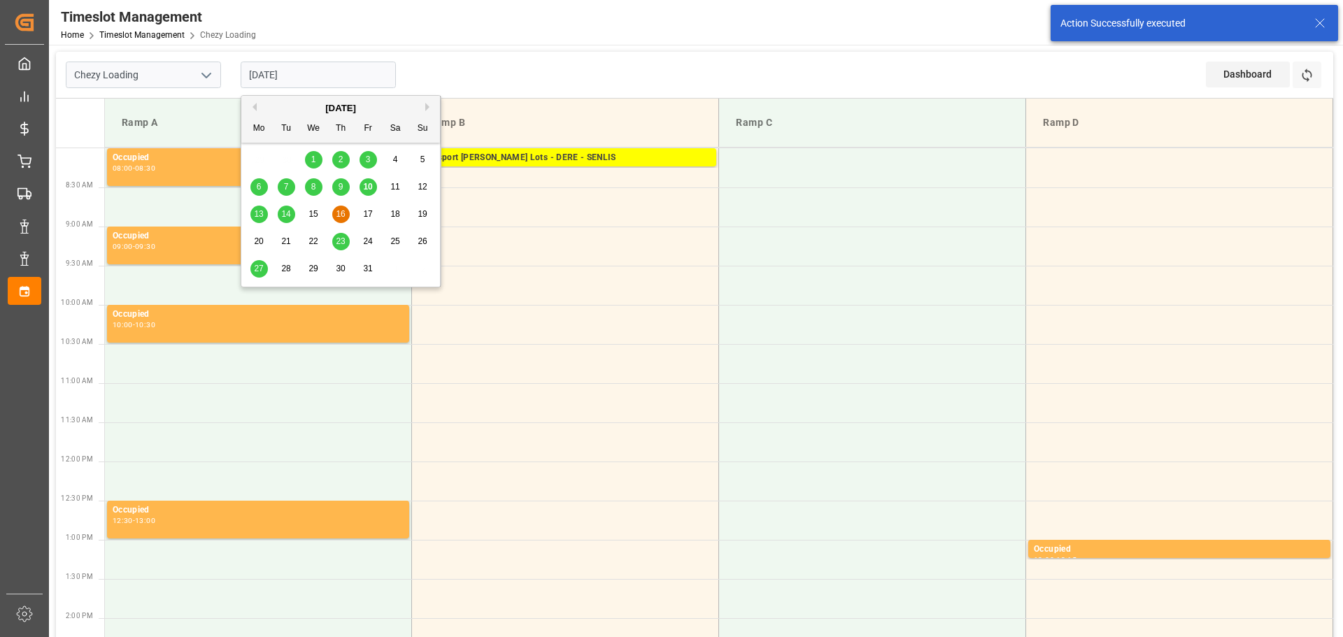
click at [283, 211] on span "14" at bounding box center [285, 214] width 9 height 10
type input "[DATE]"
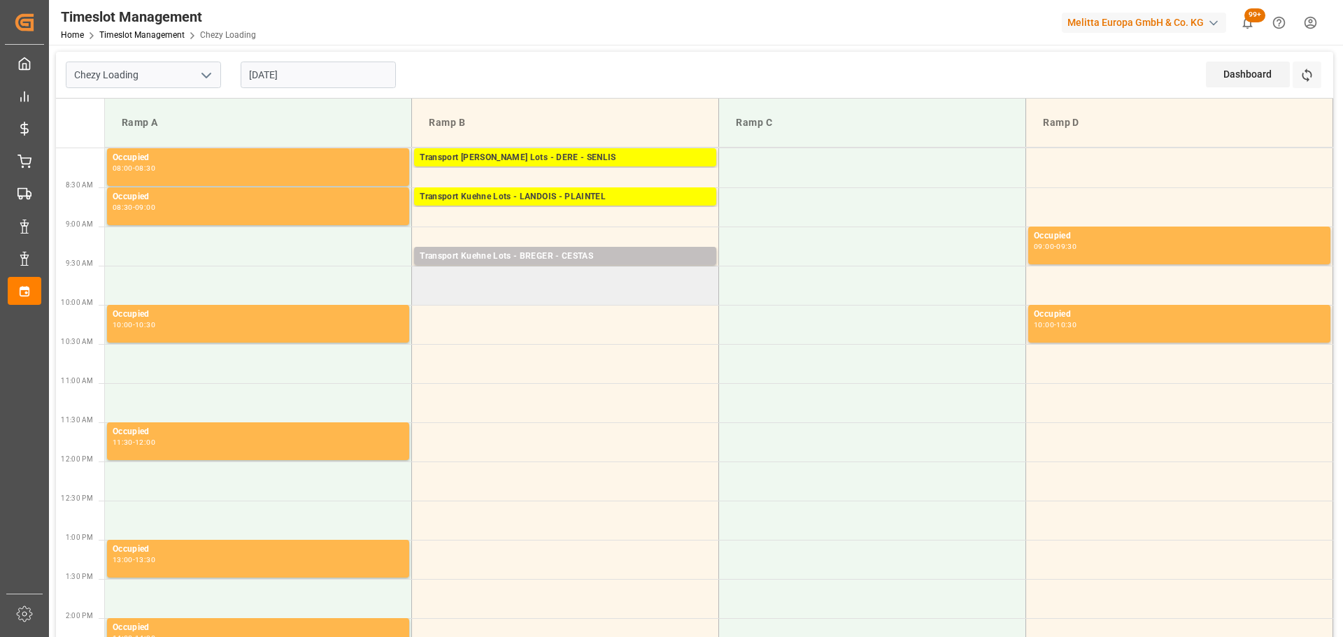
click at [420, 279] on td at bounding box center [565, 285] width 307 height 39
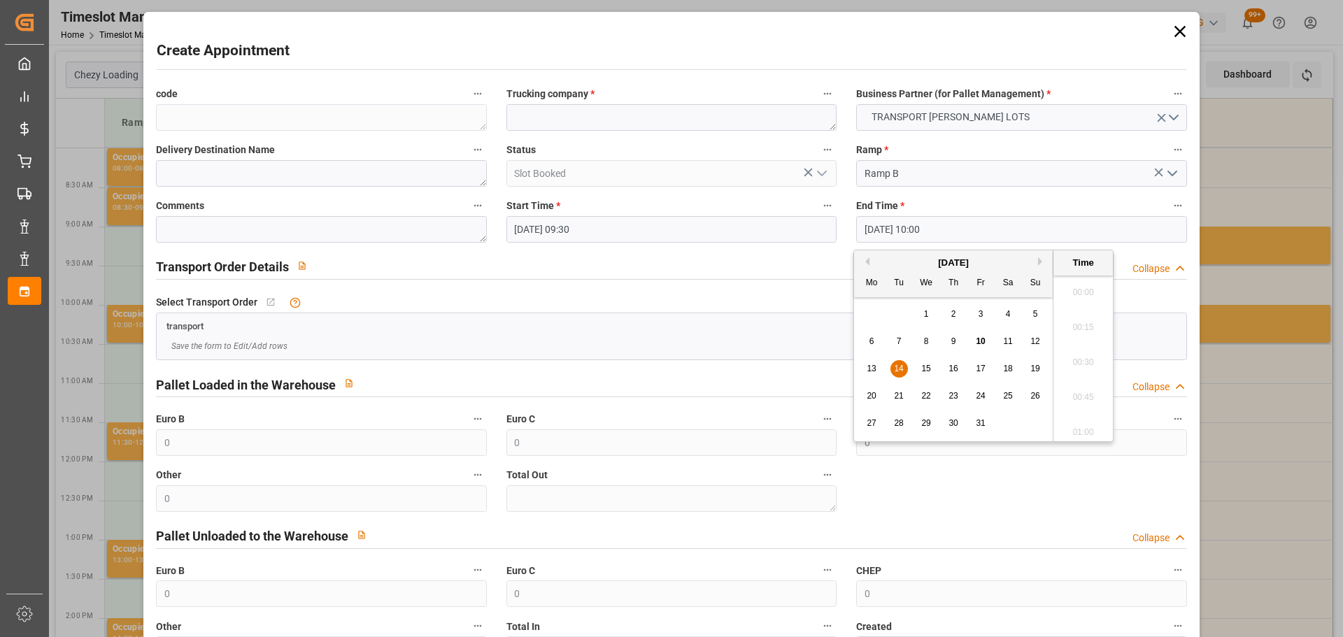
click at [891, 231] on input "[DATE] 10:00" at bounding box center [1021, 229] width 330 height 27
click at [900, 364] on span "14" at bounding box center [898, 369] width 9 height 10
click at [1071, 321] on li "09:45" at bounding box center [1083, 323] width 59 height 35
type input "[DATE] 09:45"
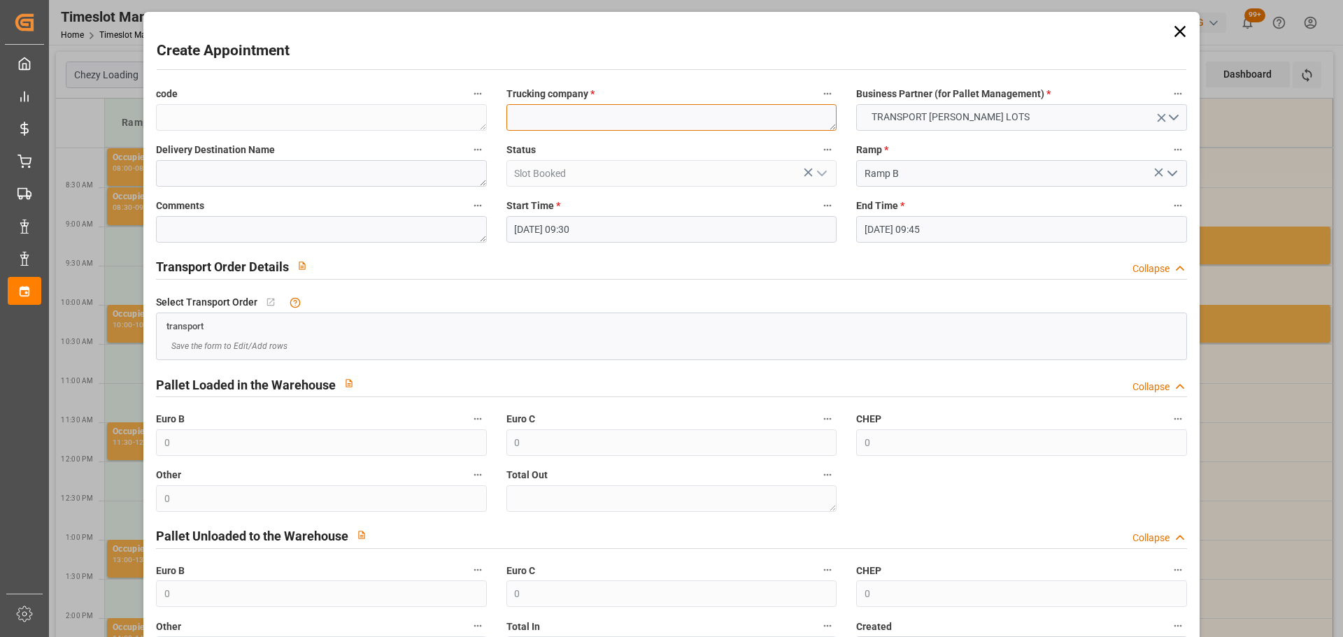
click at [662, 115] on textarea at bounding box center [672, 117] width 330 height 27
type textarea "[PERSON_NAME]"
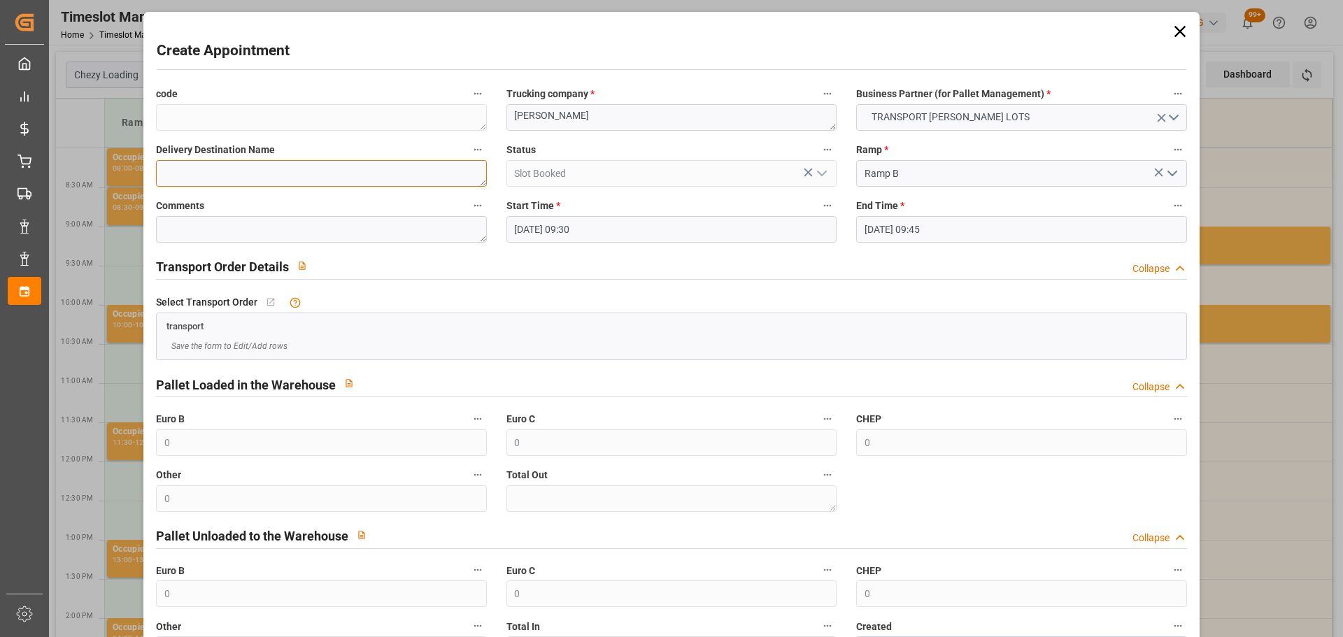
click at [339, 171] on textarea at bounding box center [321, 173] width 330 height 27
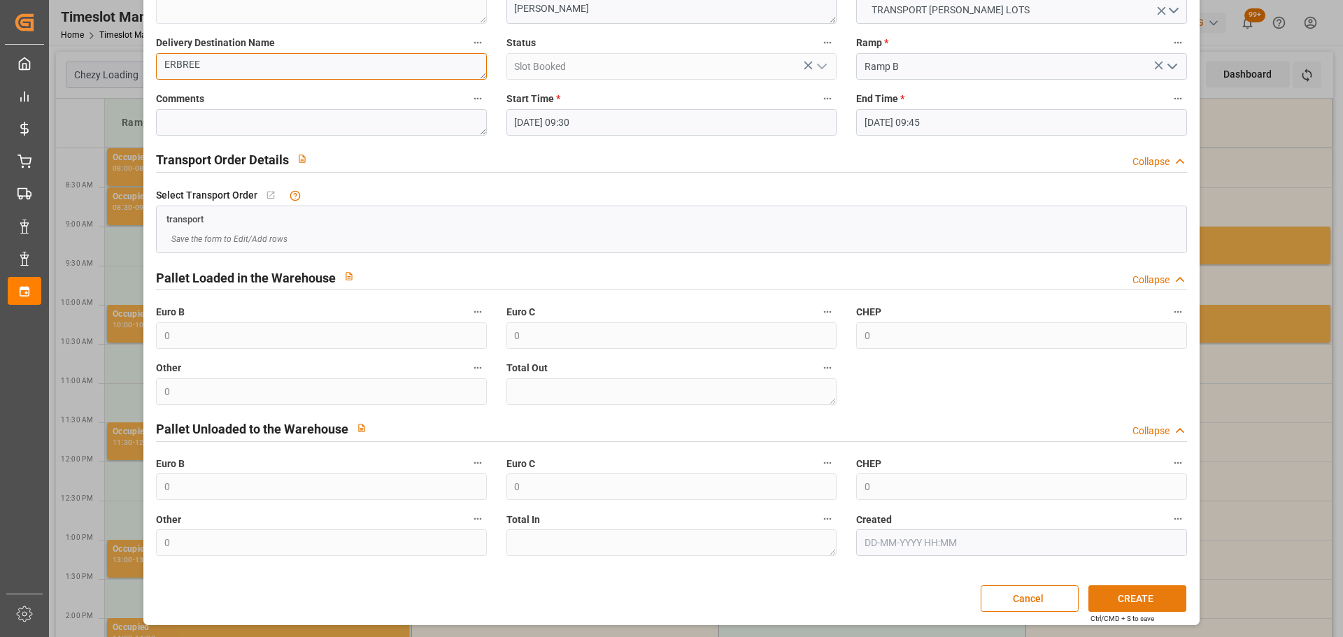
type textarea "ERBREE"
click at [1151, 598] on button "CREATE" at bounding box center [1138, 599] width 98 height 27
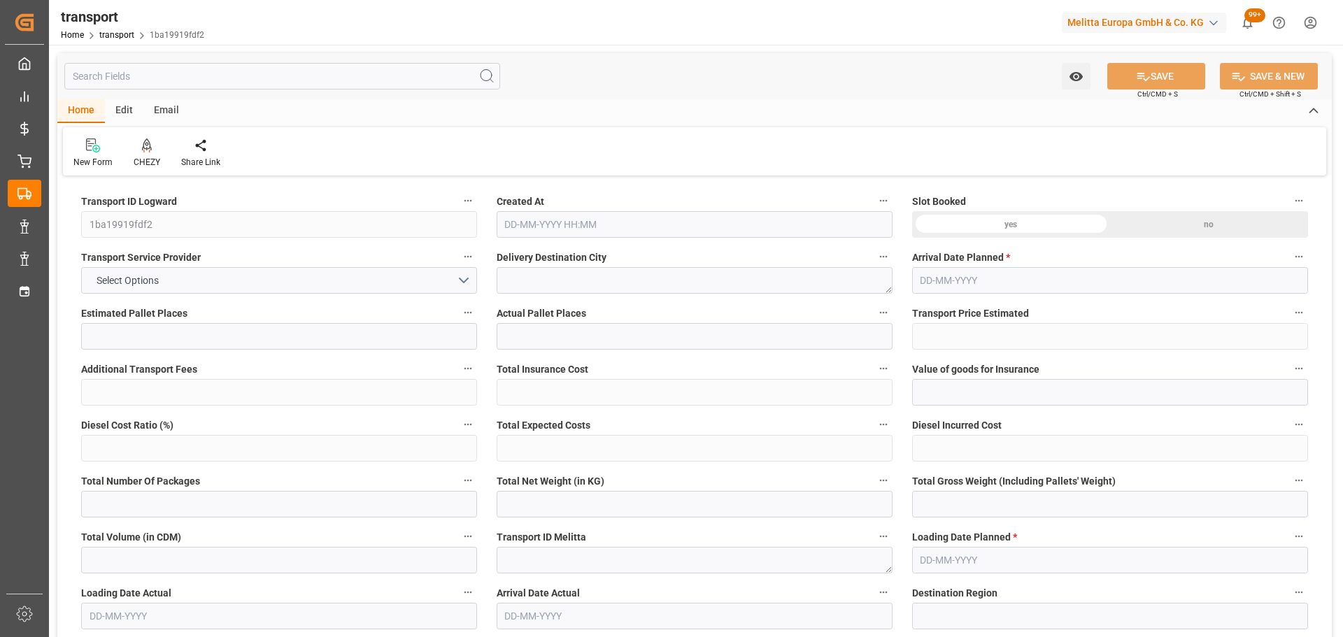
type input "3"
type input "129.61"
type input "0"
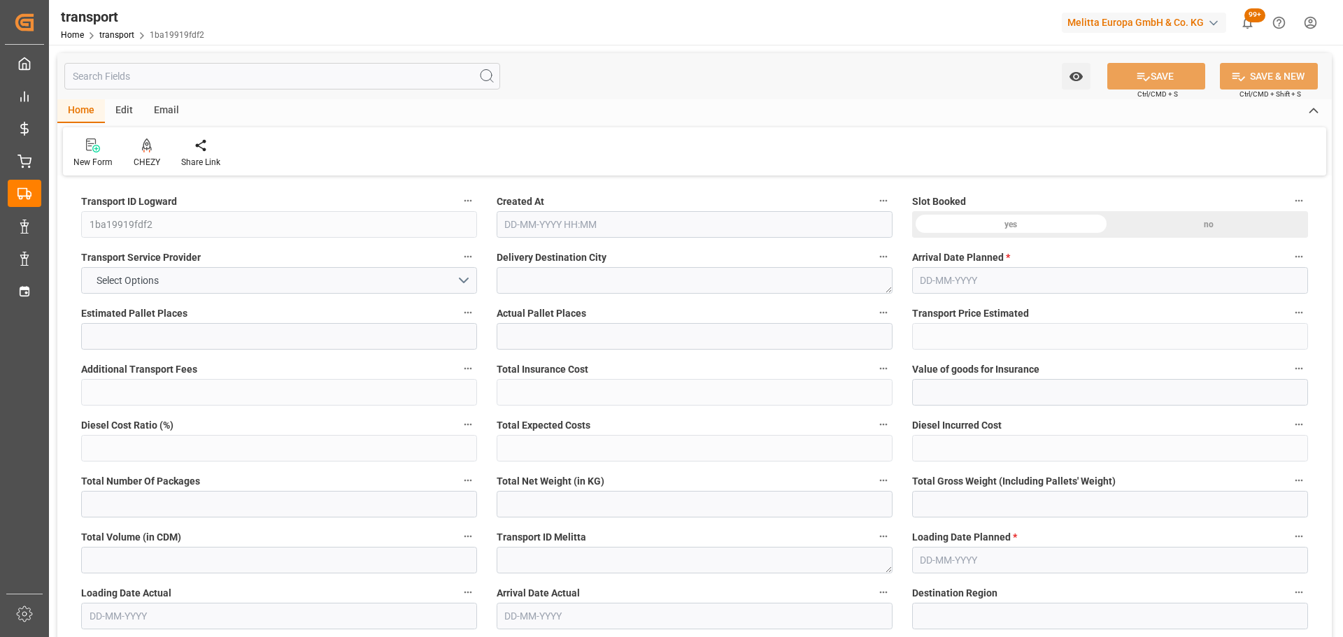
type input "129.61"
type input "0"
type input "407.344"
type input "588.488"
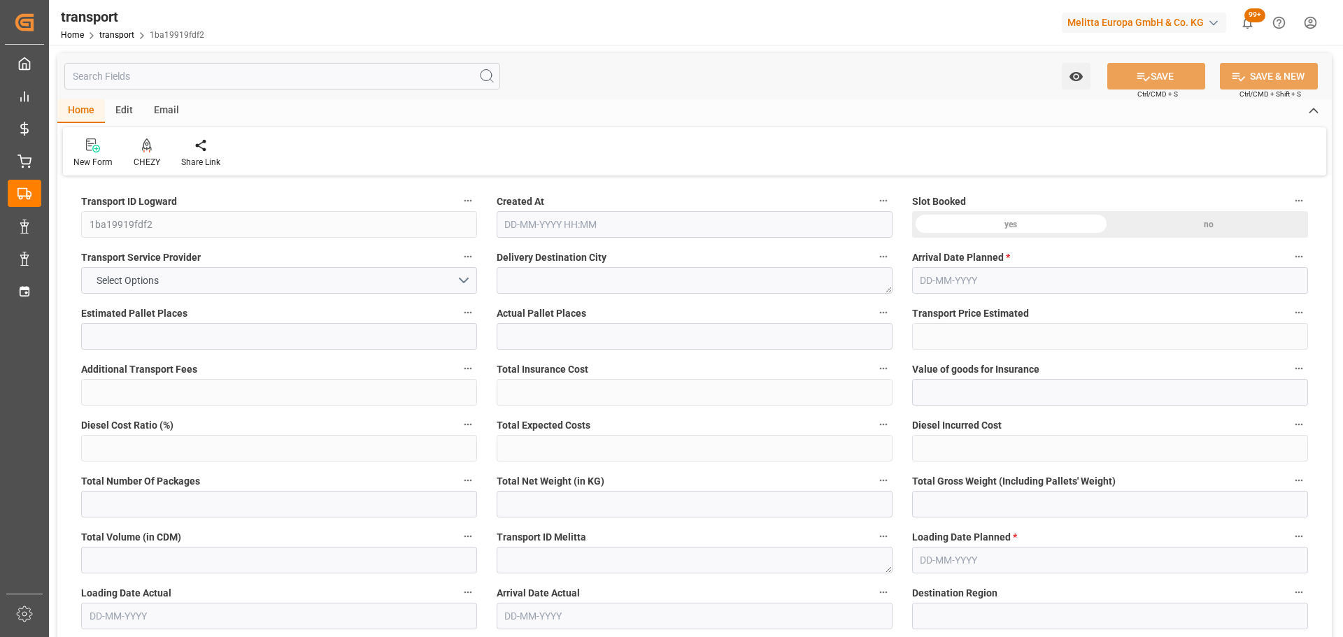
type input "1514.016"
type input "55"
type input "1"
type input "89"
type input "6"
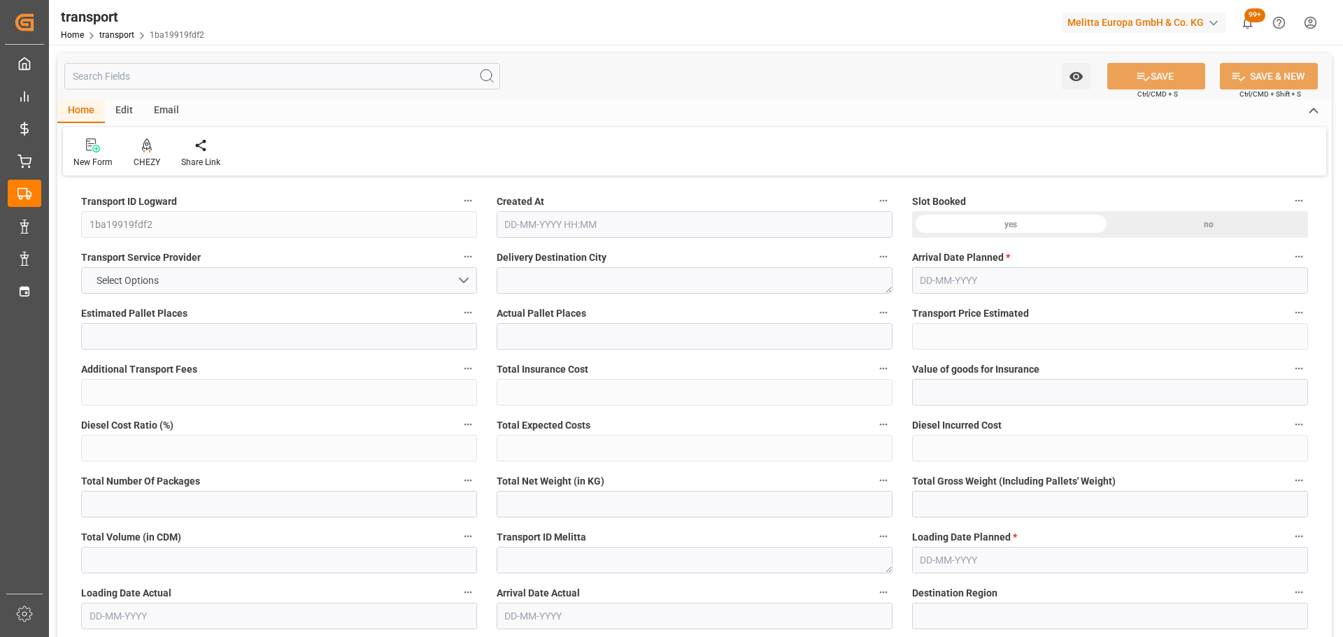
type input "101"
type input "444.544"
type input "0"
type input "4710.8598"
type input "0"
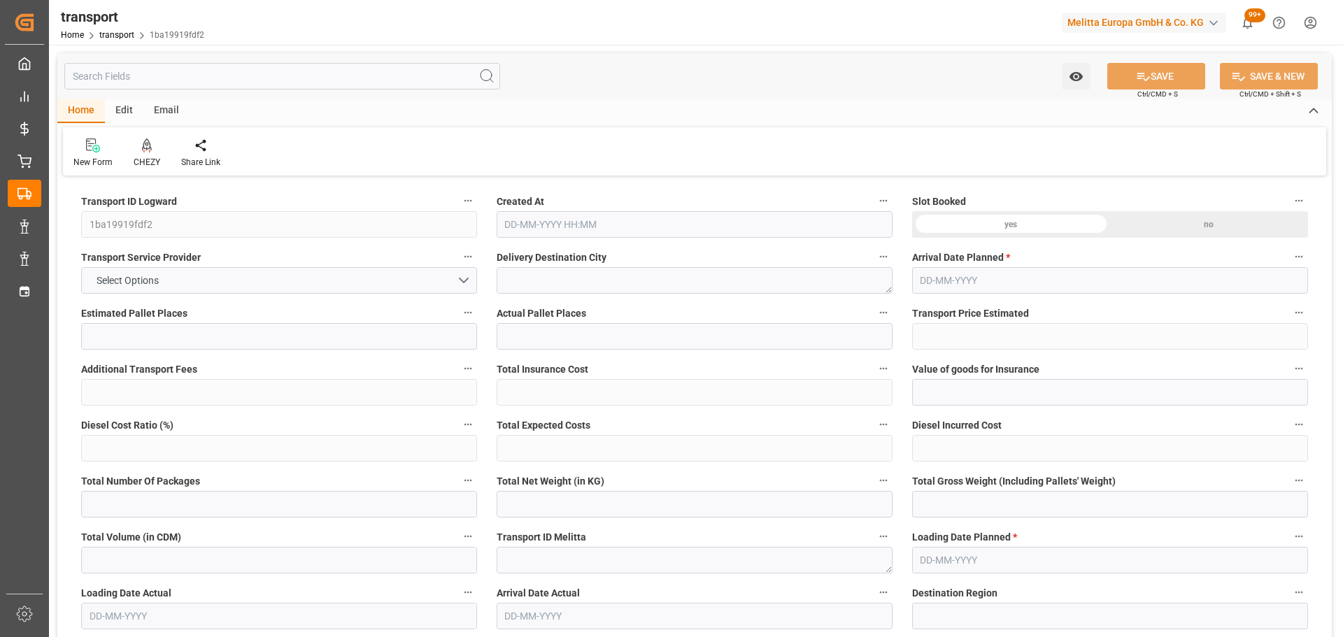
type input "0"
type input "21"
type input "35"
type input "[DATE] 11:30"
type input "[DATE]"
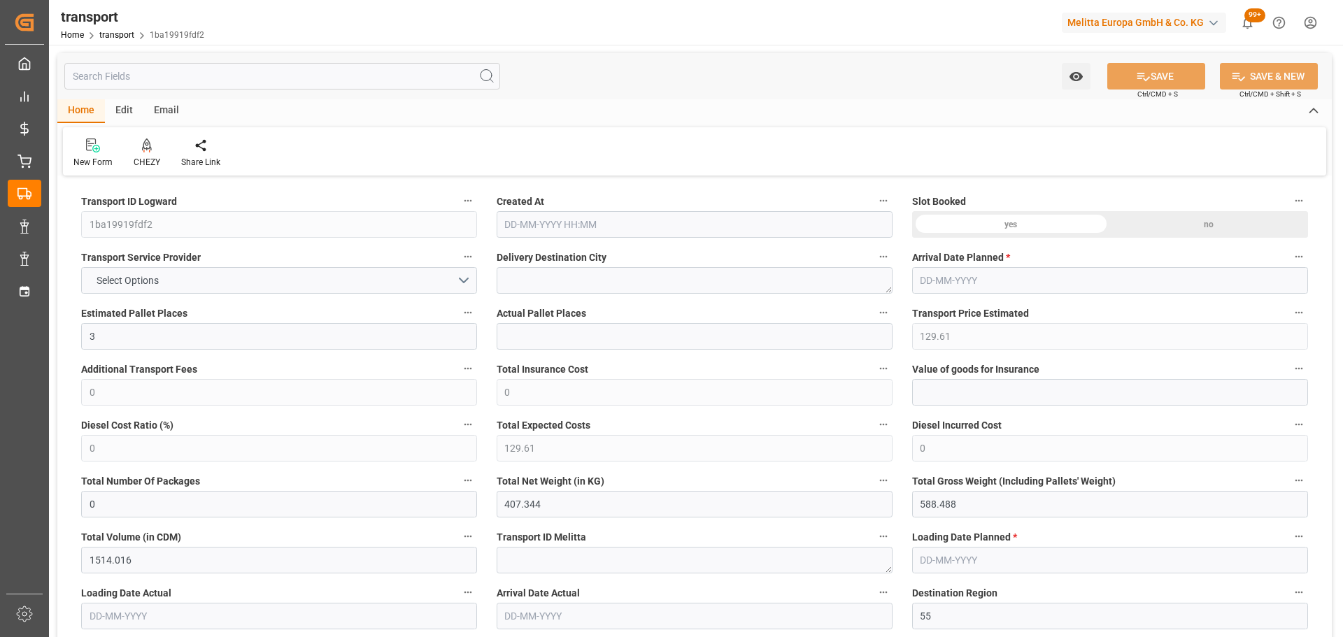
type input "[DATE]"
click at [139, 155] on div "CHEZY" at bounding box center [147, 153] width 48 height 31
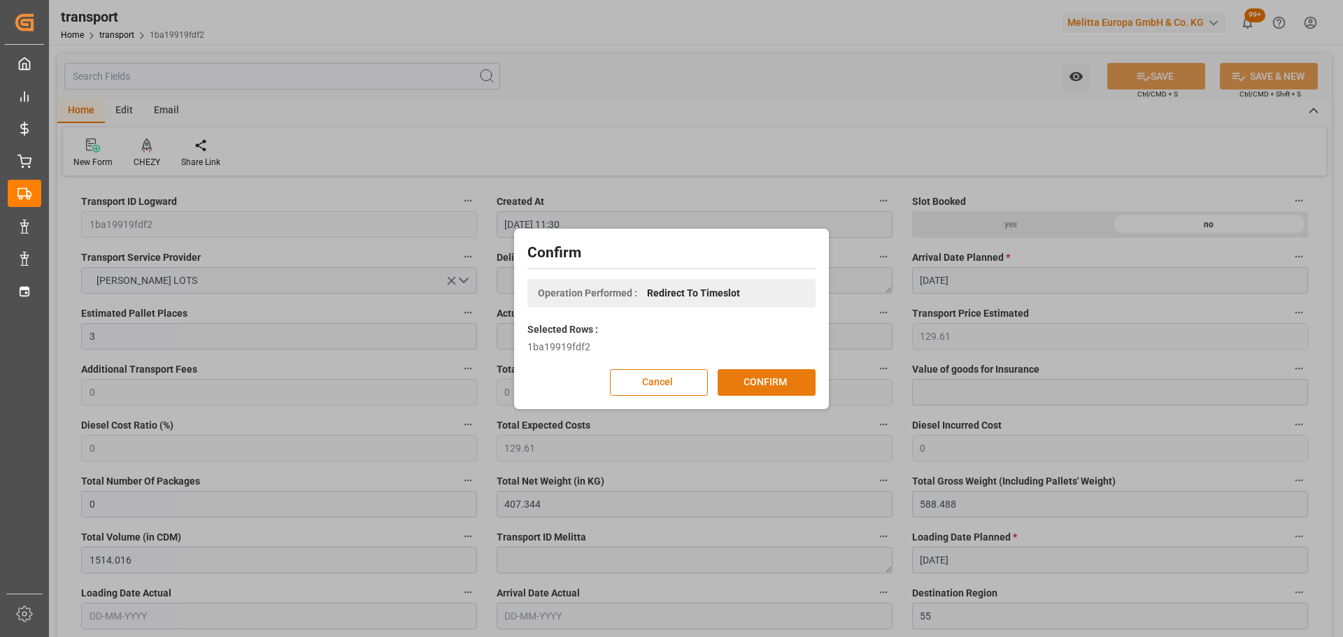
click at [728, 379] on button "CONFIRM" at bounding box center [767, 382] width 98 height 27
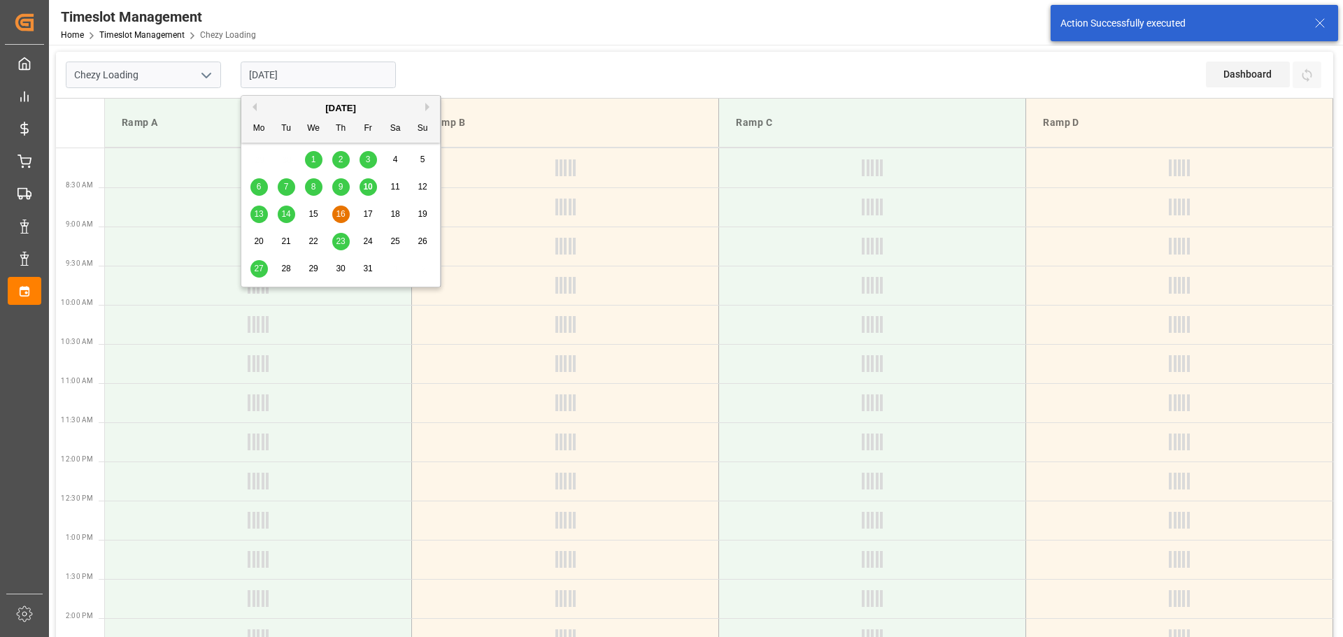
click at [266, 75] on input "[DATE]" at bounding box center [318, 75] width 155 height 27
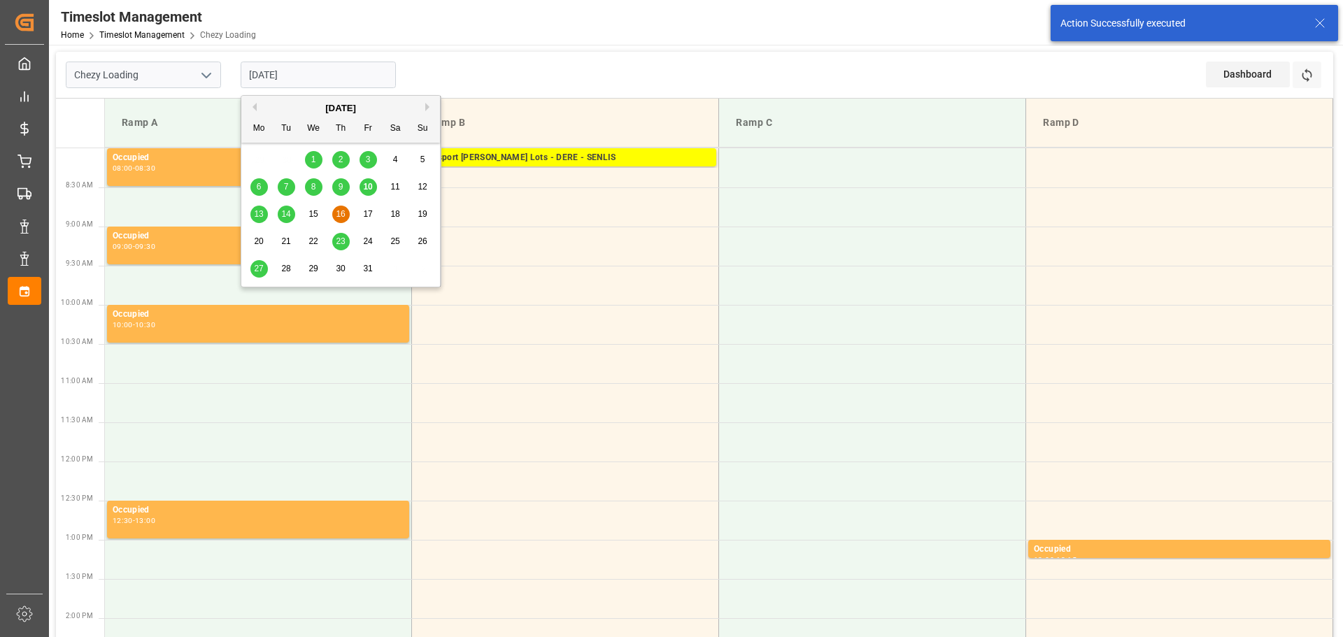
click at [287, 210] on span "14" at bounding box center [285, 214] width 9 height 10
type input "[DATE]"
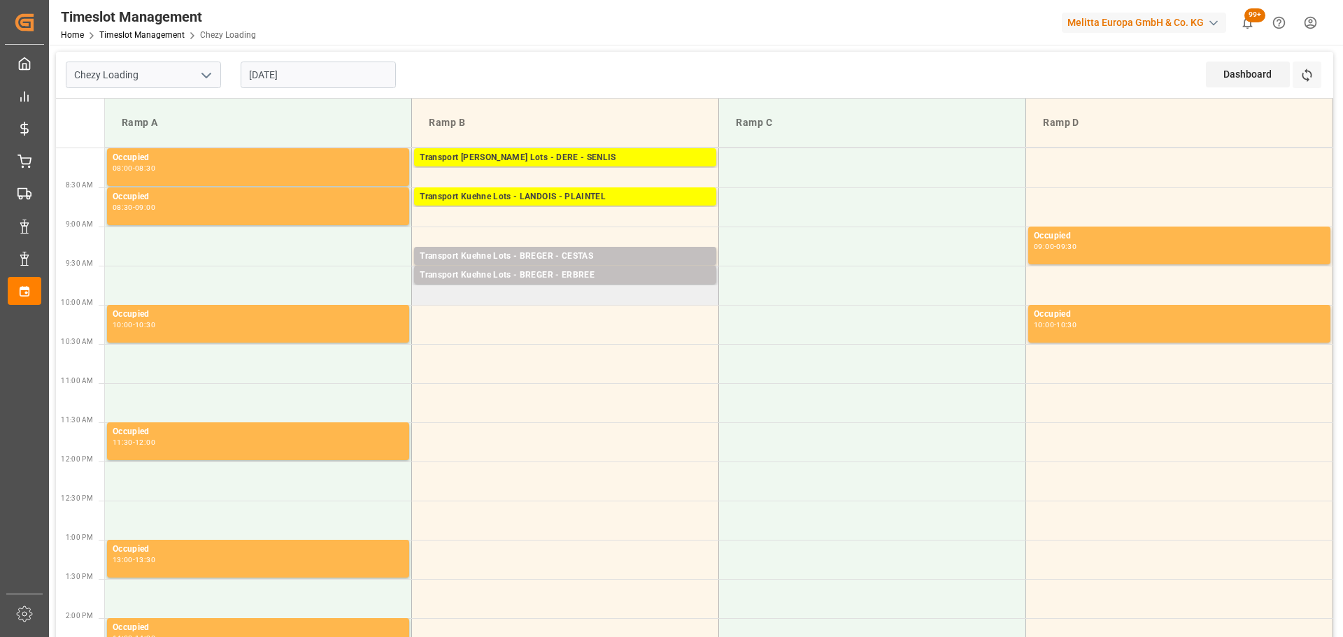
click at [426, 297] on td "Transport Kuehne Lots - BREGER - ERBREE Pallets: 5,TU: 179,City: ERBREE,Arrival…" at bounding box center [565, 285] width 307 height 39
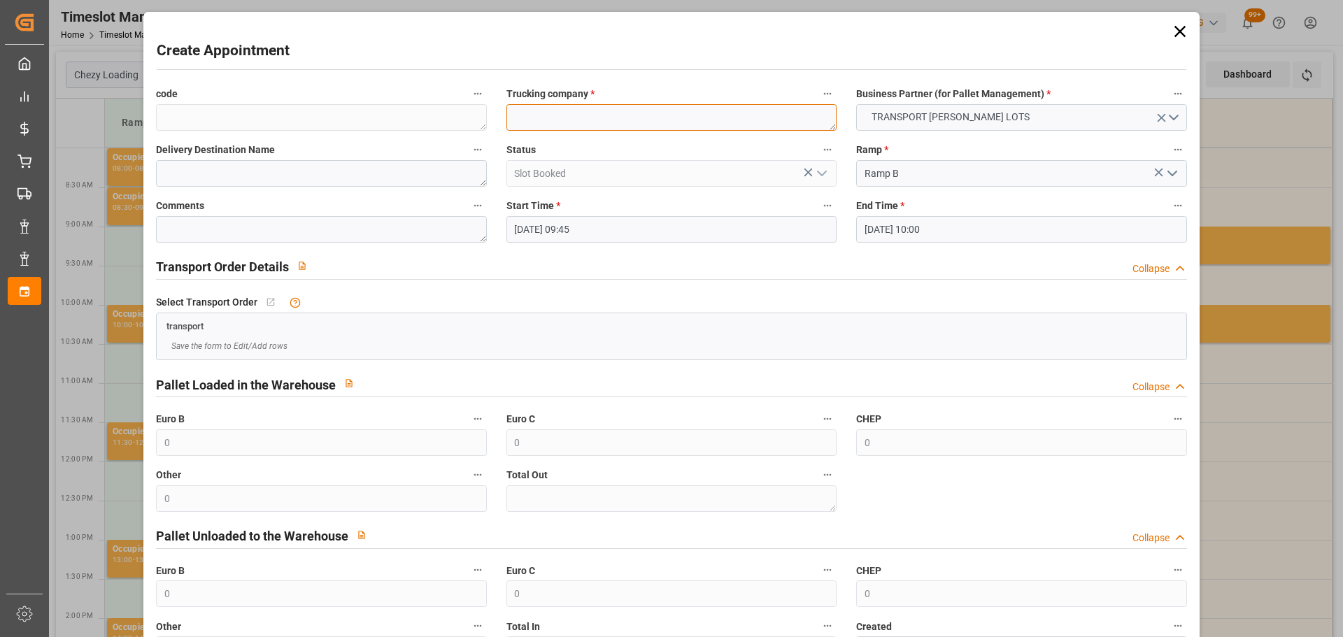
click at [551, 116] on textarea at bounding box center [672, 117] width 330 height 27
type textarea "BREGER"
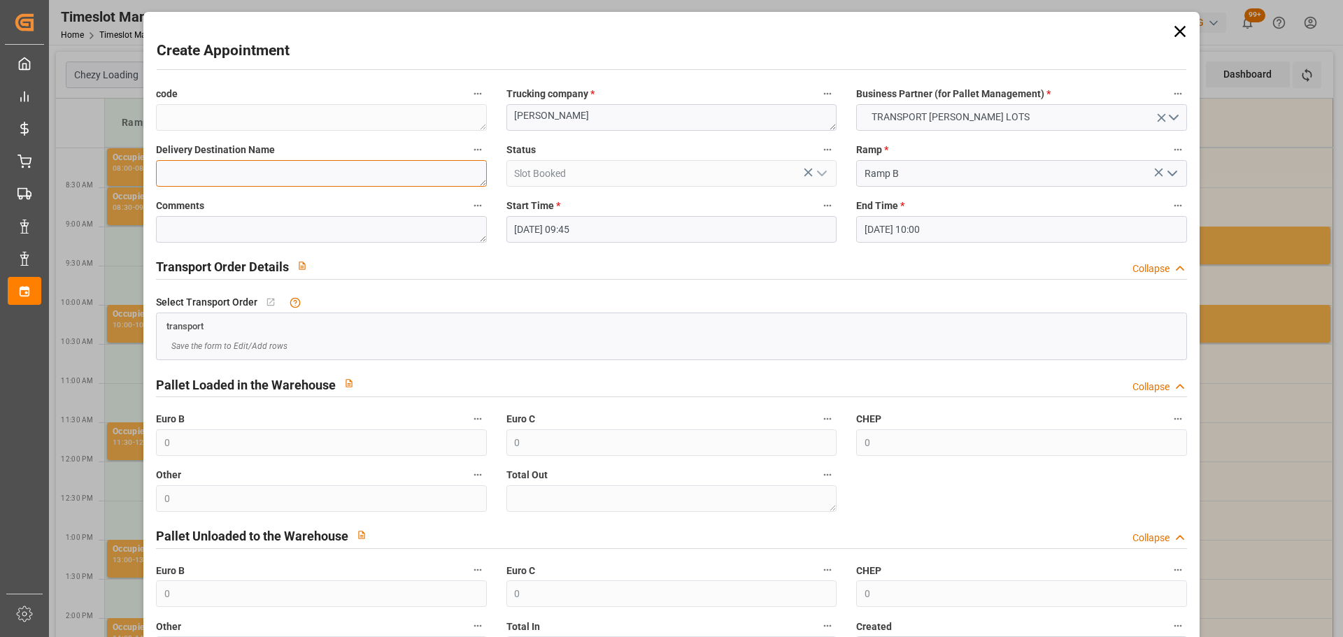
click at [360, 178] on textarea at bounding box center [321, 173] width 330 height 27
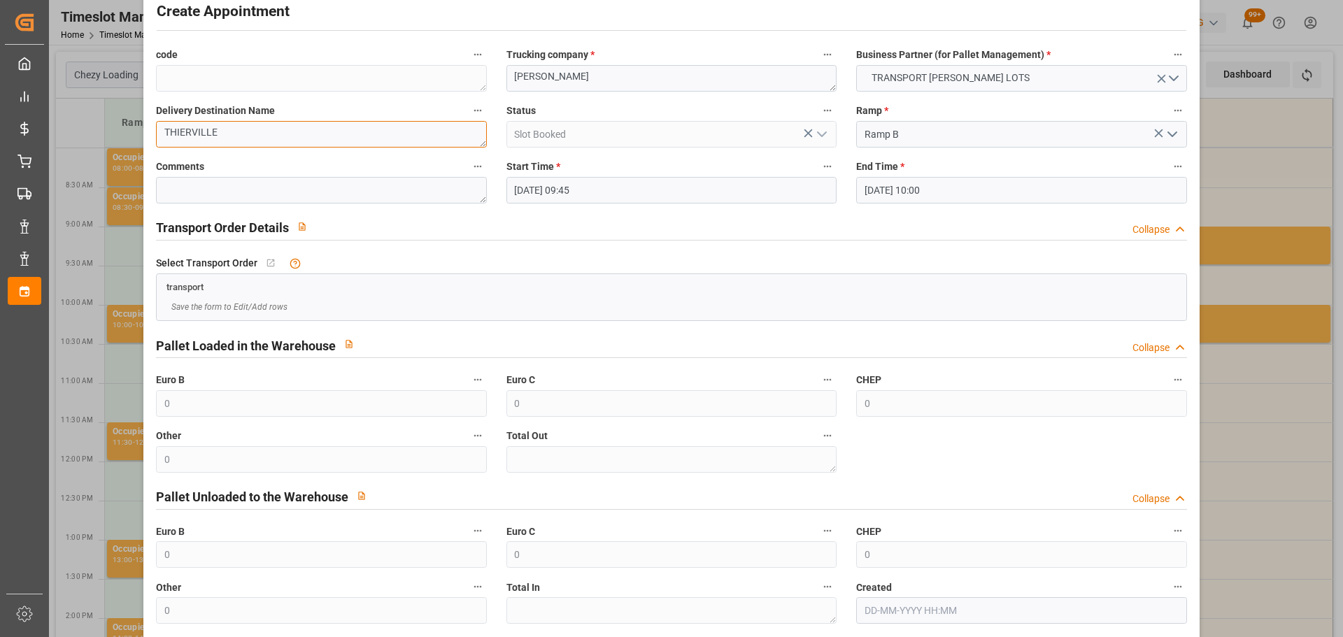
scroll to position [107, 0]
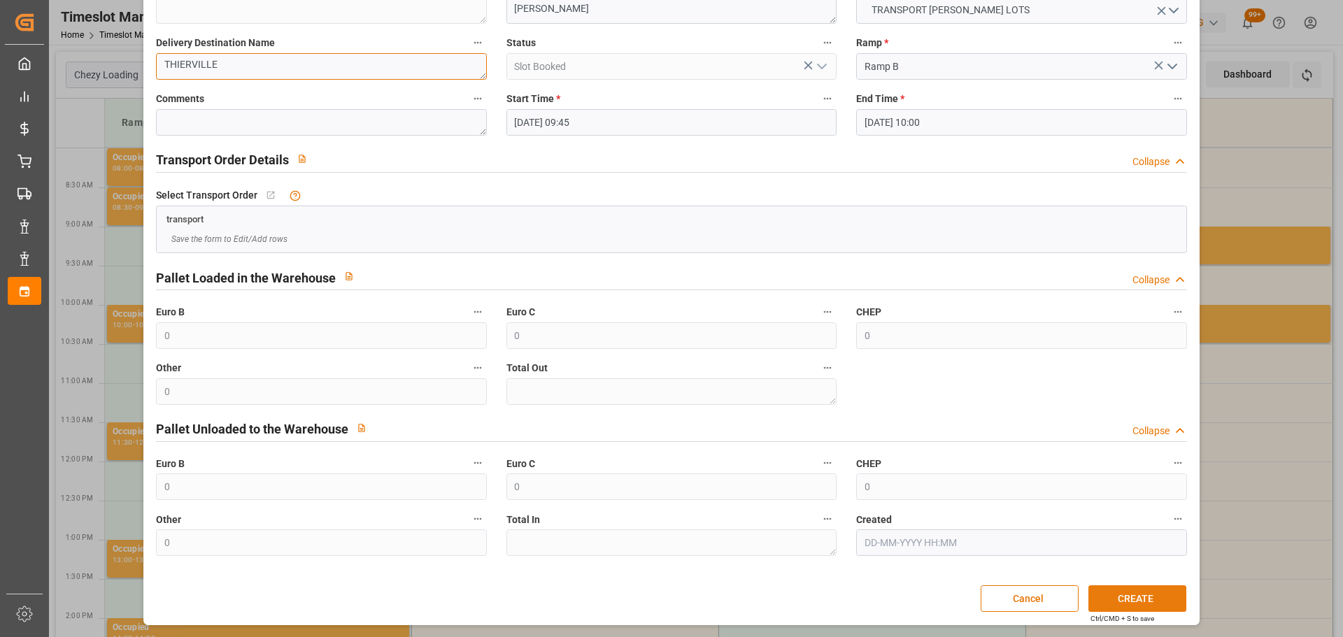
type textarea "THIERVILLE"
click at [1110, 589] on button "CREATE" at bounding box center [1138, 599] width 98 height 27
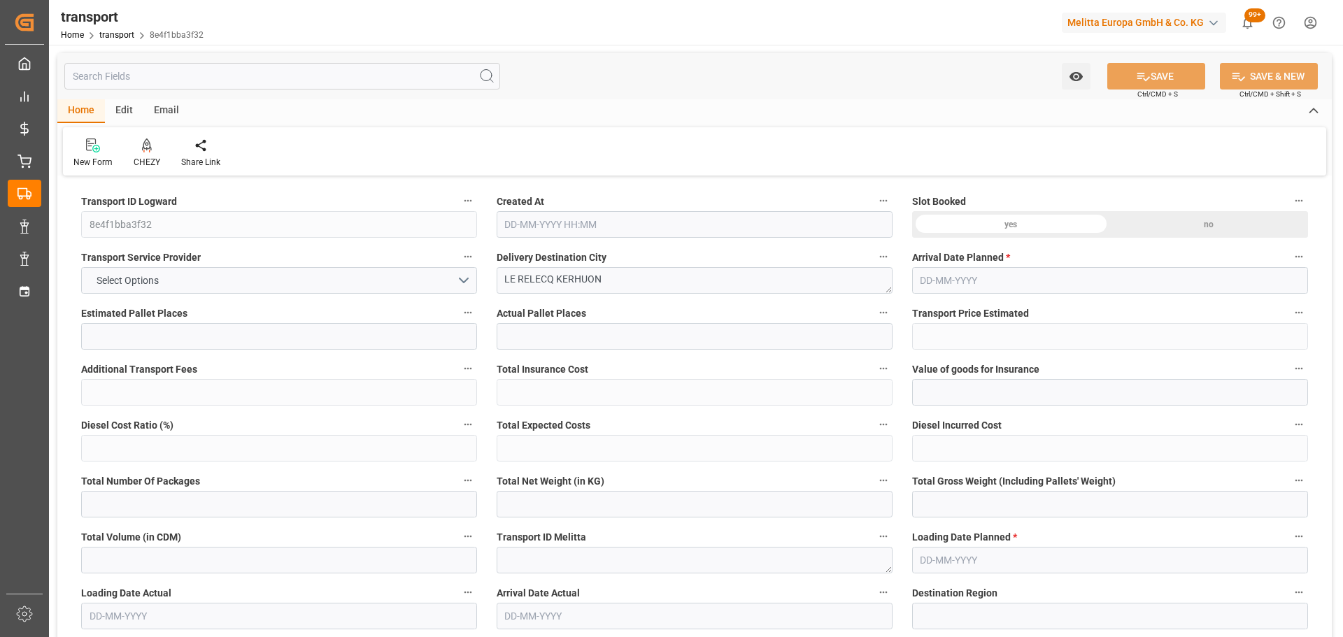
type input "2"
type input "219.87"
type input "0"
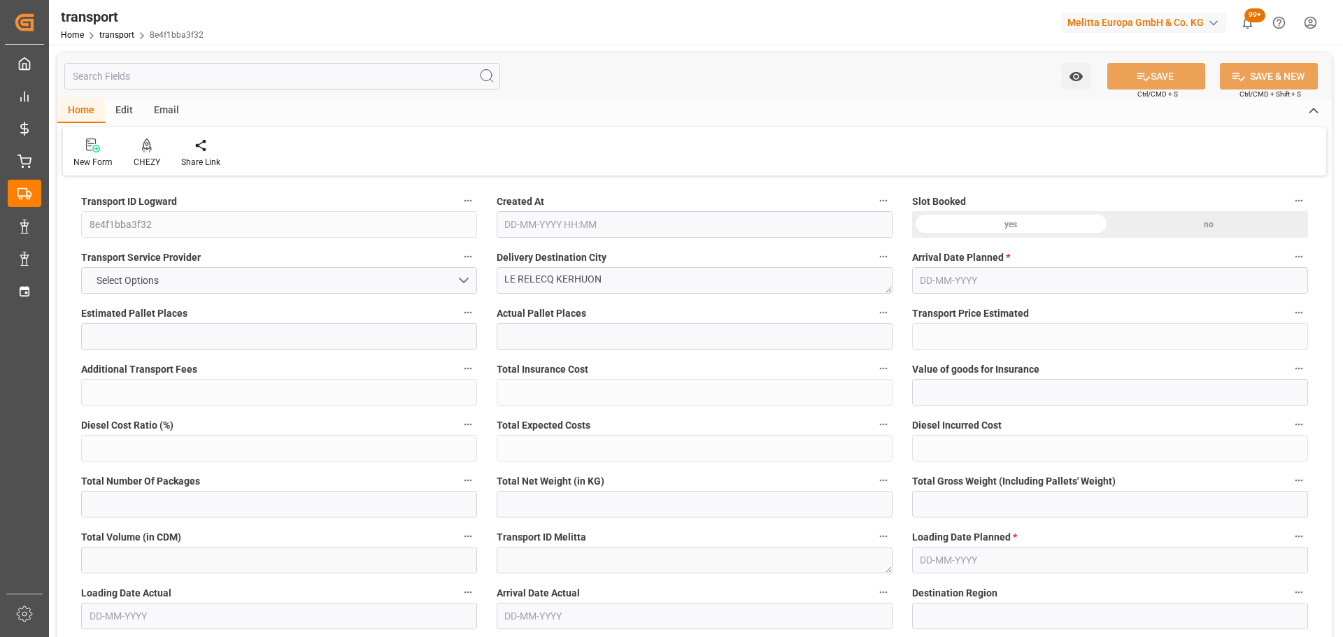
type input "219.87"
type input "0"
type input "340.176"
type input "601.136"
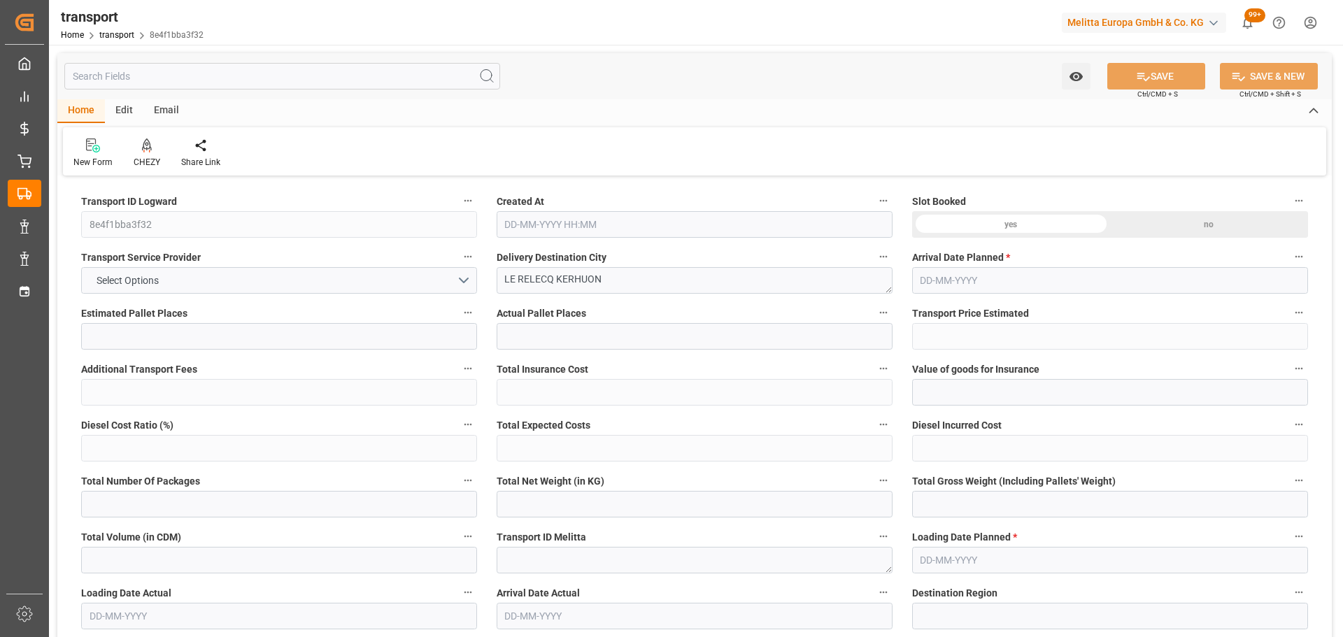
type input "2289.488"
type input "29"
type input "0"
type input "154"
type input "2"
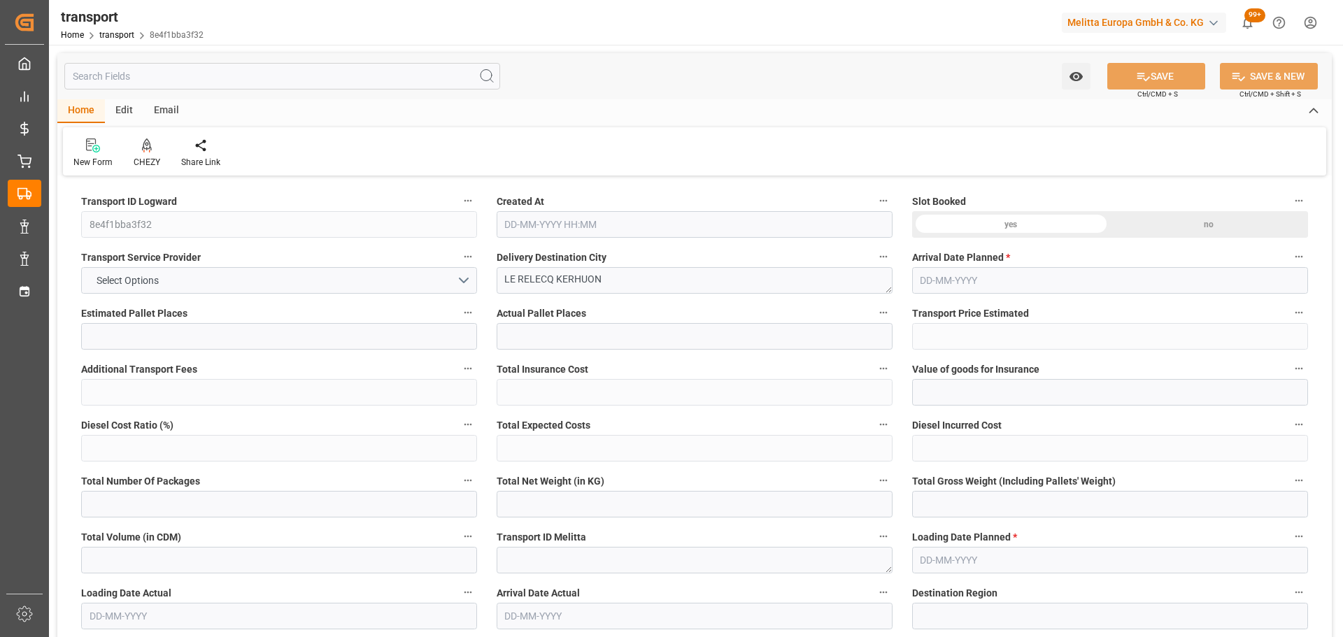
type input "101"
type input "555.136"
type input "0"
type input "4710.8598"
type input "0"
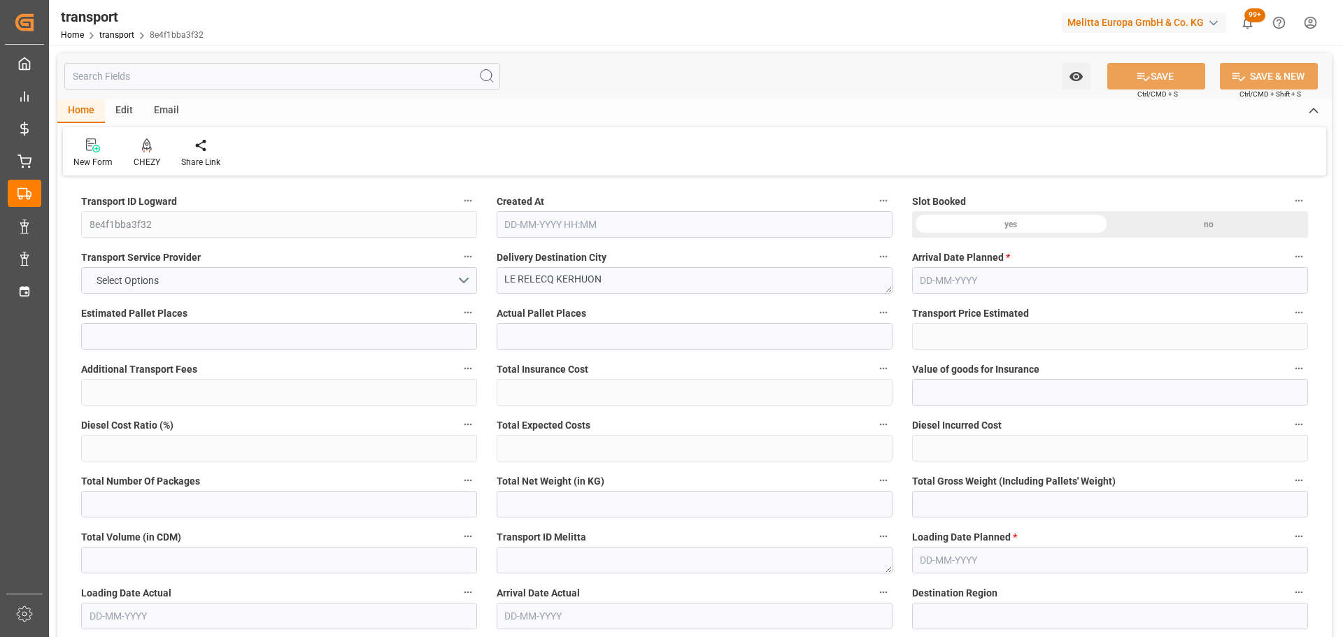
type input "0"
type input "21"
type input "35"
type input "10-10-2025 11:30"
type input "17-10-2025"
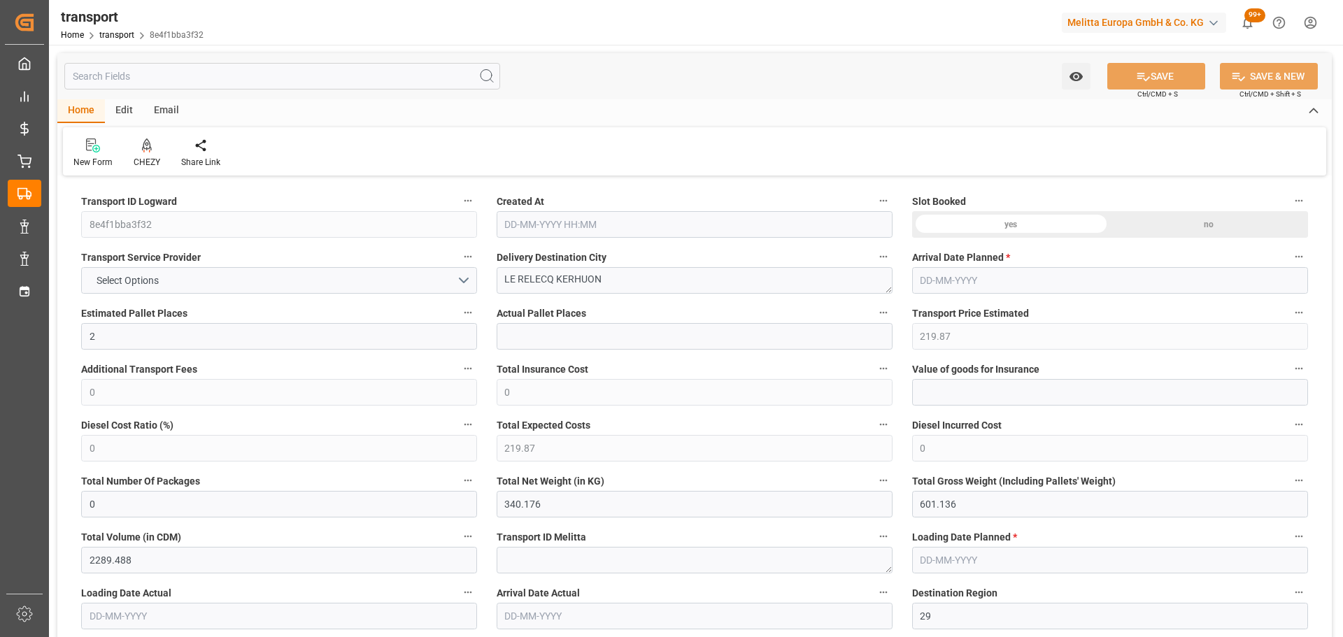
type input "[DATE]"
click at [136, 150] on div at bounding box center [147, 145] width 27 height 15
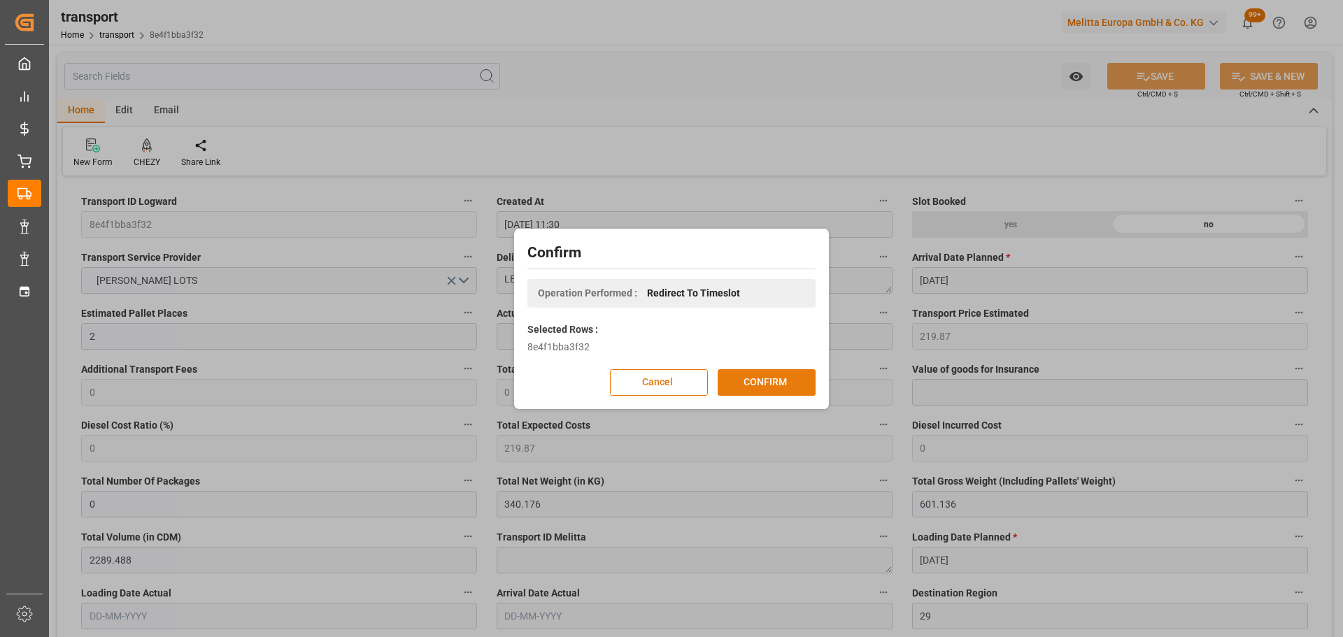
click at [774, 374] on button "CONFIRM" at bounding box center [767, 382] width 98 height 27
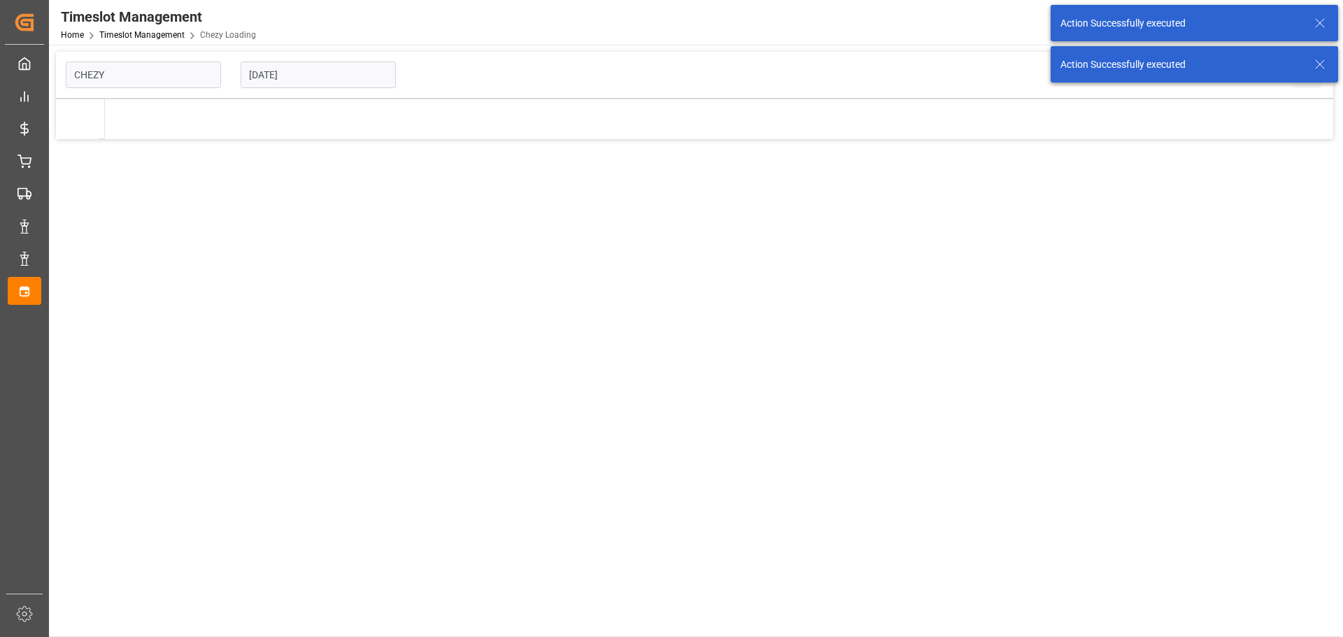
type input "Chezy Loading"
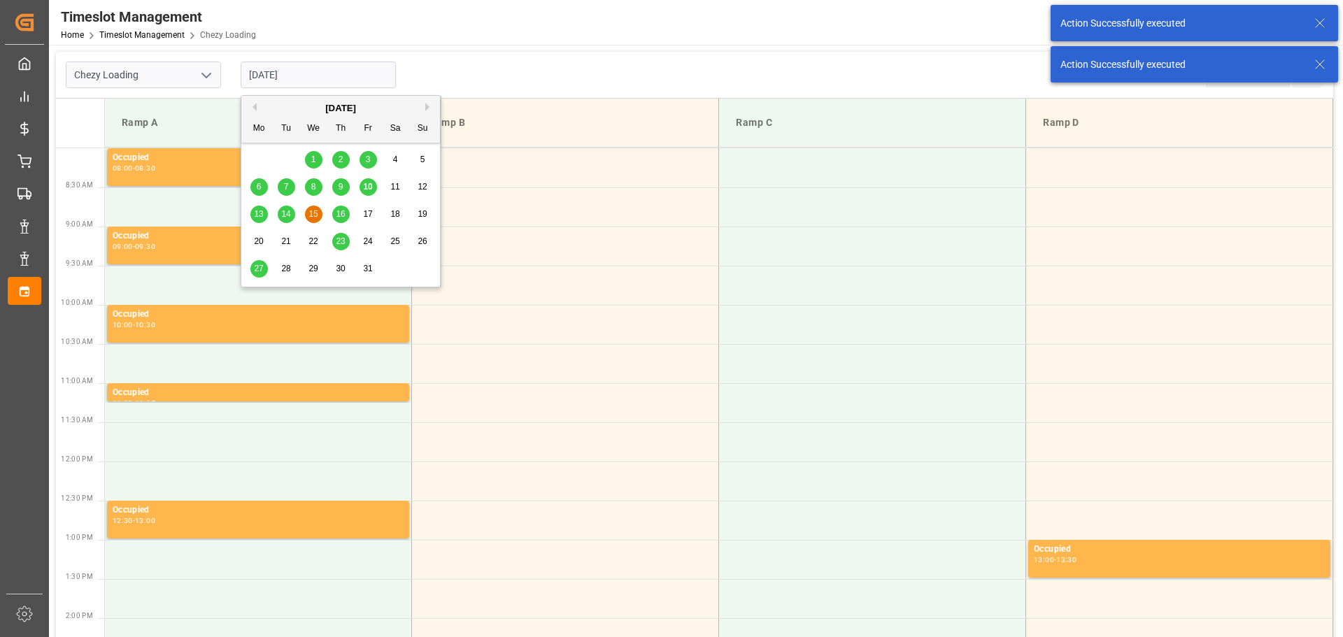
click at [295, 78] on input "[DATE]" at bounding box center [318, 75] width 155 height 27
click at [286, 217] on span "14" at bounding box center [285, 214] width 9 height 10
type input "[DATE]"
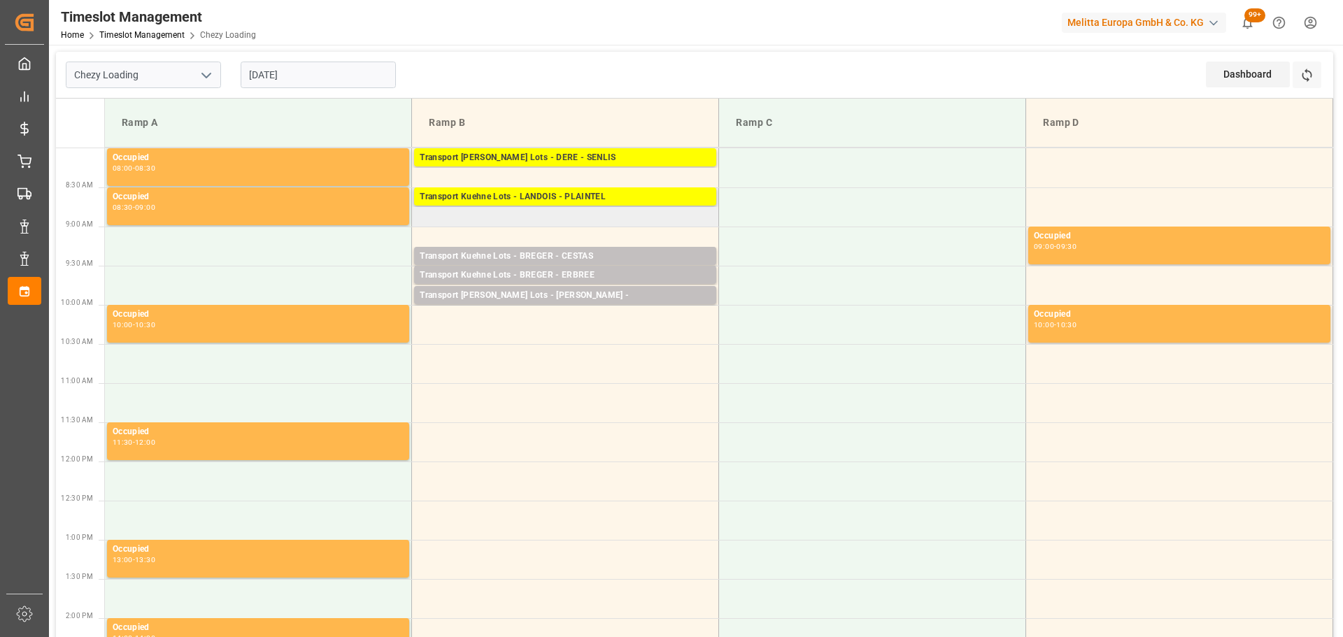
click at [425, 221] on td "Transport [PERSON_NAME] Lots - LANDOIS - PLAINTEL Pallets: 6,TU: 342,City: [GEO…" at bounding box center [565, 207] width 307 height 39
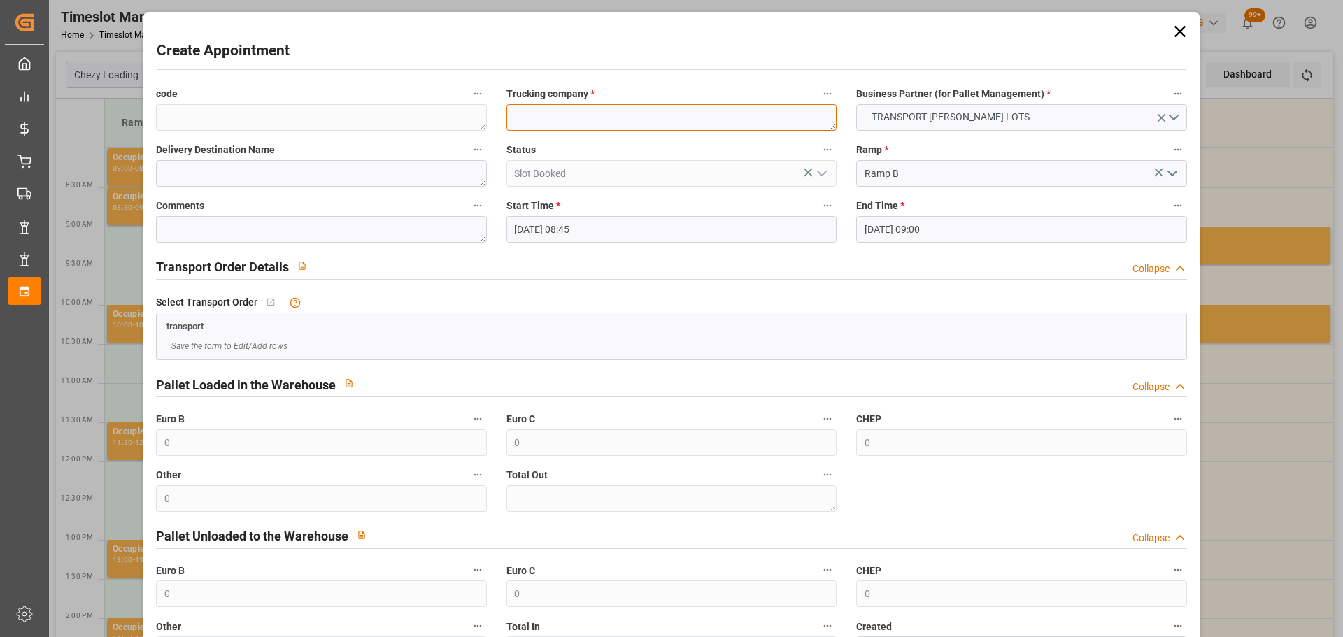
click at [534, 113] on textarea at bounding box center [672, 117] width 330 height 27
type textarea "LANDOIS"
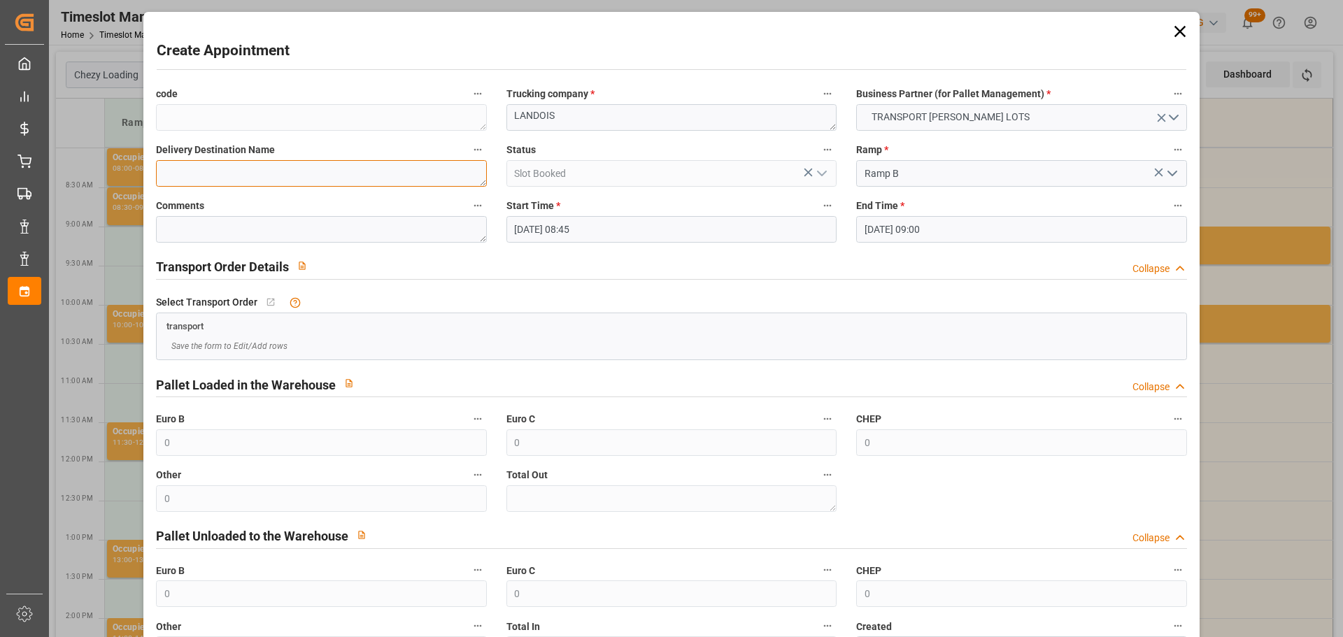
click at [278, 173] on textarea at bounding box center [321, 173] width 330 height 27
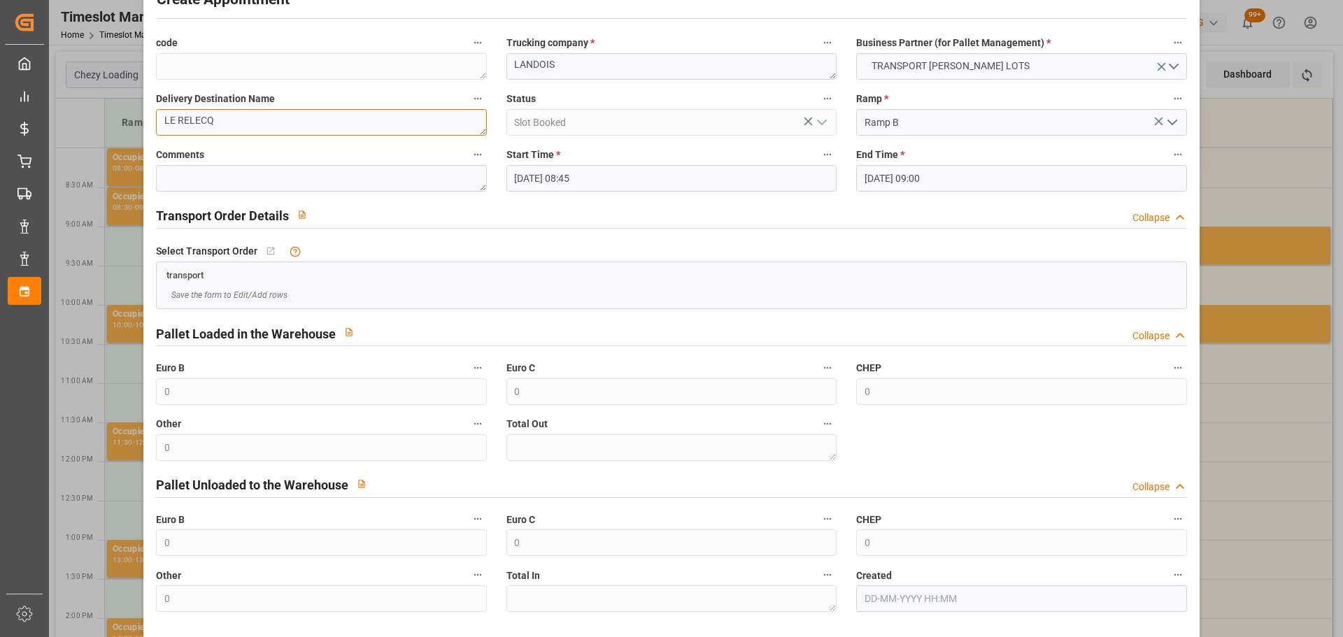
scroll to position [107, 0]
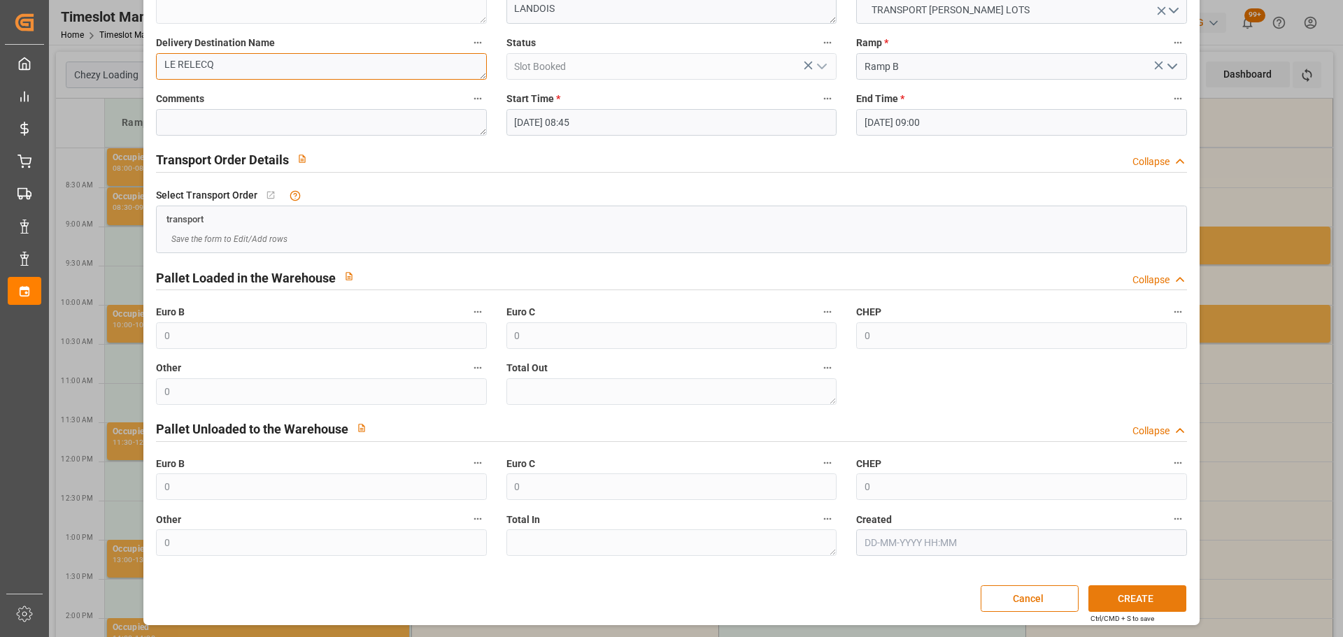
type textarea "LE RELECQ"
click at [1110, 595] on button "CREATE" at bounding box center [1138, 599] width 98 height 27
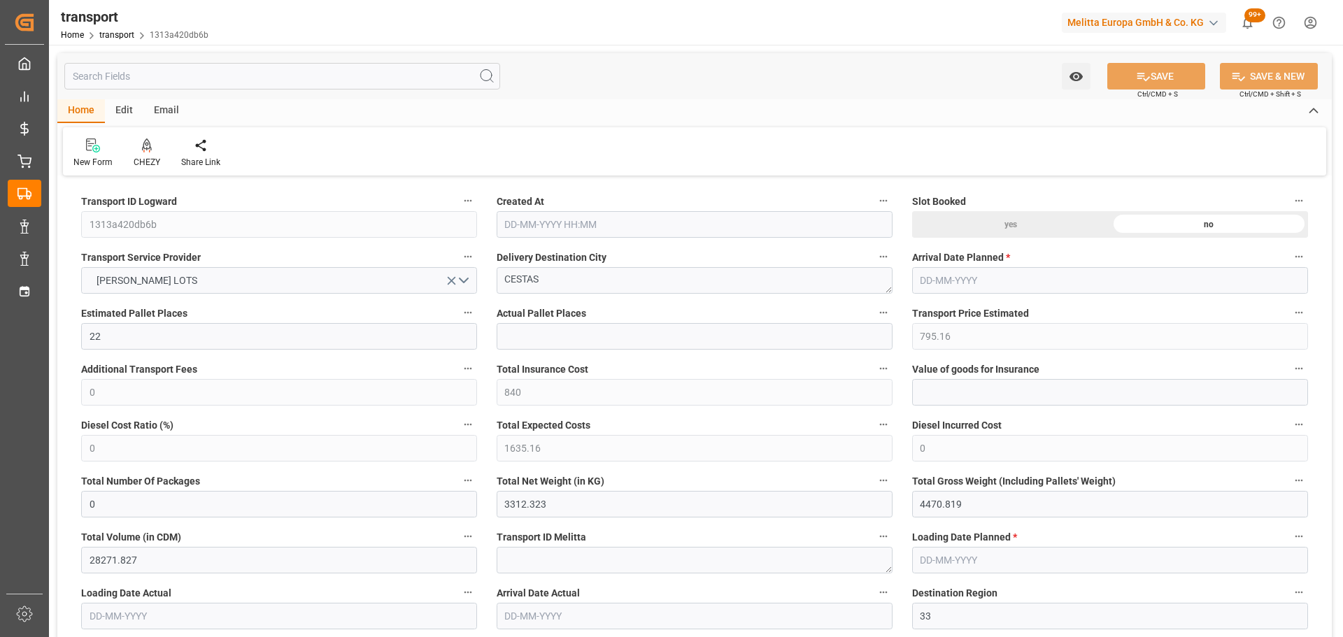
type input "[DATE] 11:30"
type input "[DATE]"
click at [145, 147] on icon at bounding box center [147, 146] width 10 height 14
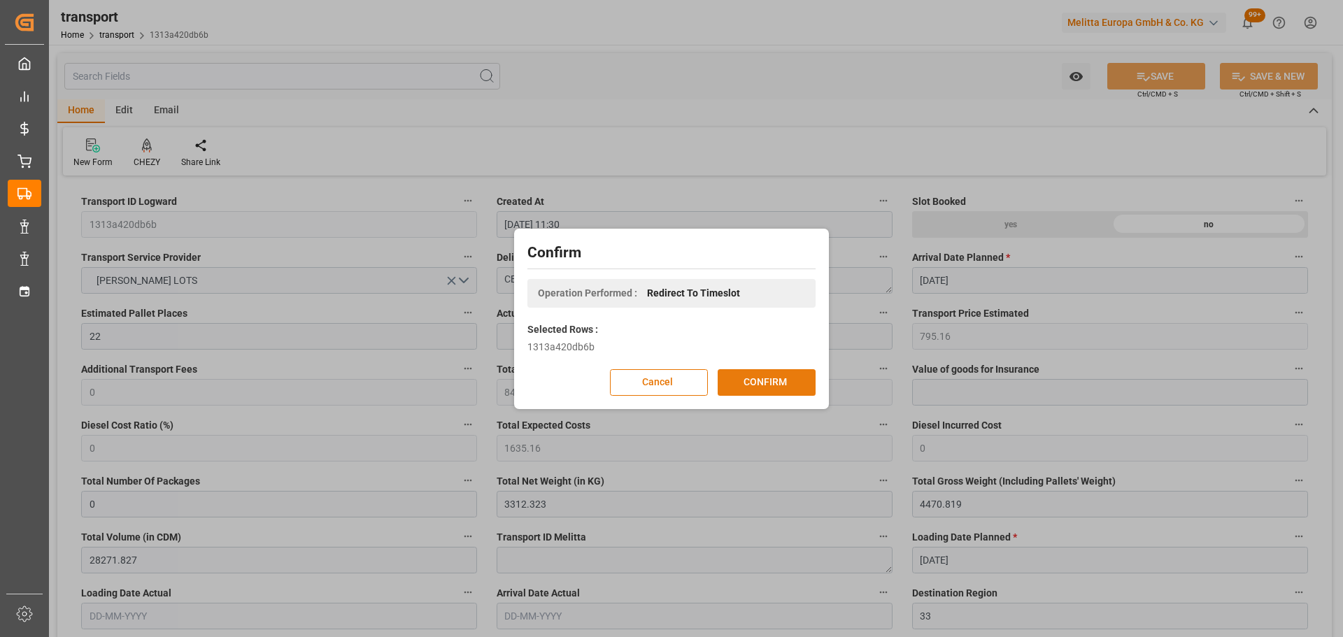
click at [776, 374] on button "CONFIRM" at bounding box center [767, 382] width 98 height 27
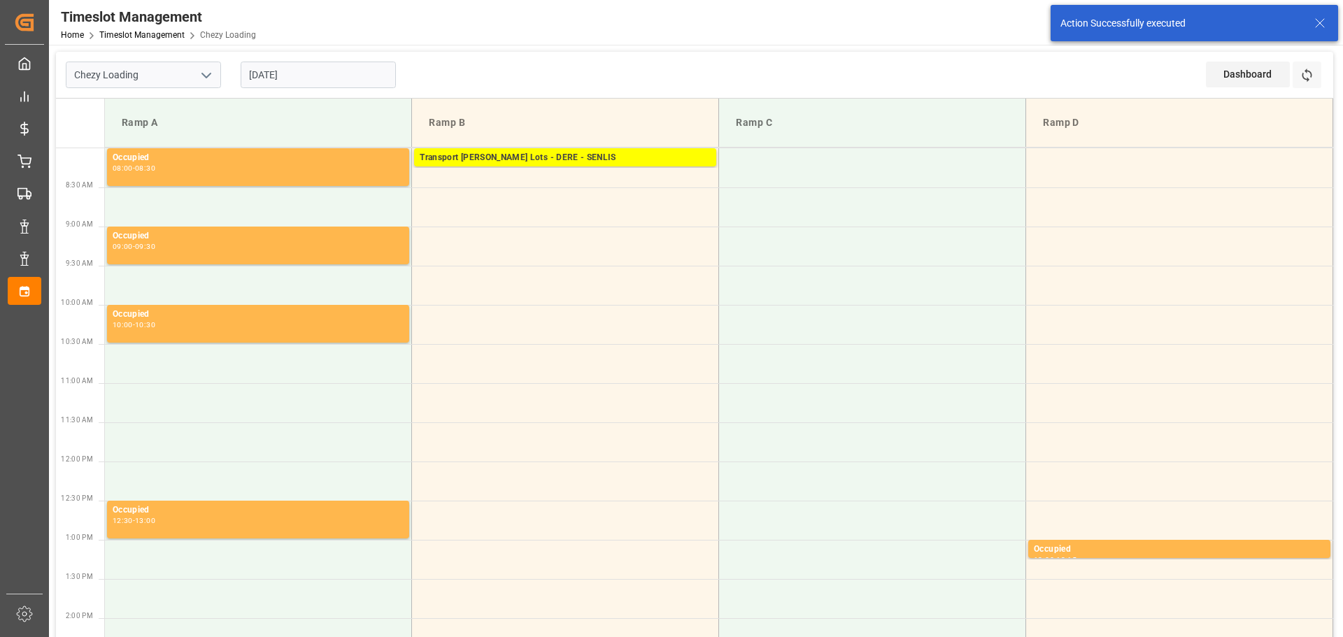
click at [306, 68] on input "[DATE]" at bounding box center [318, 75] width 155 height 27
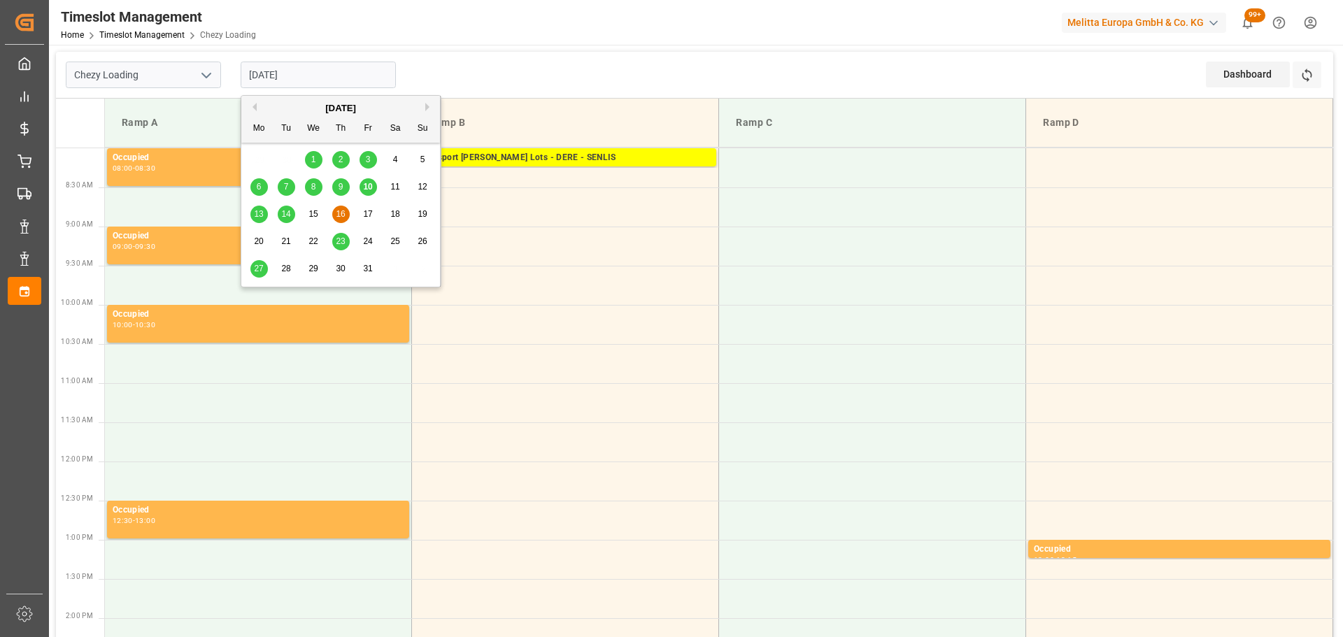
click at [311, 212] on span "15" at bounding box center [313, 214] width 9 height 10
type input "[DATE]"
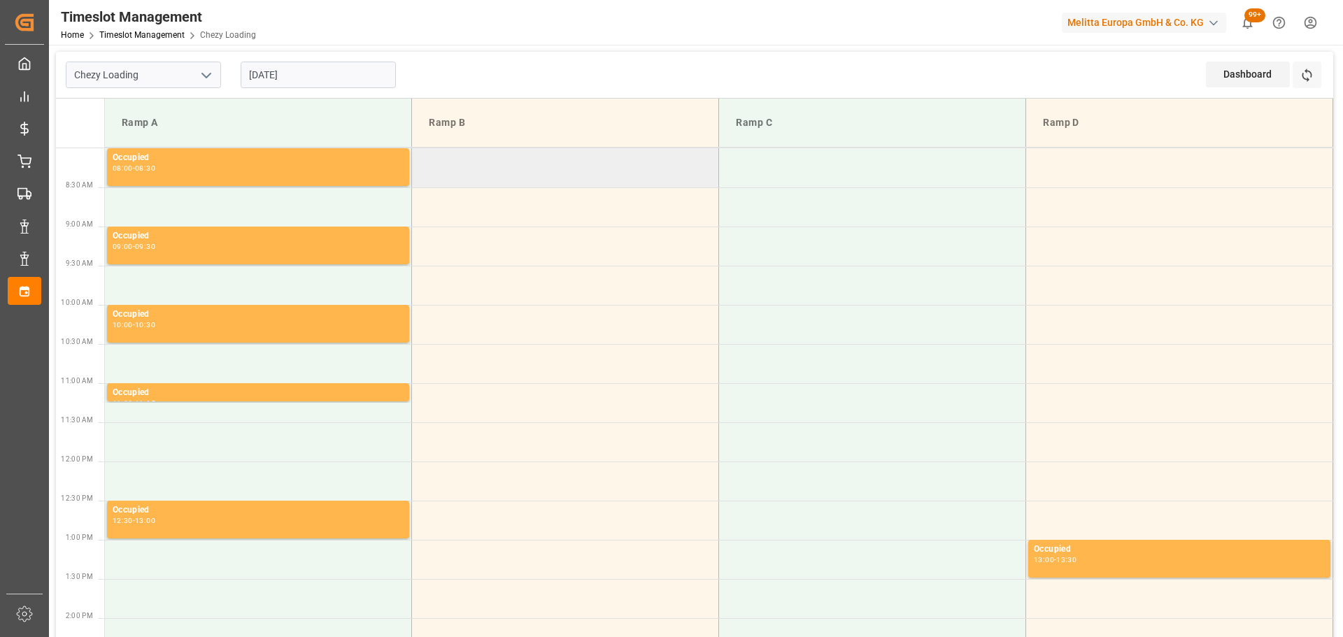
click at [422, 156] on td at bounding box center [565, 167] width 307 height 39
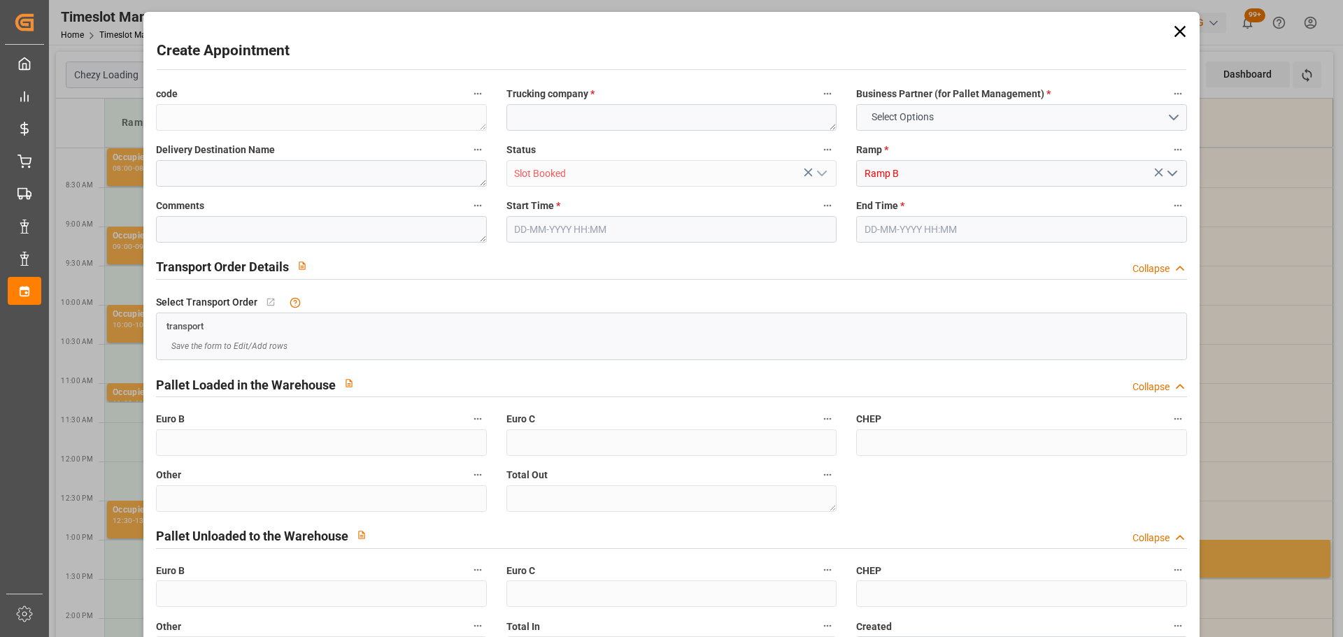
type input "0"
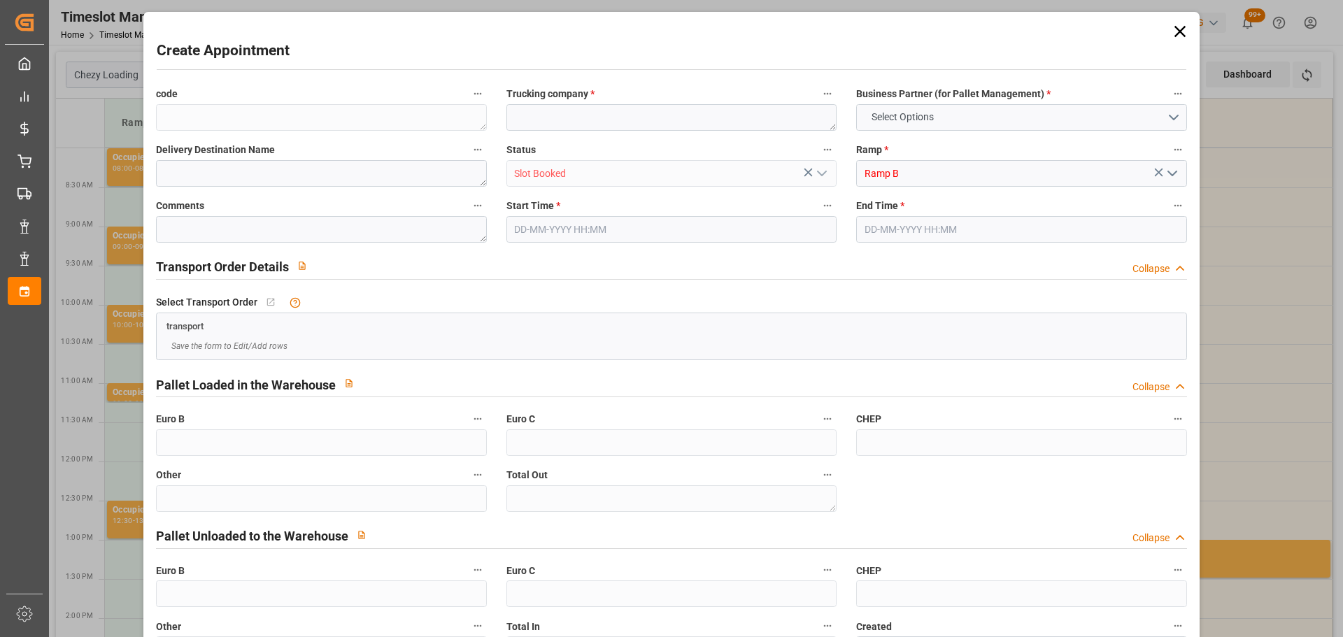
type input "0"
type input "[DATE] 08:00"
type input "[DATE] 09:00"
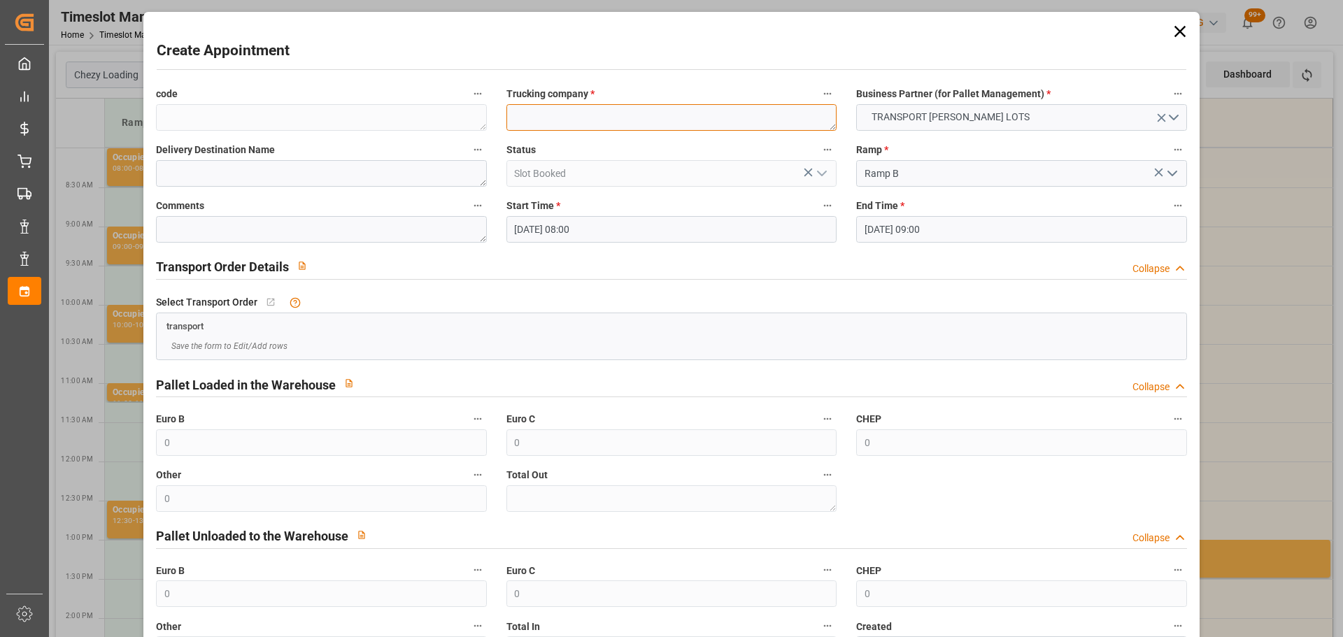
click at [541, 125] on textarea at bounding box center [672, 117] width 330 height 27
type textarea "?"
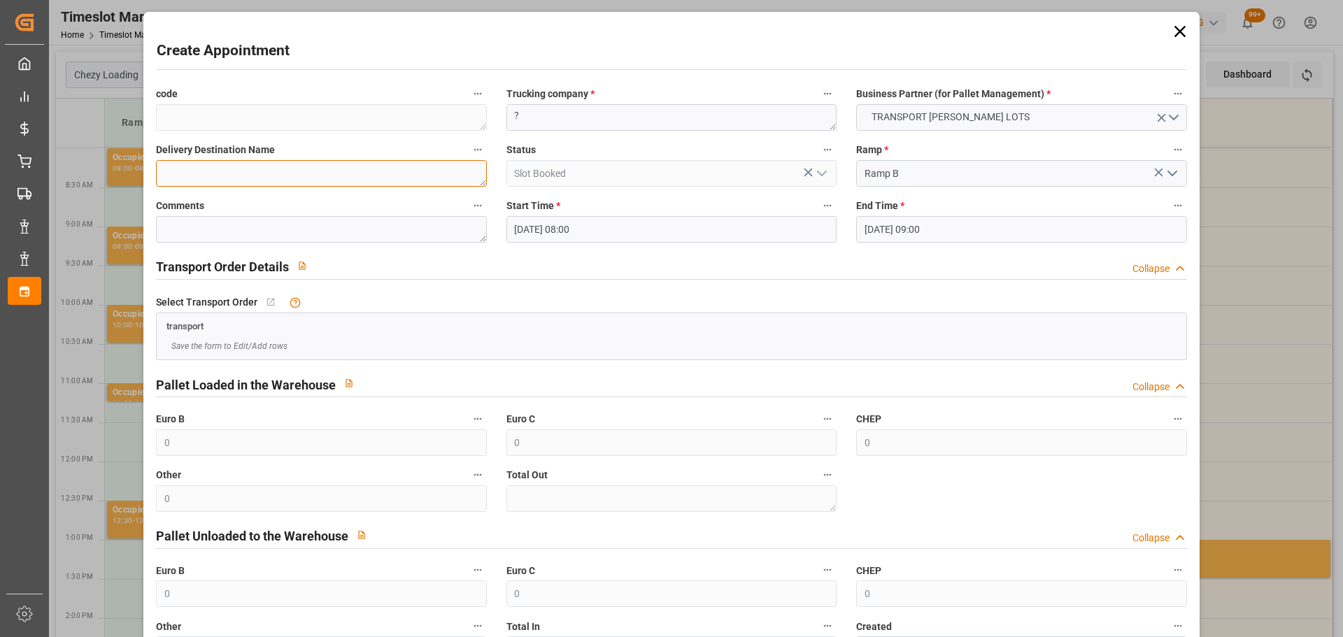
click at [275, 181] on textarea at bounding box center [321, 173] width 330 height 27
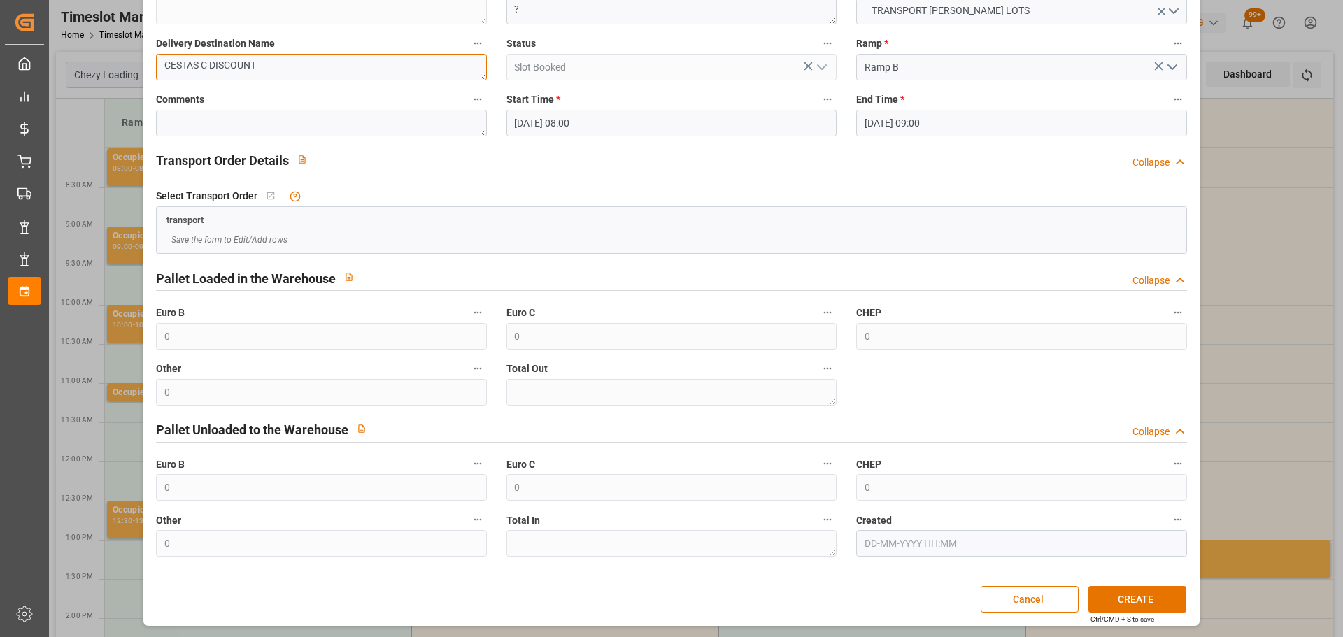
scroll to position [107, 0]
type textarea "CESTAS C DISCOUNT"
click at [1149, 593] on button "CREATE" at bounding box center [1138, 599] width 98 height 27
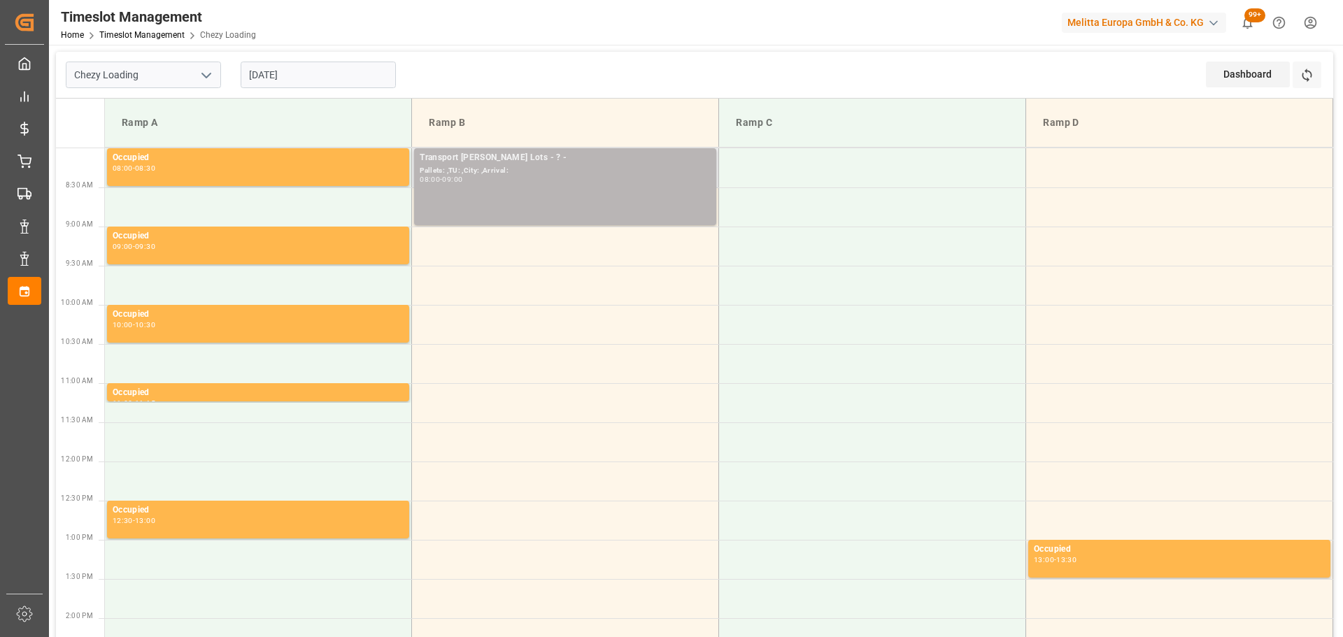
click at [460, 176] on div "09:00" at bounding box center [452, 179] width 20 height 6
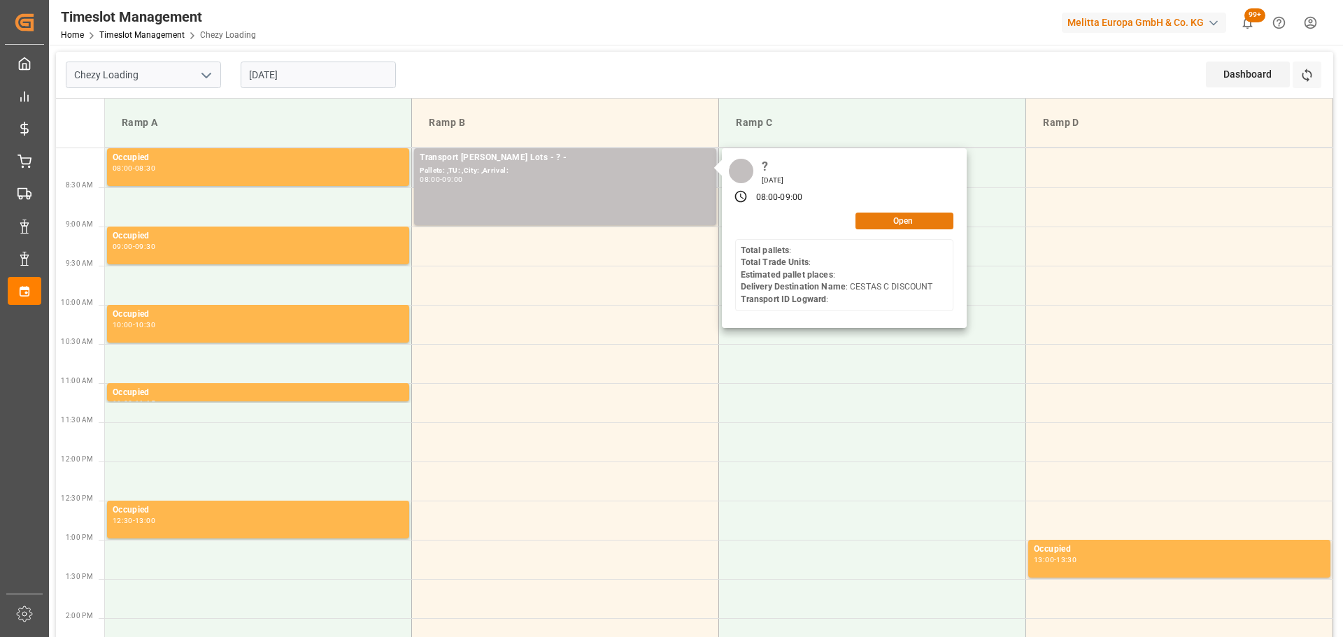
click at [875, 224] on button "Open" at bounding box center [905, 221] width 98 height 17
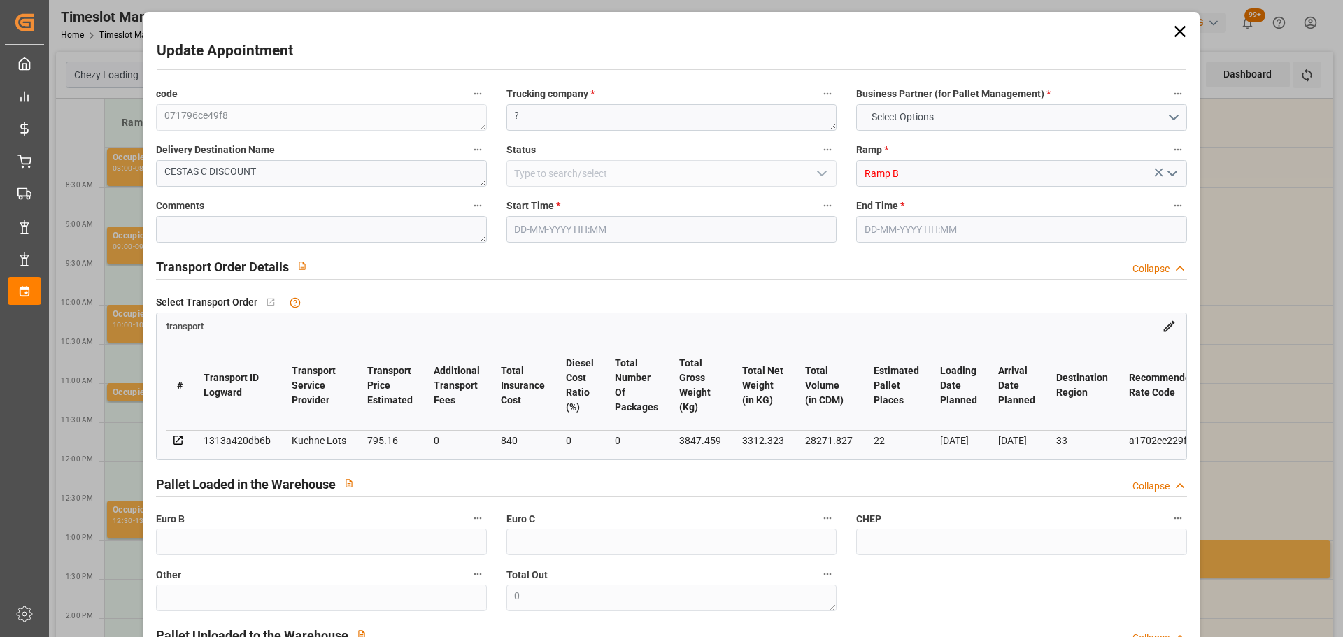
type input "22"
type input "795.16"
type input "0"
type input "840"
type input "0"
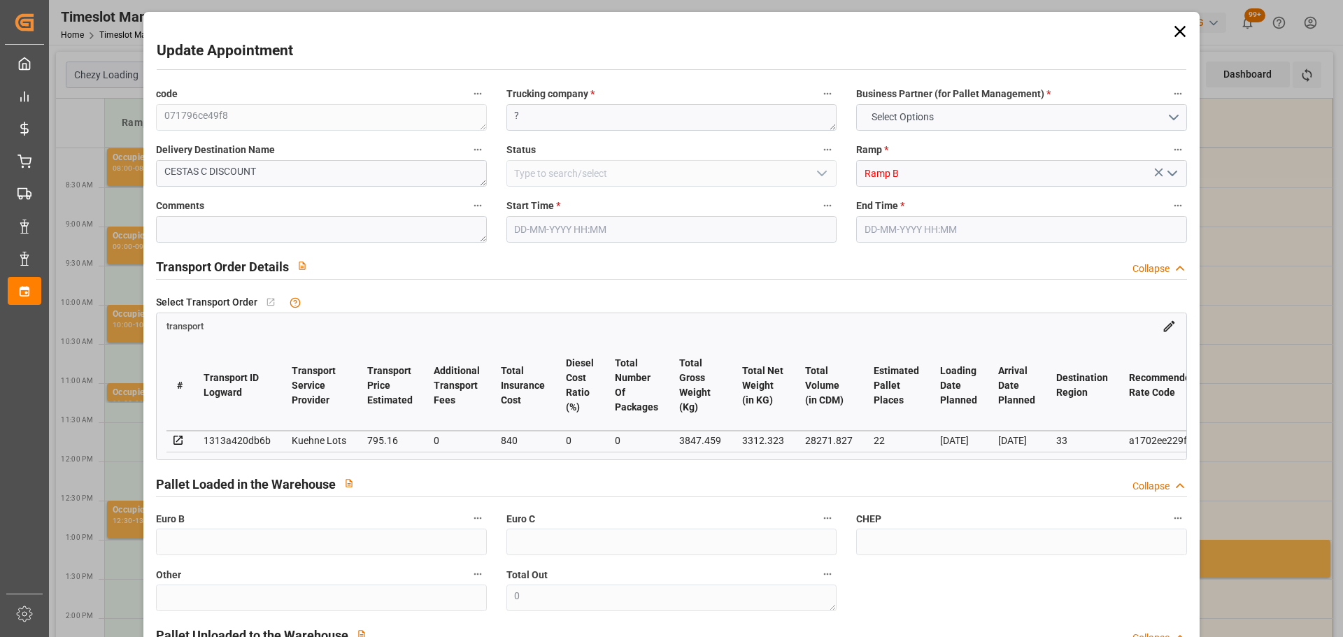
type input "1635.16"
type input "0"
type input "3312.323"
type input "4470.819"
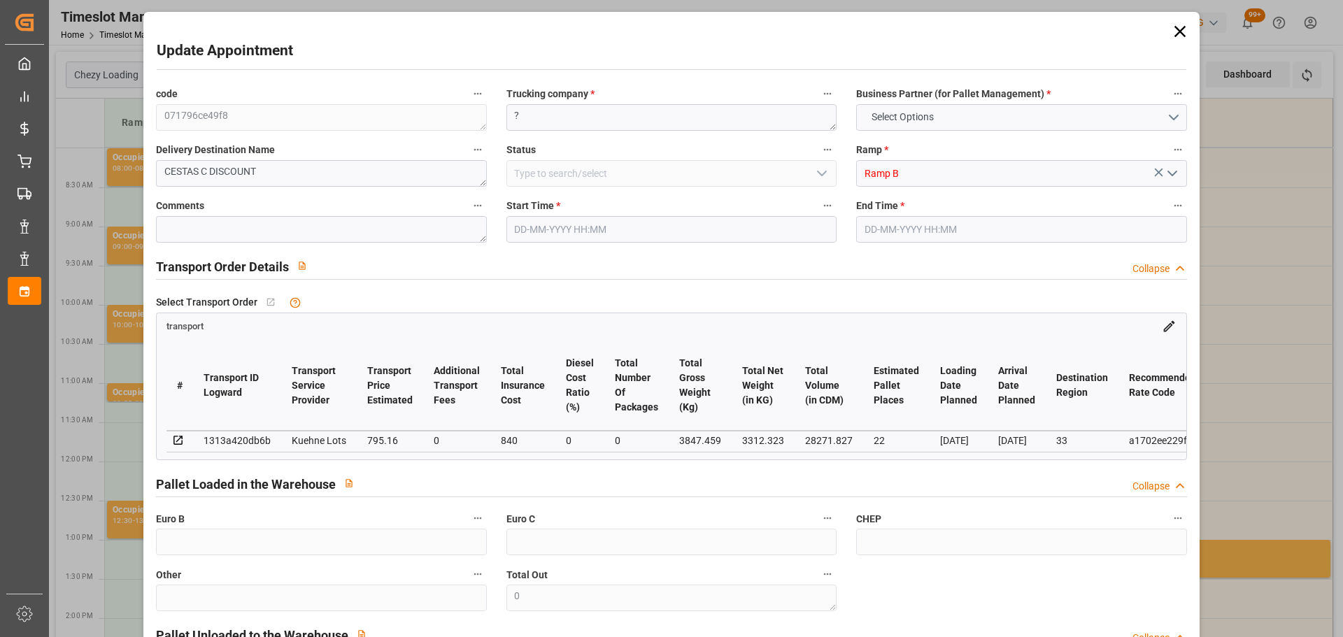
type input "28271.827"
type input "33"
type input "17"
type input "156"
type input "26"
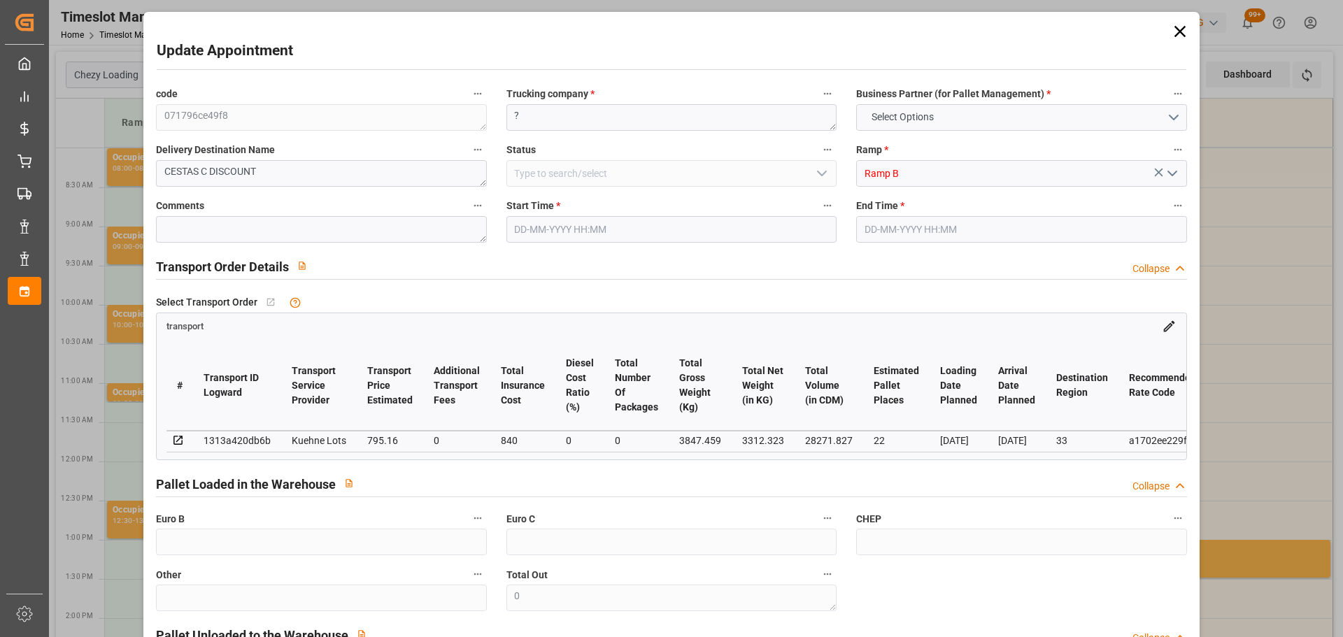
type input "101"
type input "3847.459"
type input "0"
type input "4710.8598"
type input "0"
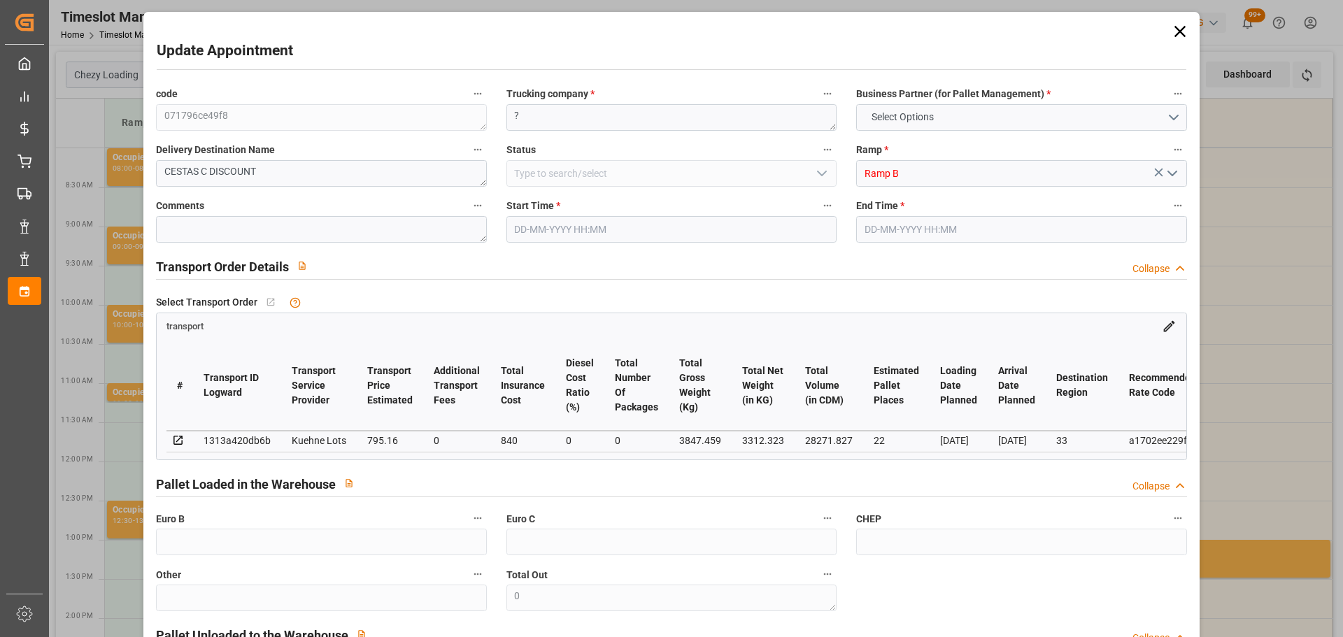
type input "0"
type input "21"
type input "35"
type input "[DATE] 08:00"
type input "[DATE] 09:00"
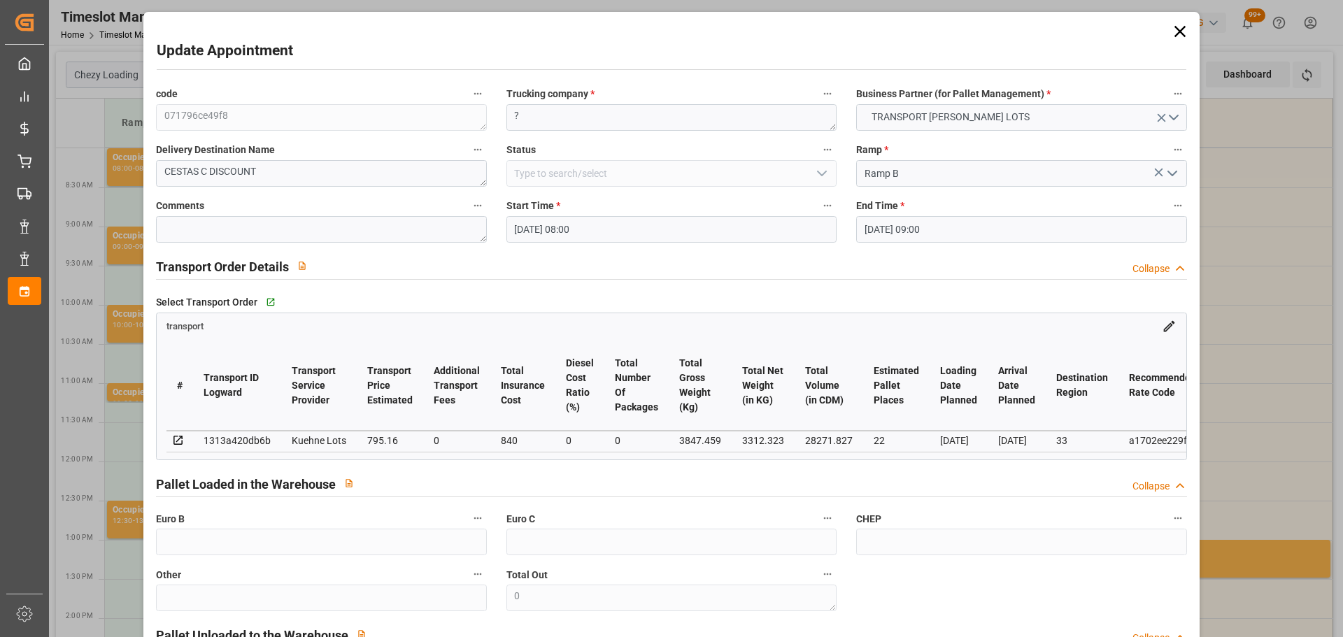
type input "[DATE] 13:26"
type input "[DATE] 11:30"
type input "[DATE]"
click at [875, 224] on input "[DATE] 09:00" at bounding box center [1021, 229] width 330 height 27
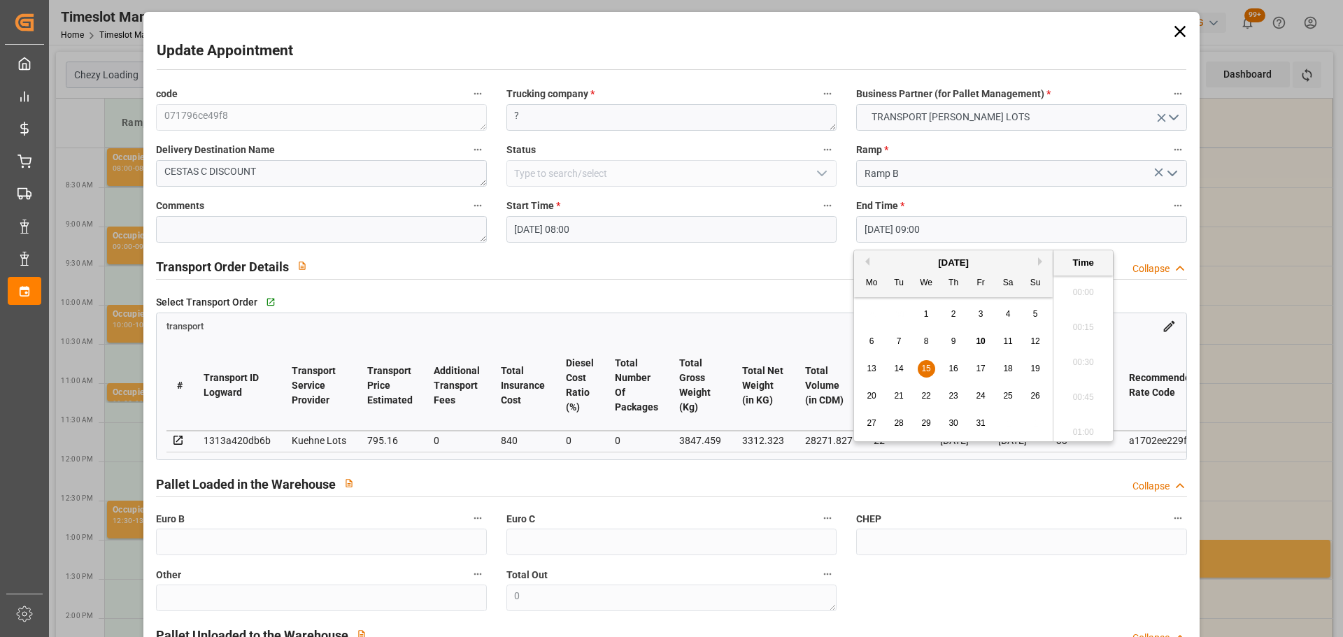
scroll to position [1194, 0]
click at [927, 364] on span "15" at bounding box center [925, 369] width 9 height 10
click at [1068, 316] on li "08:15" at bounding box center [1083, 323] width 59 height 35
type input "[DATE] 08:15"
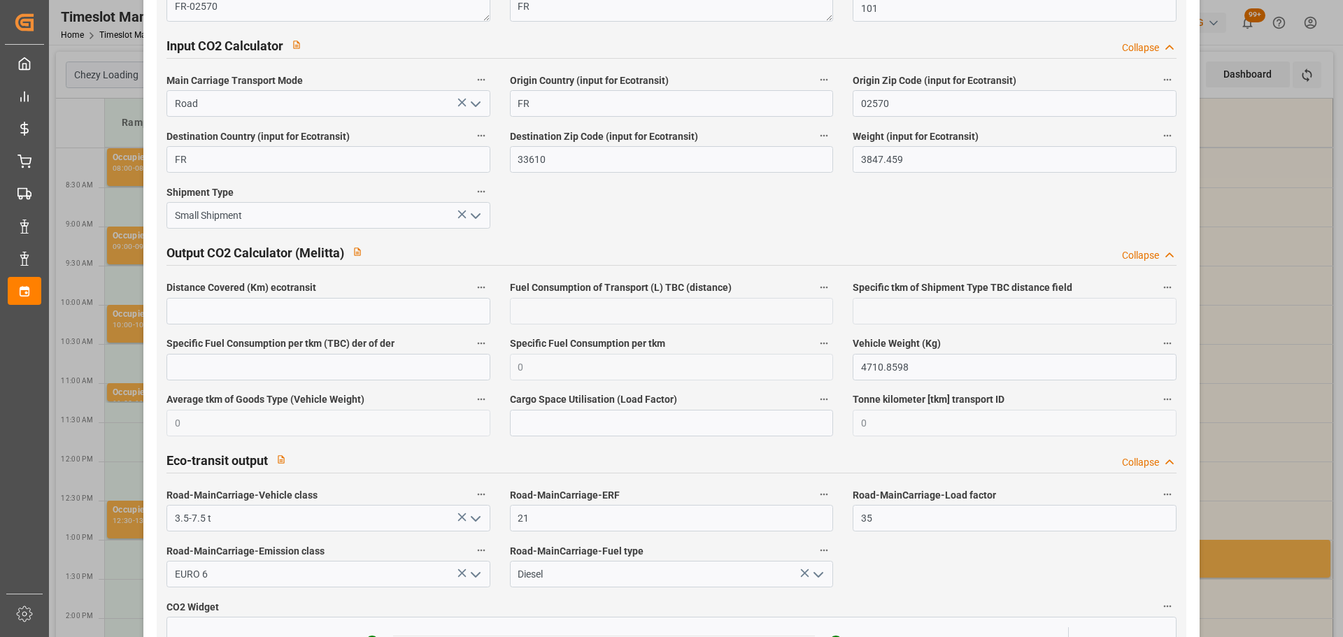
scroll to position [2376, 0]
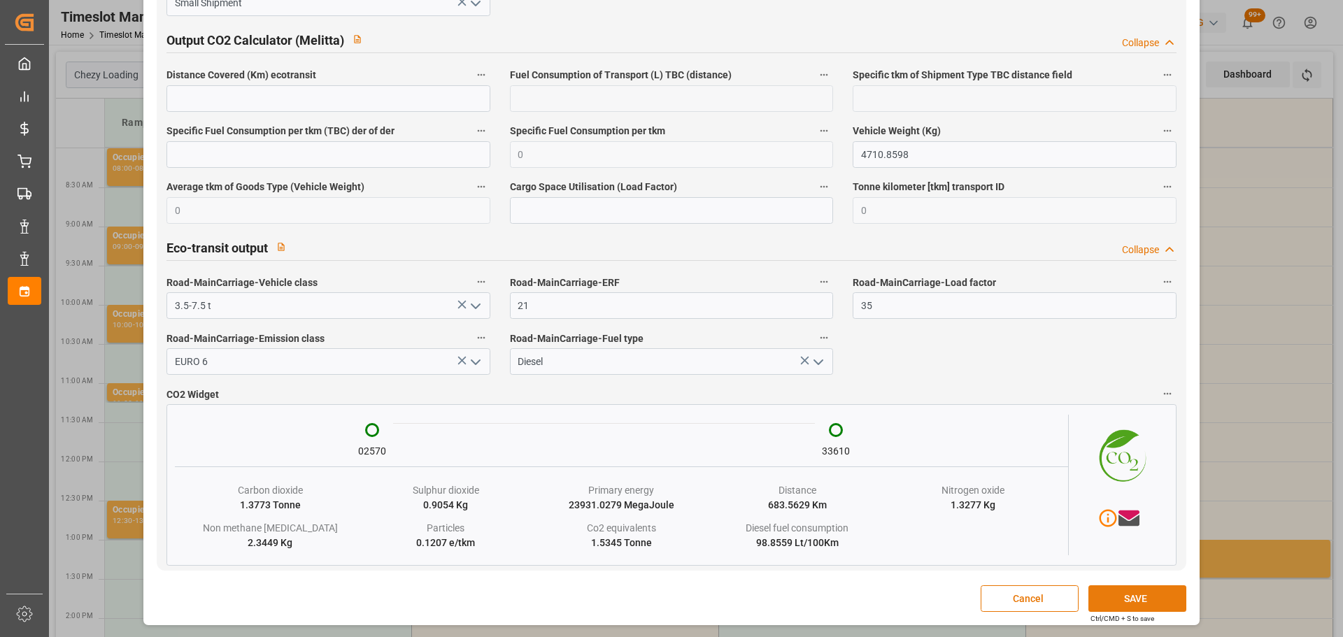
click at [1129, 602] on button "SAVE" at bounding box center [1138, 599] width 98 height 27
